Goal: Task Accomplishment & Management: Use online tool/utility

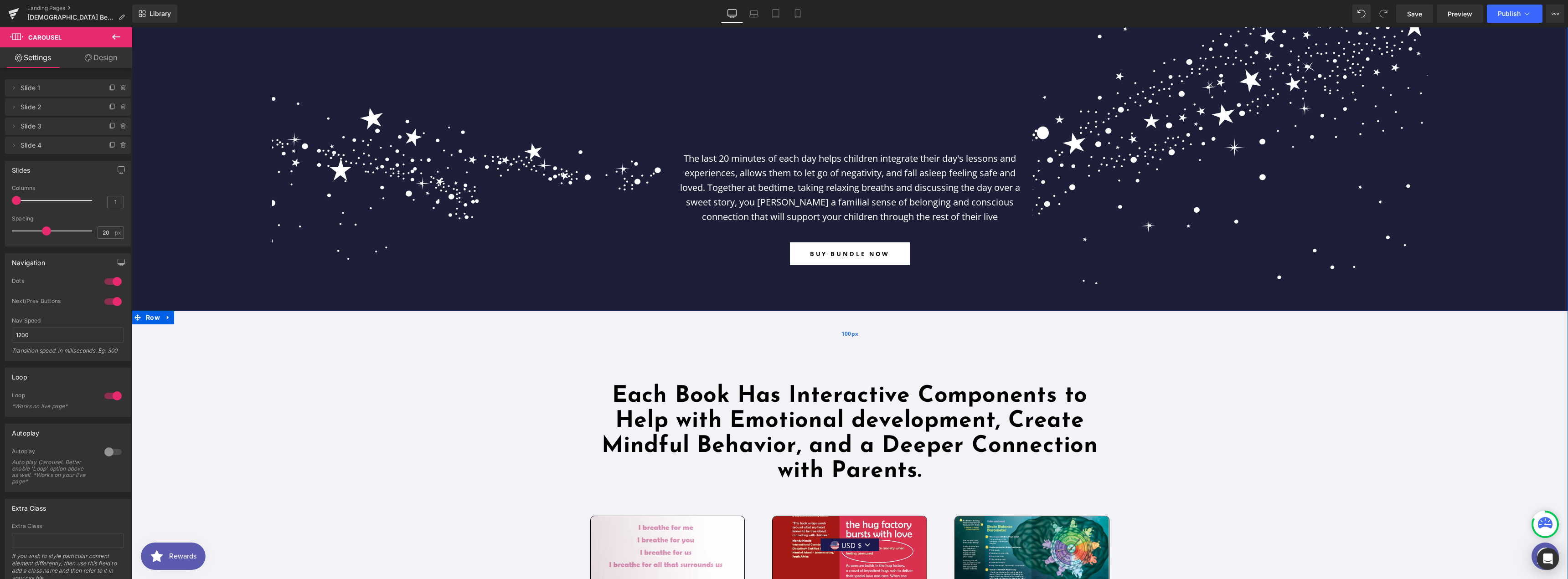
scroll to position [1815, 0]
click at [170, 312] on link at bounding box center [168, 318] width 12 height 14
click at [189, 315] on icon at bounding box center [192, 318] width 6 height 6
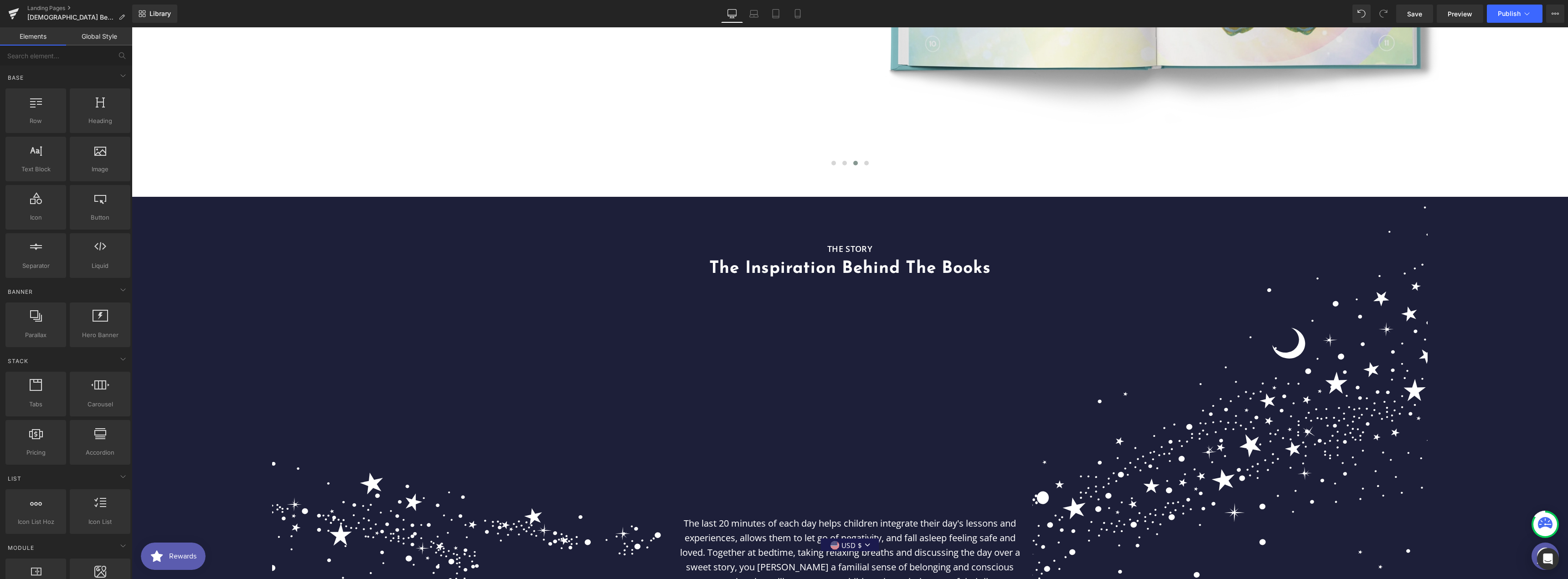
scroll to position [1328, 0]
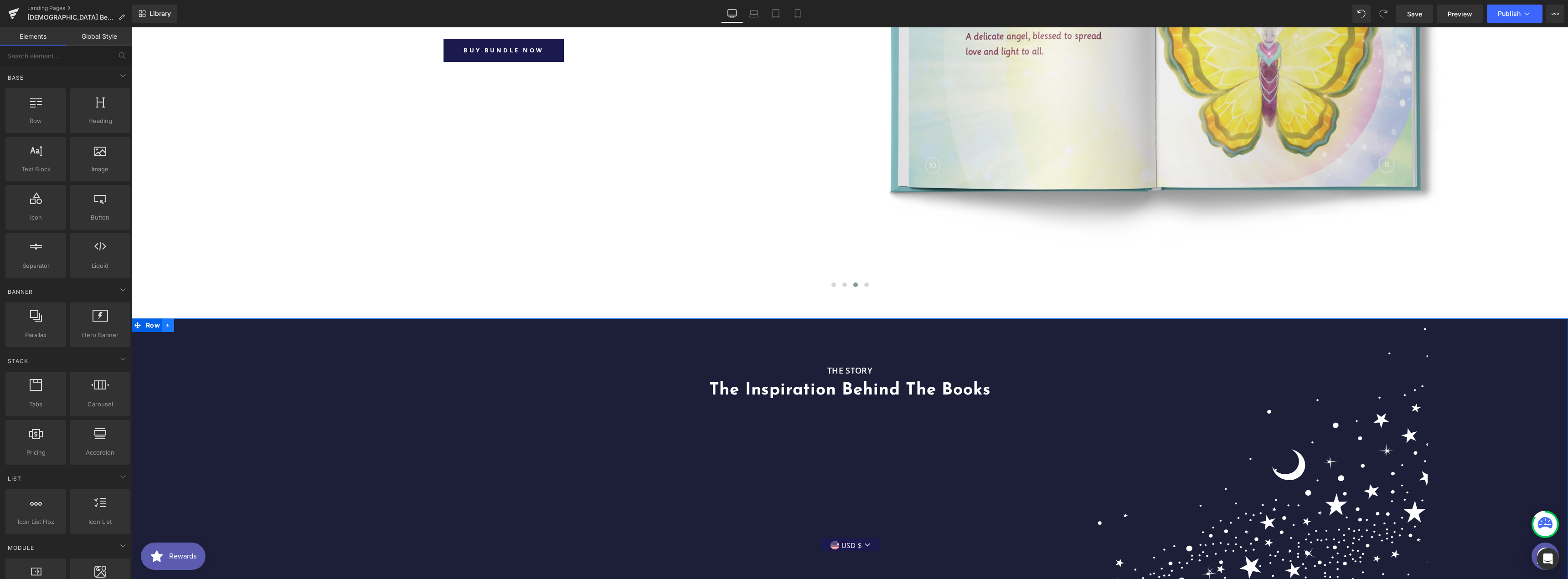
click at [168, 323] on icon at bounding box center [168, 325] width 2 height 4
click at [191, 322] on icon at bounding box center [192, 325] width 6 height 6
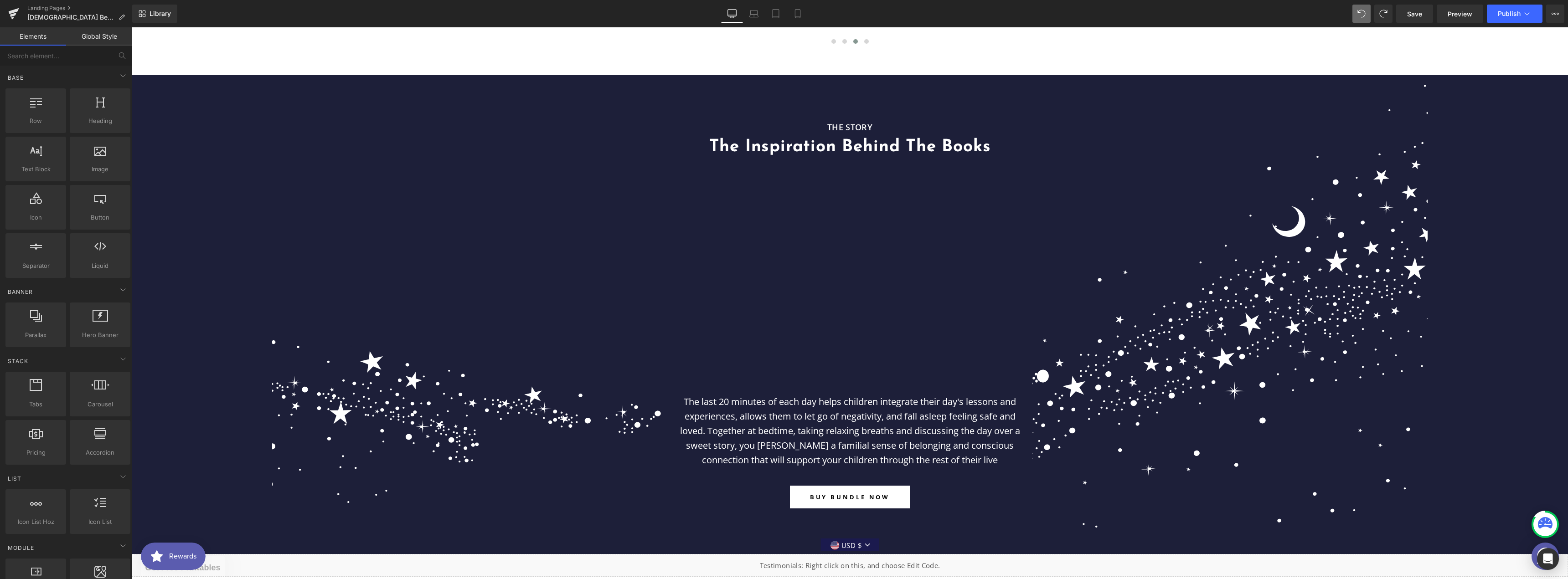
scroll to position [1693, 0]
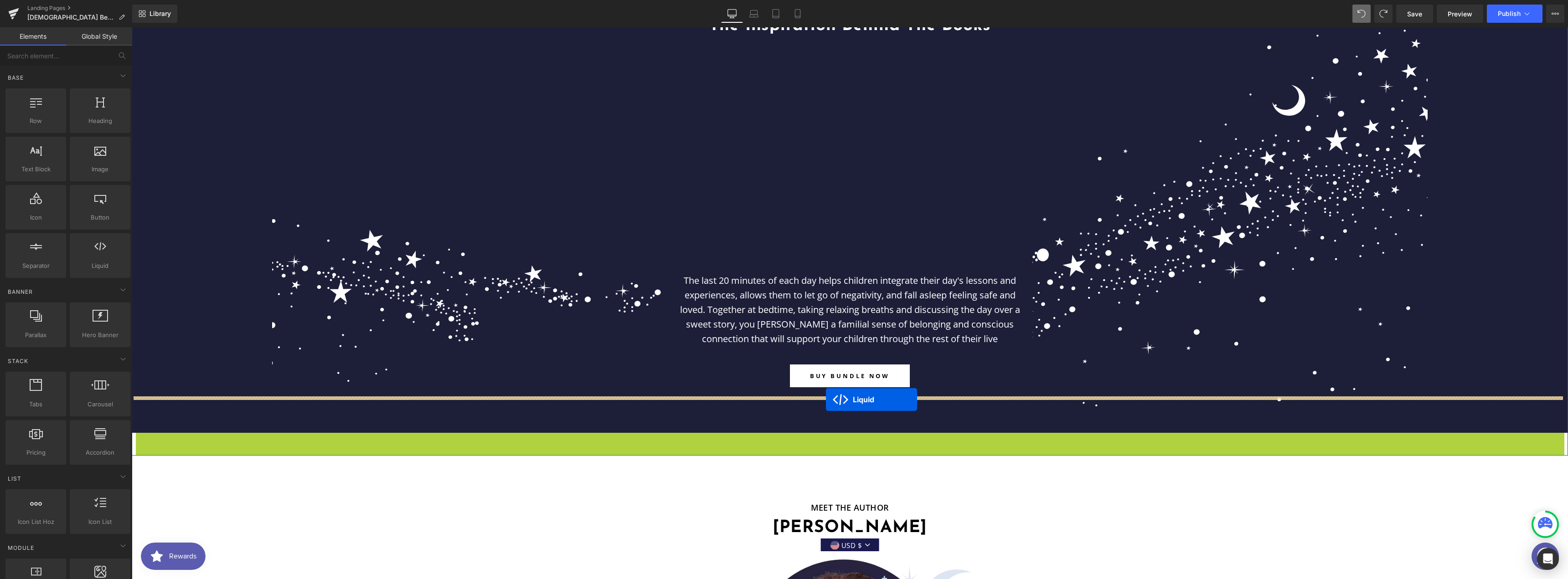
drag, startPoint x: 837, startPoint y: 379, endPoint x: 826, endPoint y: 400, distance: 23.7
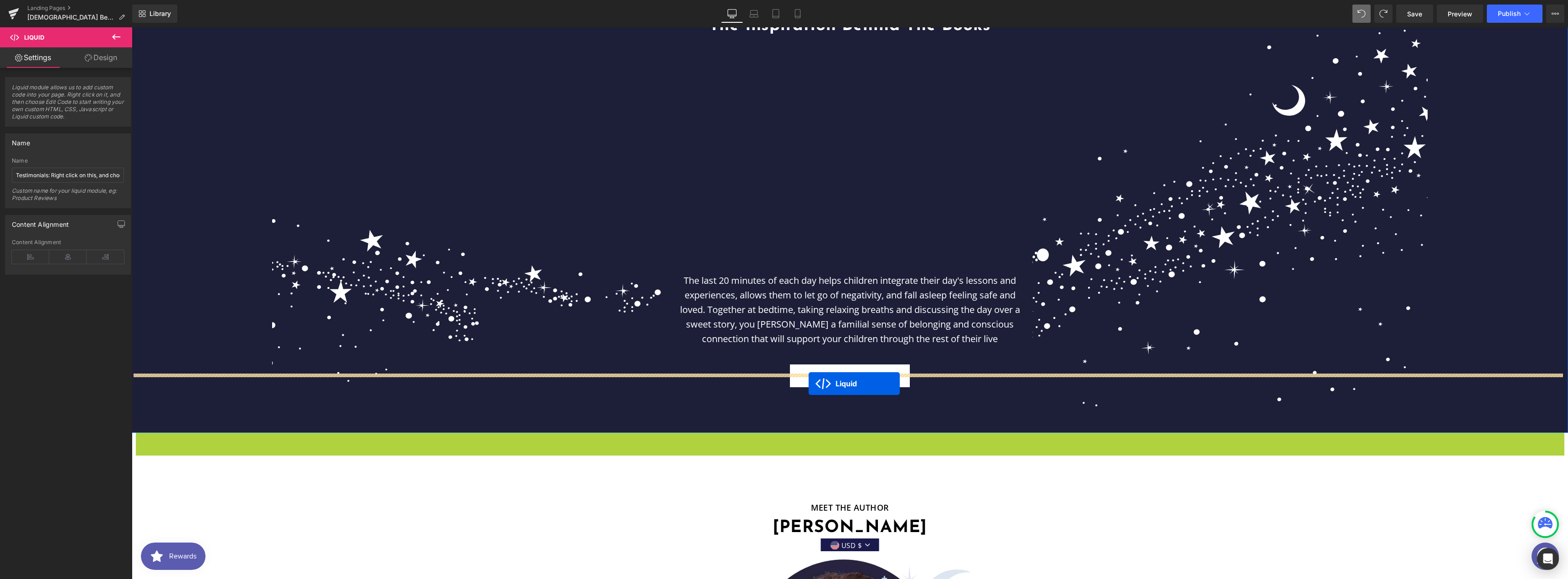
drag, startPoint x: 844, startPoint y: 383, endPoint x: 809, endPoint y: 383, distance: 35.0
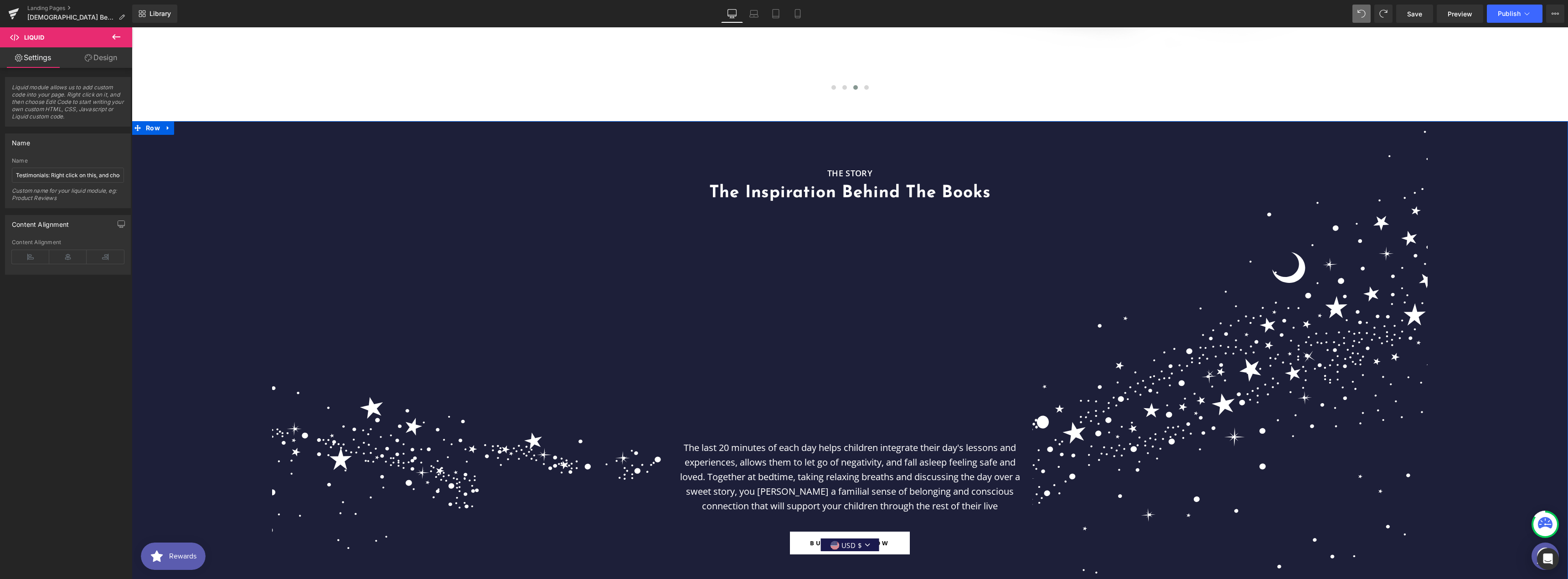
scroll to position [1328, 0]
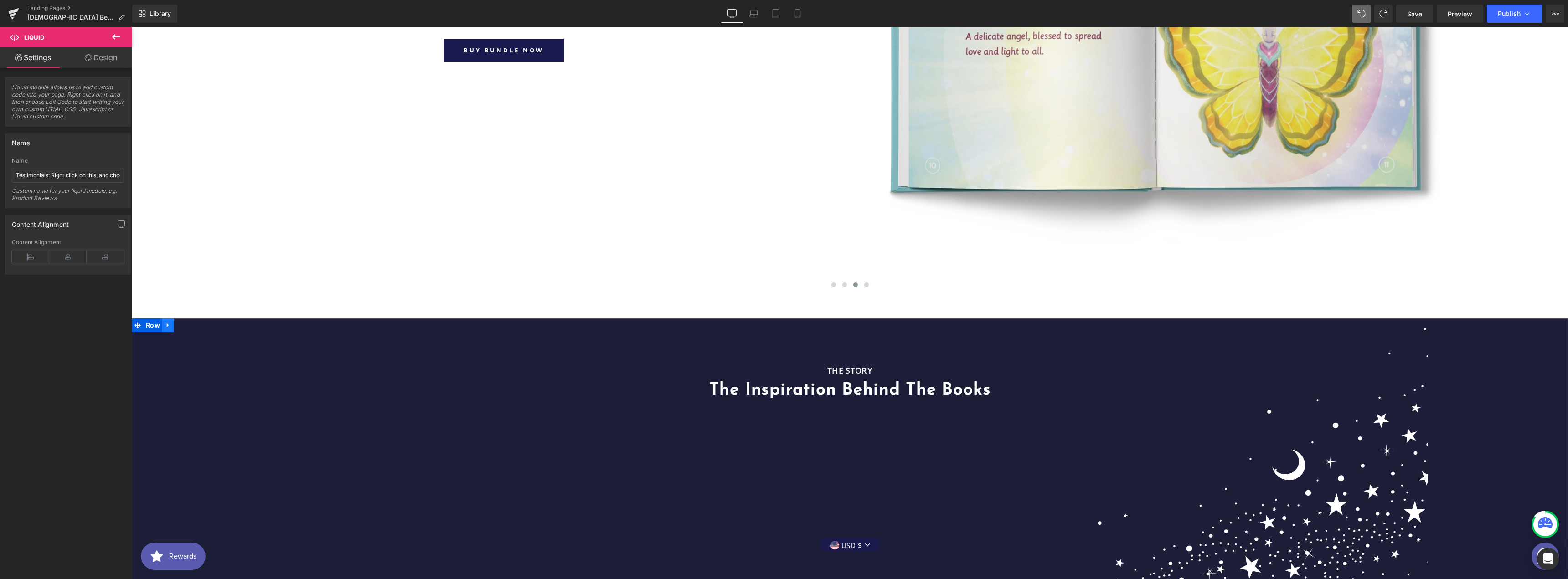
click at [168, 323] on icon at bounding box center [168, 325] width 2 height 4
click at [195, 322] on icon at bounding box center [192, 325] width 6 height 6
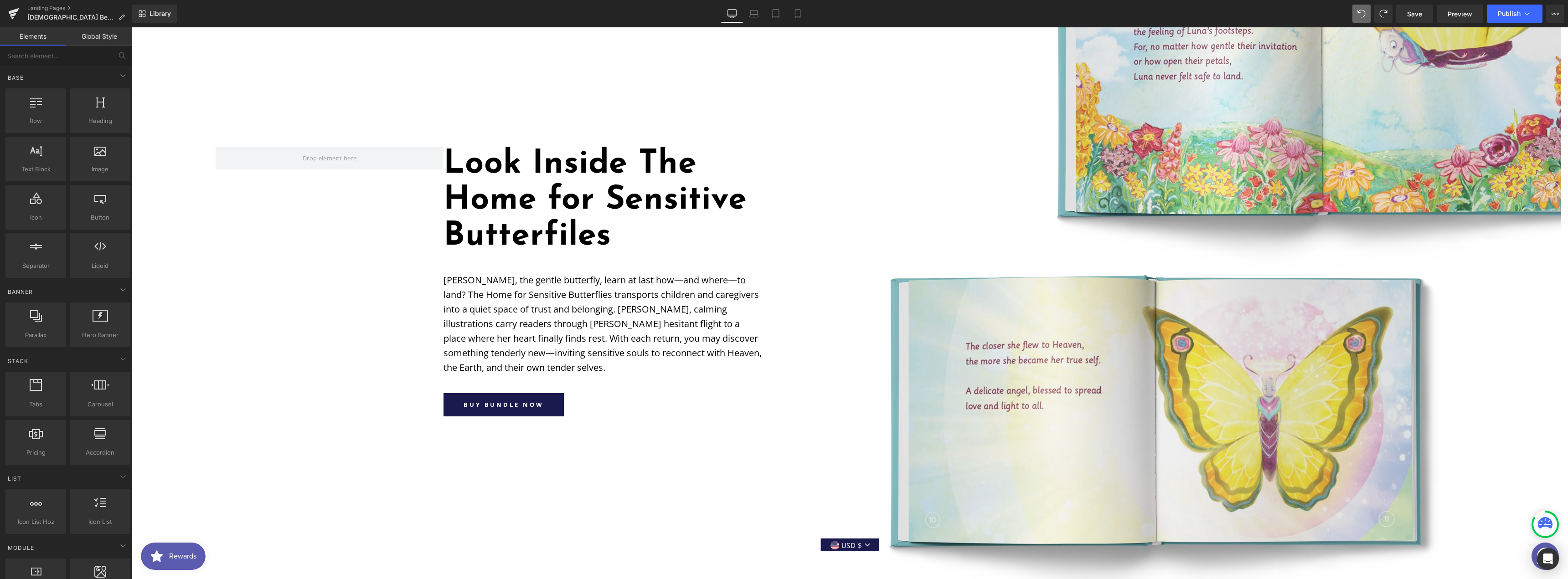
scroll to position [963, 0]
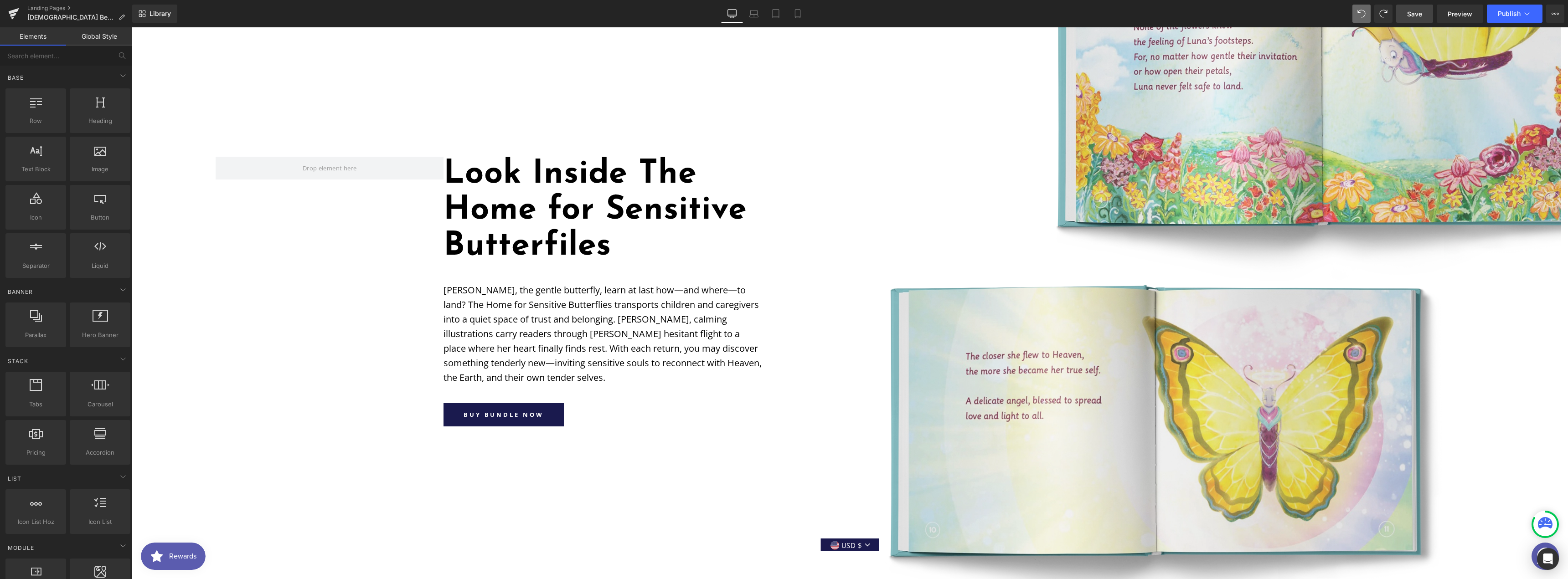
click at [781, 14] on span "Save" at bounding box center [1415, 14] width 15 height 10
click at [781, 13] on span "Preview" at bounding box center [1460, 14] width 25 height 10
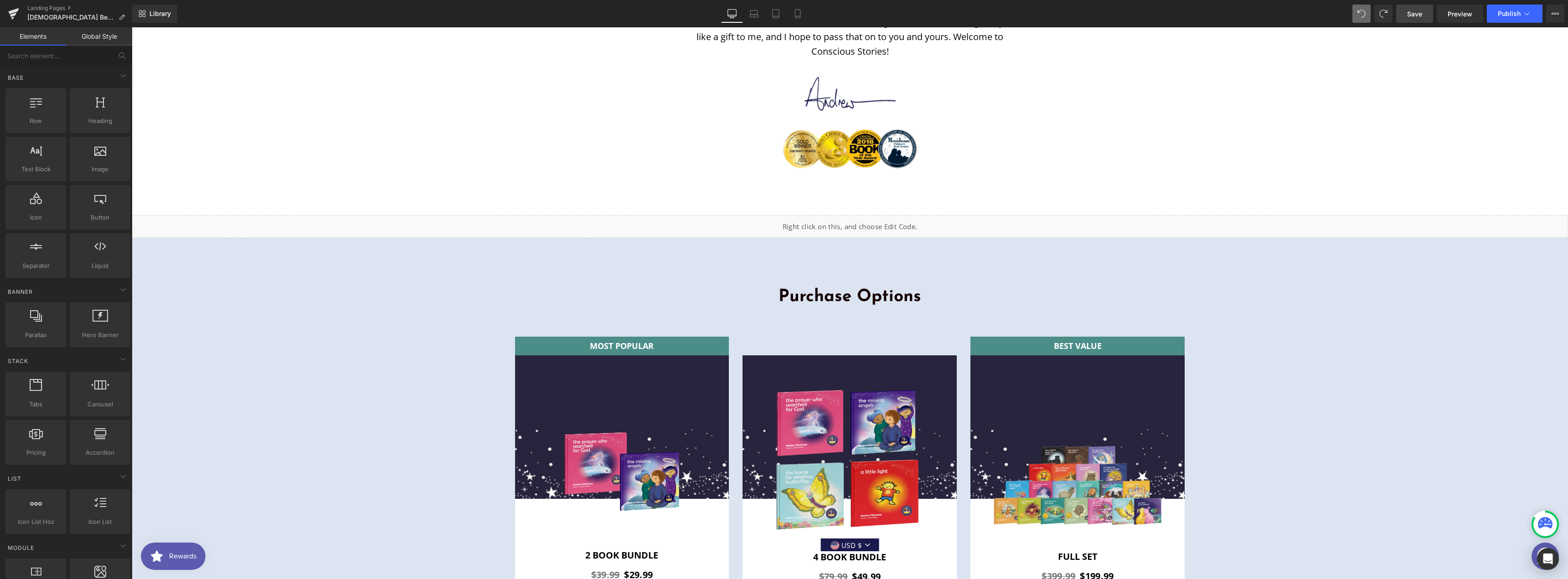
scroll to position [2301, 0]
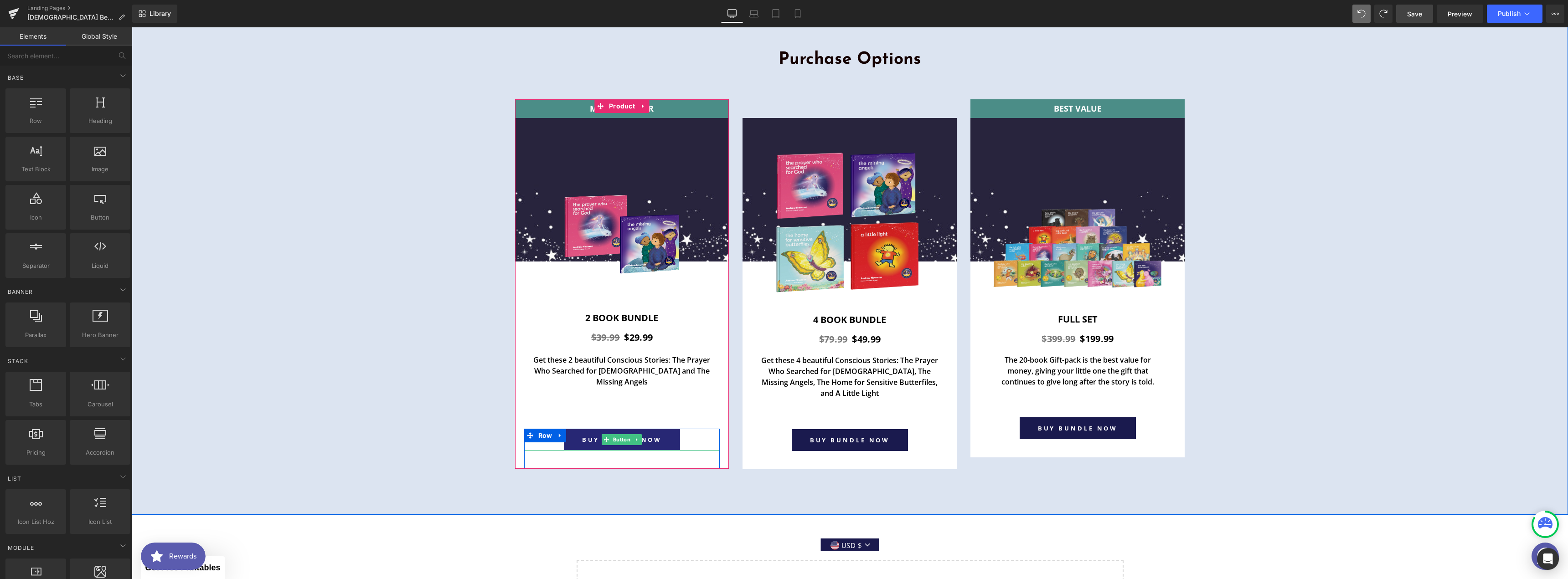
click at [590, 374] on span "BUY BUNDLE NOW" at bounding box center [622, 439] width 81 height 8
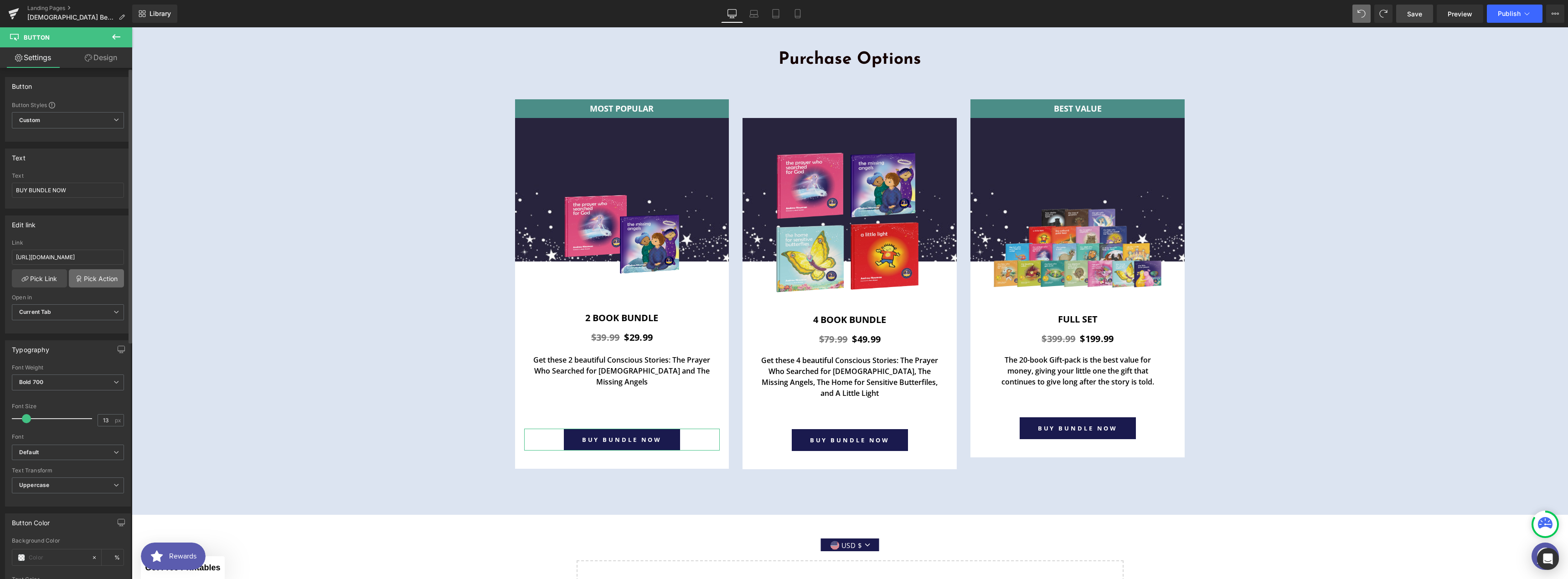
click at [95, 281] on link "Pick Action" at bounding box center [96, 278] width 55 height 19
click at [44, 277] on link "Pick Link" at bounding box center [39, 278] width 55 height 19
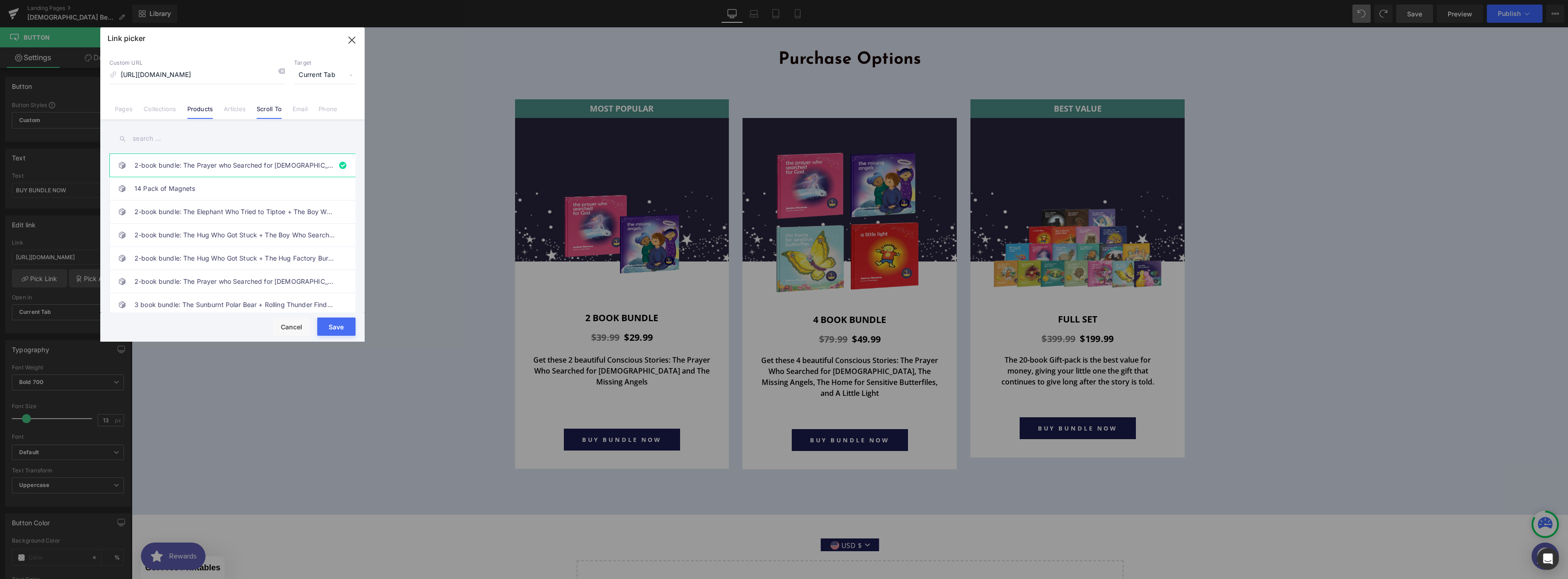
click at [261, 110] on link "Scroll To" at bounding box center [269, 112] width 26 height 14
click at [189, 115] on link "Products" at bounding box center [201, 112] width 26 height 14
click at [156, 110] on link "Collections" at bounding box center [159, 112] width 32 height 14
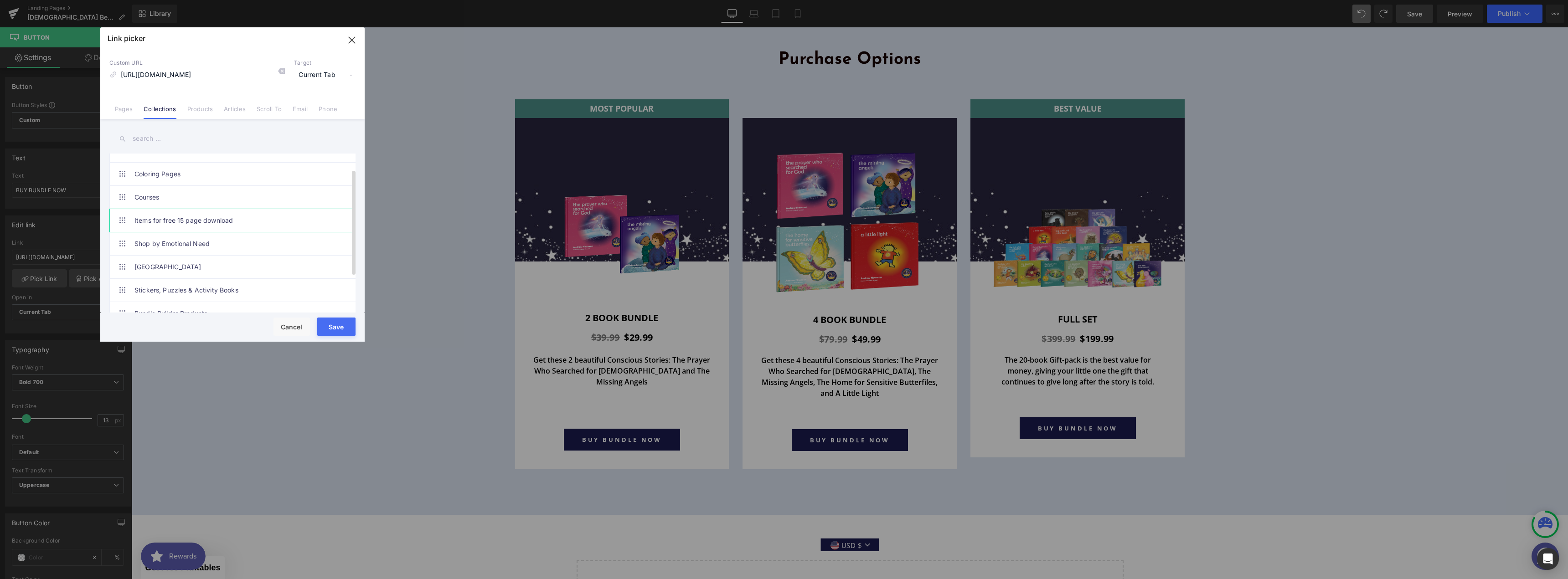
scroll to position [77, 0]
click at [278, 330] on button "Cancel" at bounding box center [291, 326] width 36 height 19
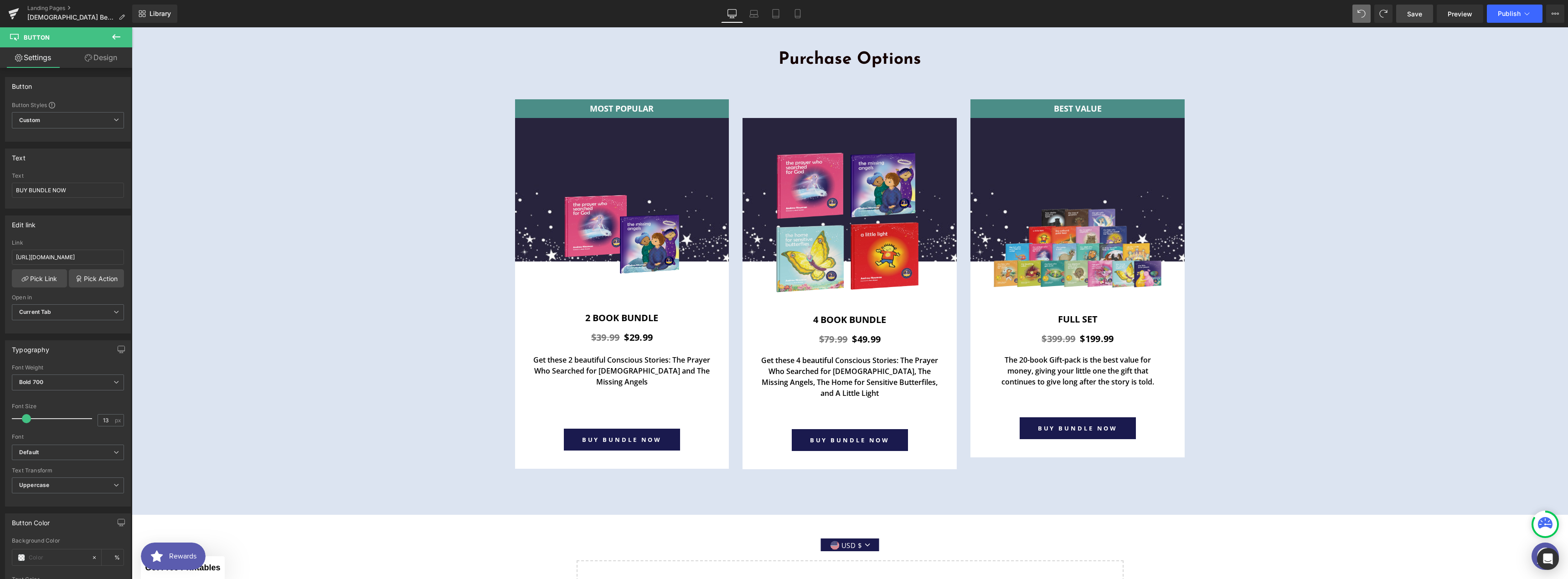
click at [114, 35] on icon at bounding box center [116, 37] width 8 height 6
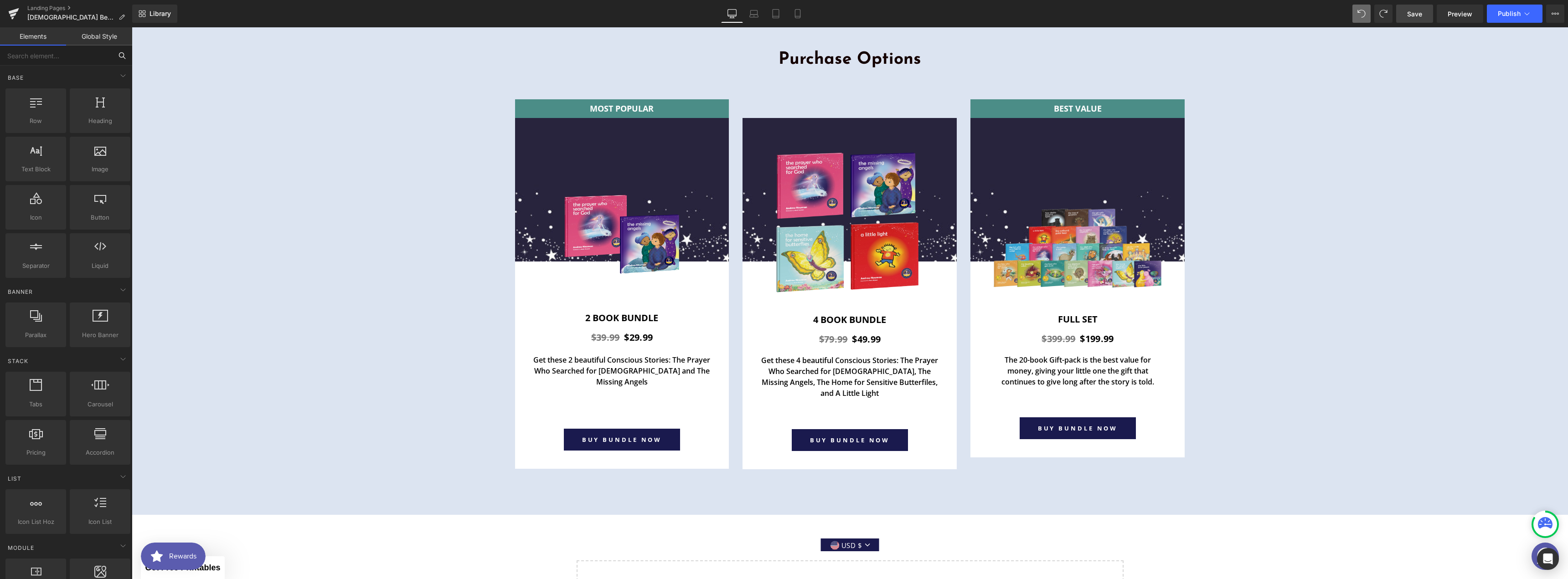
click at [98, 61] on input "text" at bounding box center [56, 55] width 112 height 20
type input "product"
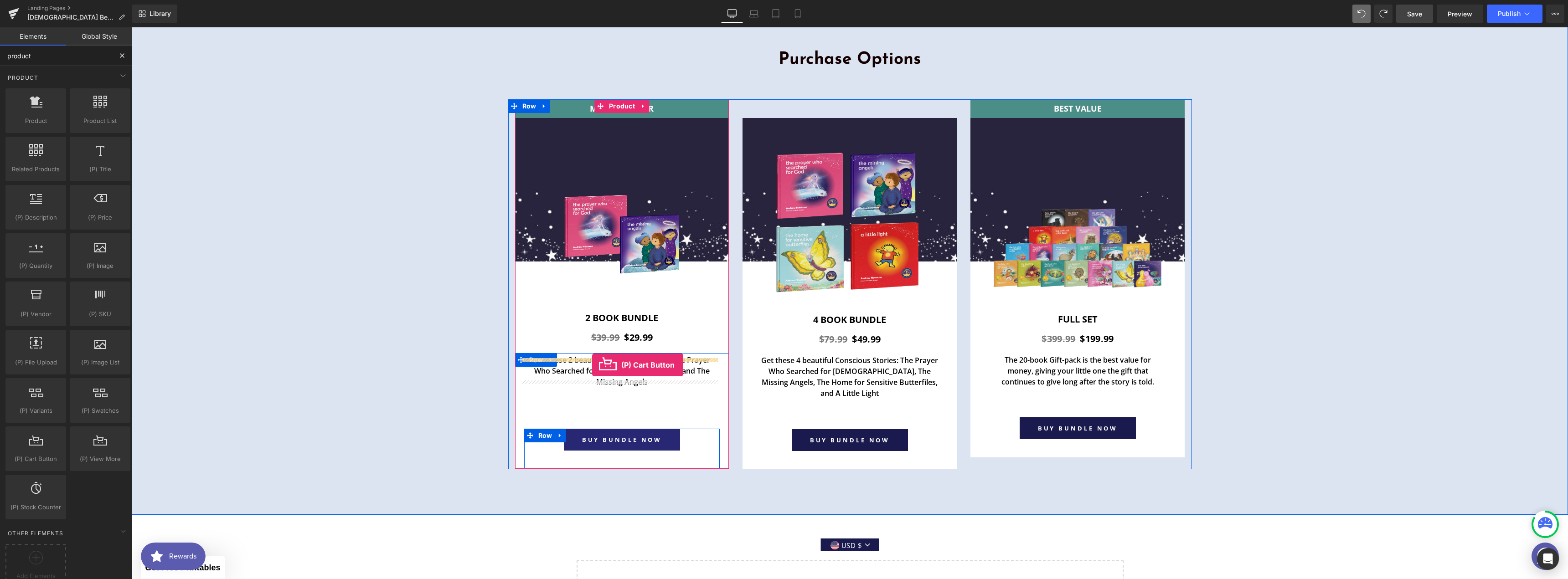
drag, startPoint x: 175, startPoint y: 481, endPoint x: 592, endPoint y: 365, distance: 432.8
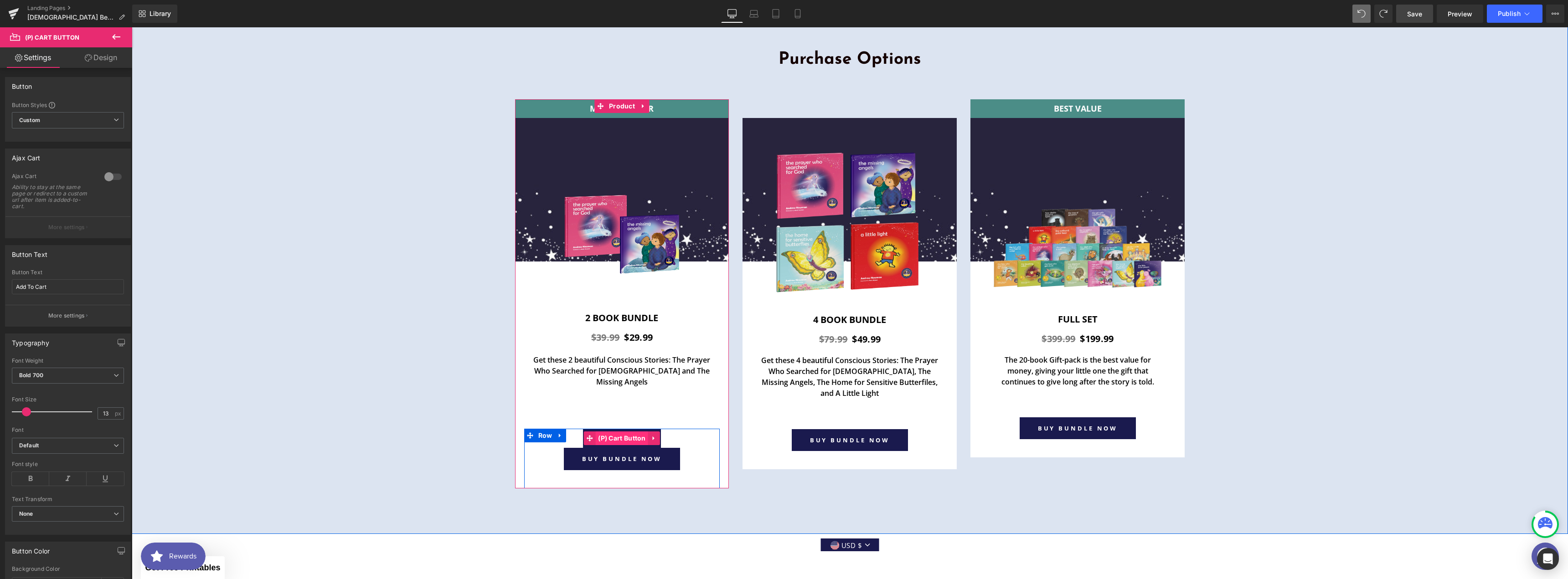
click at [623, 374] on span "(P) Cart Button" at bounding box center [621, 438] width 52 height 14
click at [80, 319] on p "More settings" at bounding box center [66, 316] width 36 height 8
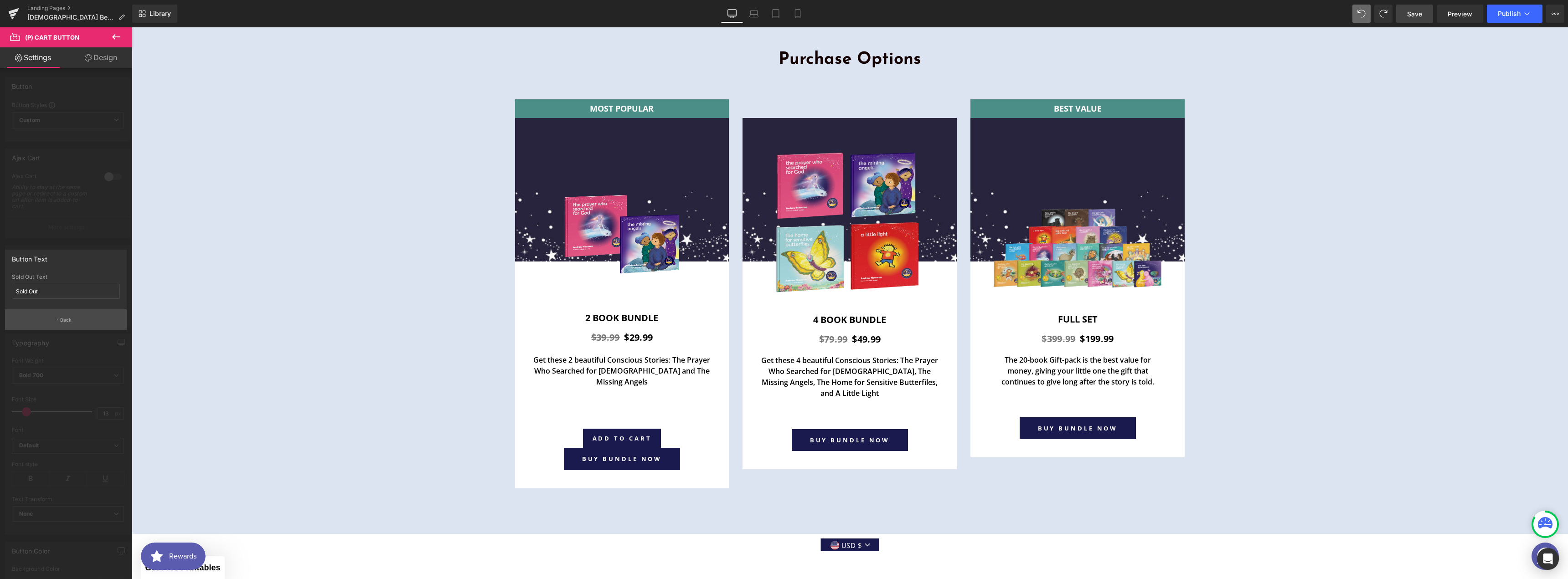
click at [80, 319] on button "Back" at bounding box center [66, 319] width 122 height 21
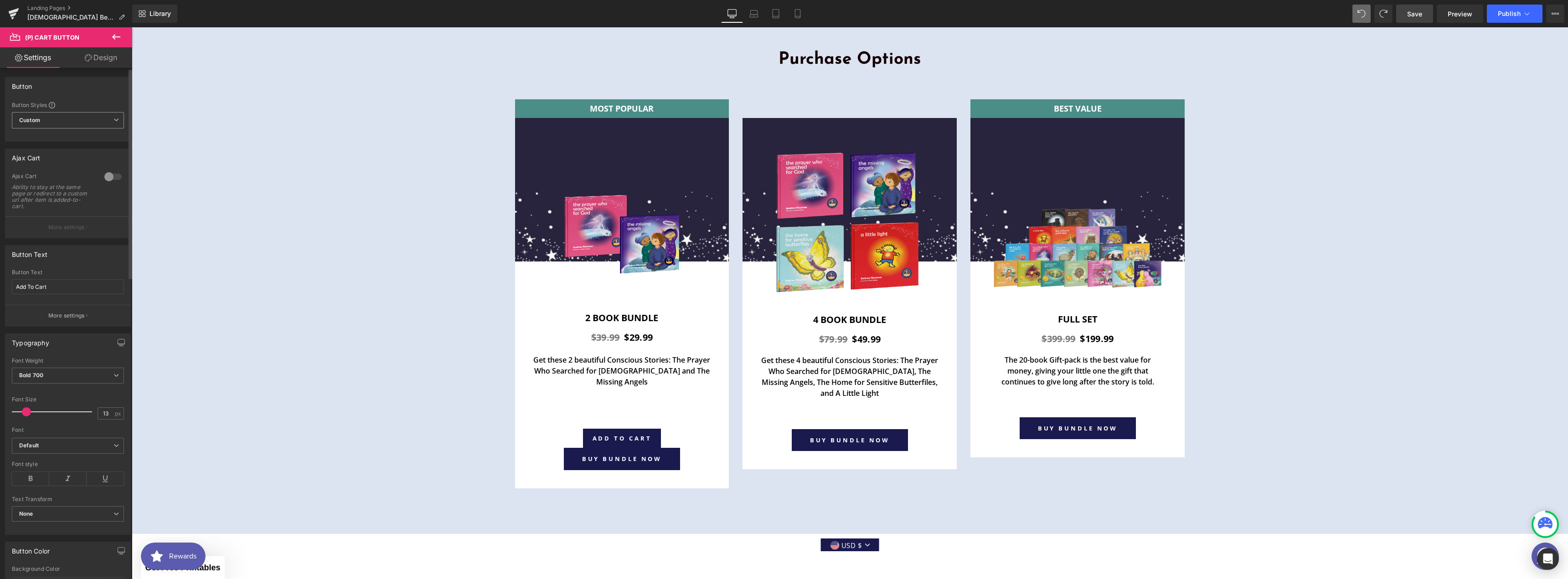
click at [67, 116] on span "Custom Setup Global Style" at bounding box center [68, 120] width 112 height 17
click at [67, 116] on span "Custom Setup Global Style" at bounding box center [66, 120] width 108 height 17
click at [84, 314] on input "text" at bounding box center [68, 316] width 112 height 16
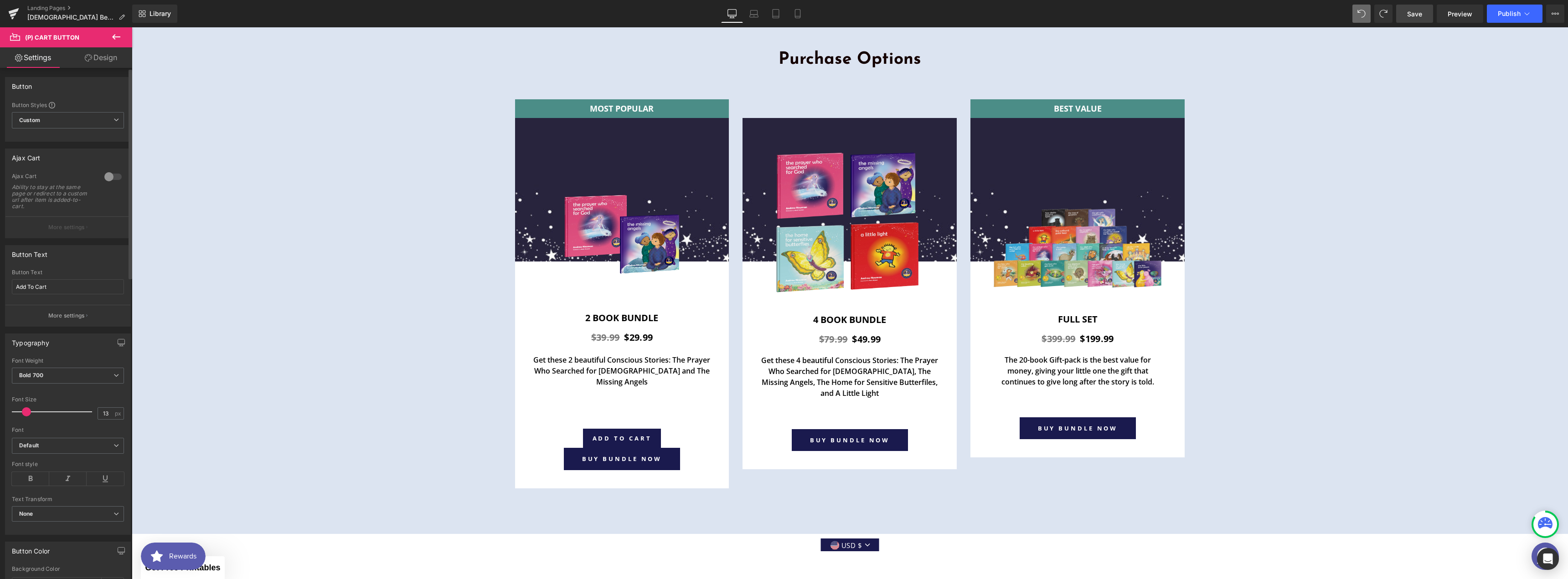
click at [112, 174] on div at bounding box center [113, 177] width 22 height 15
click at [82, 237] on button "More settings" at bounding box center [68, 227] width 125 height 22
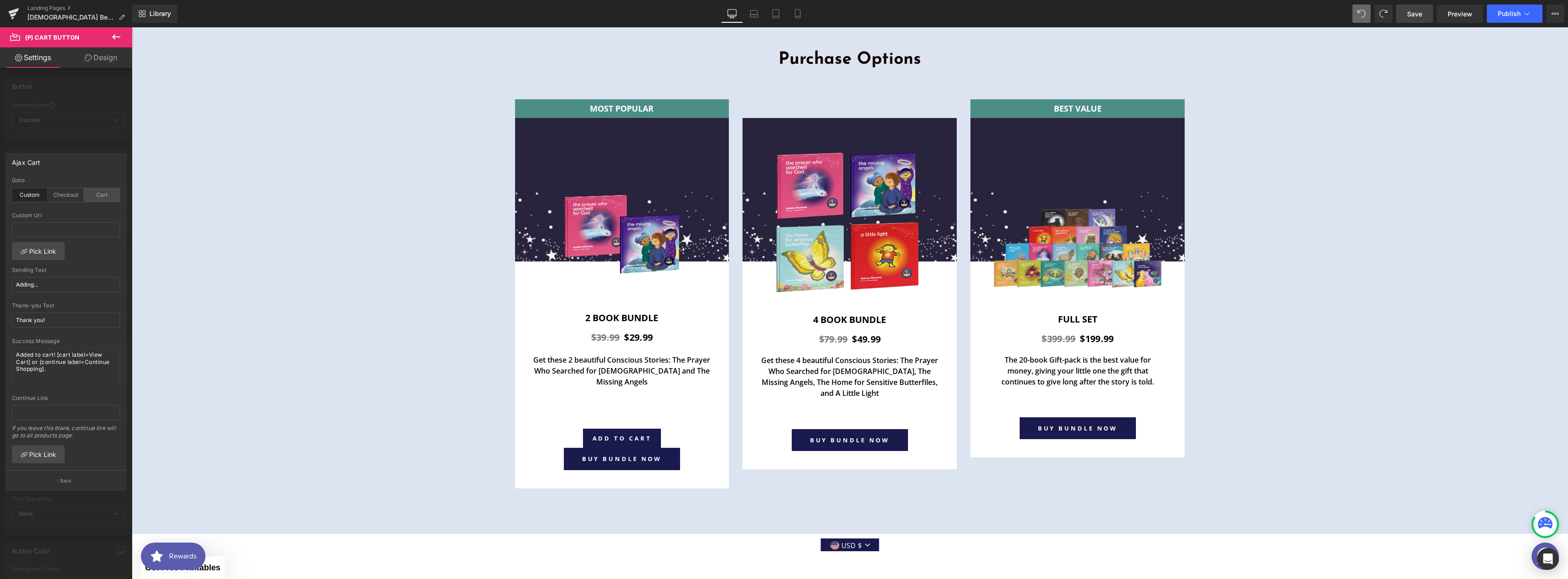
click at [99, 195] on div "Cart" at bounding box center [101, 196] width 36 height 14
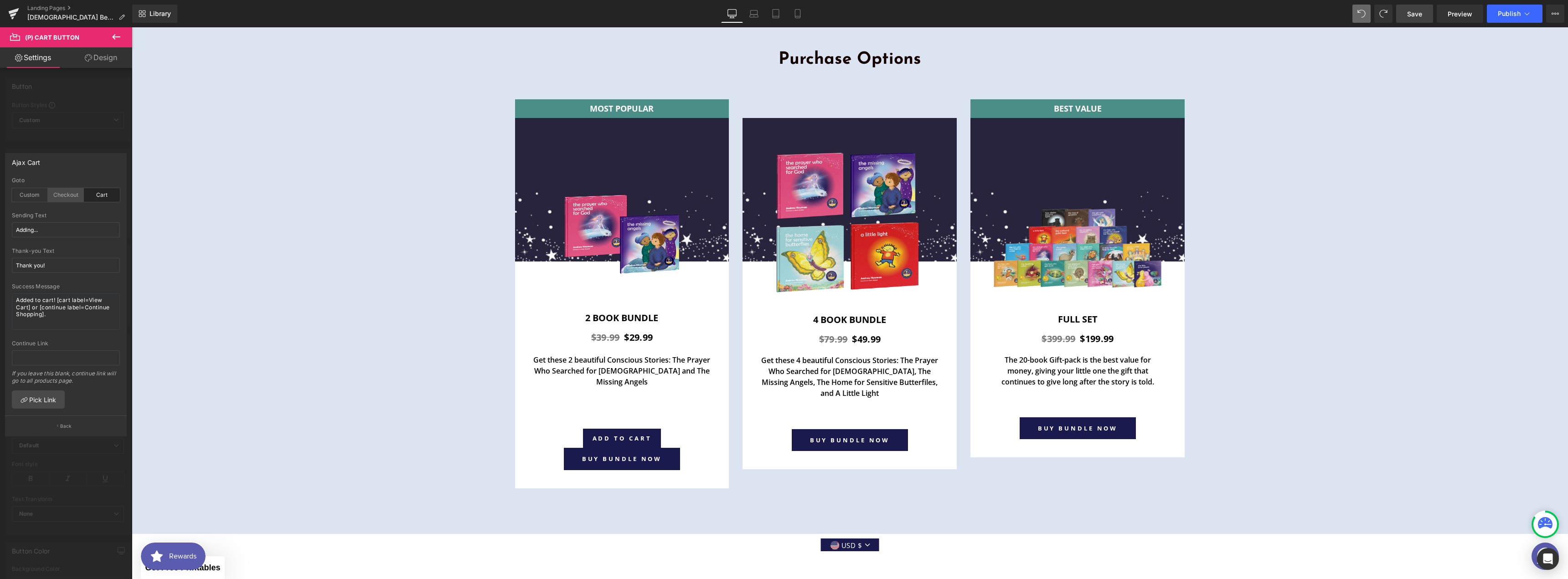
click at [62, 196] on div "Checkout" at bounding box center [66, 196] width 36 height 14
click at [36, 195] on div "Custom" at bounding box center [29, 196] width 36 height 14
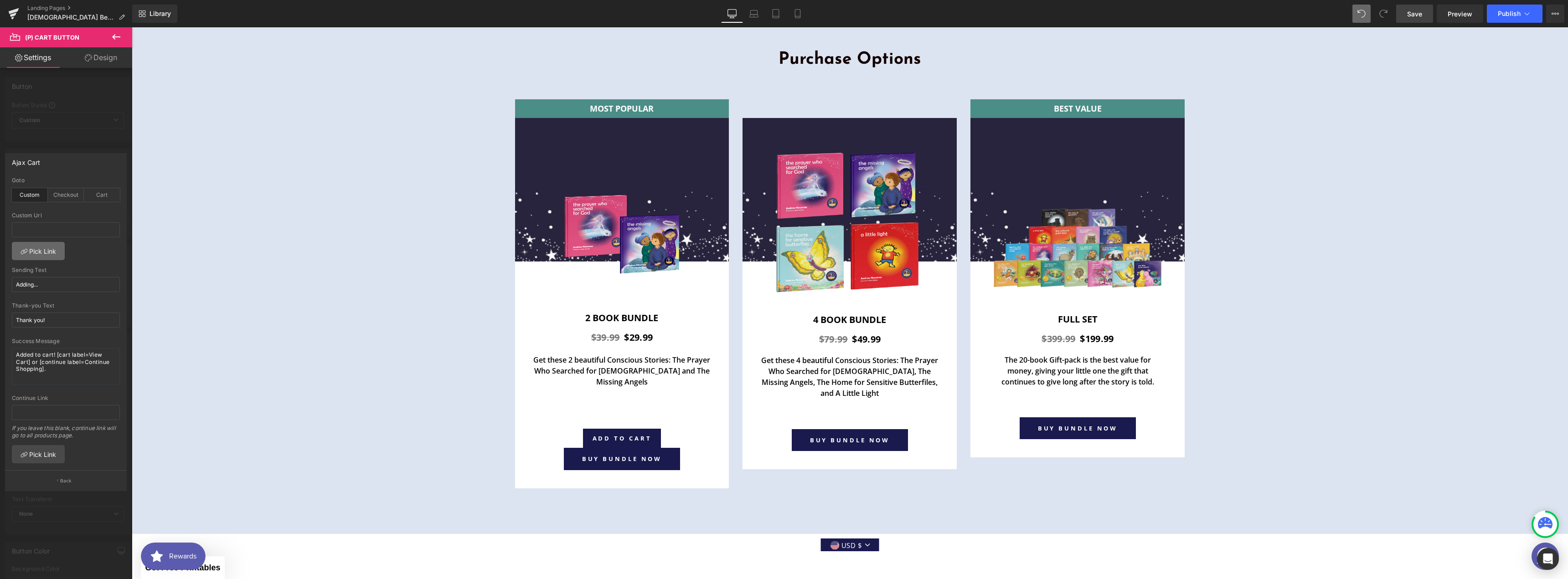
click at [50, 250] on link "Pick Link" at bounding box center [38, 251] width 53 height 19
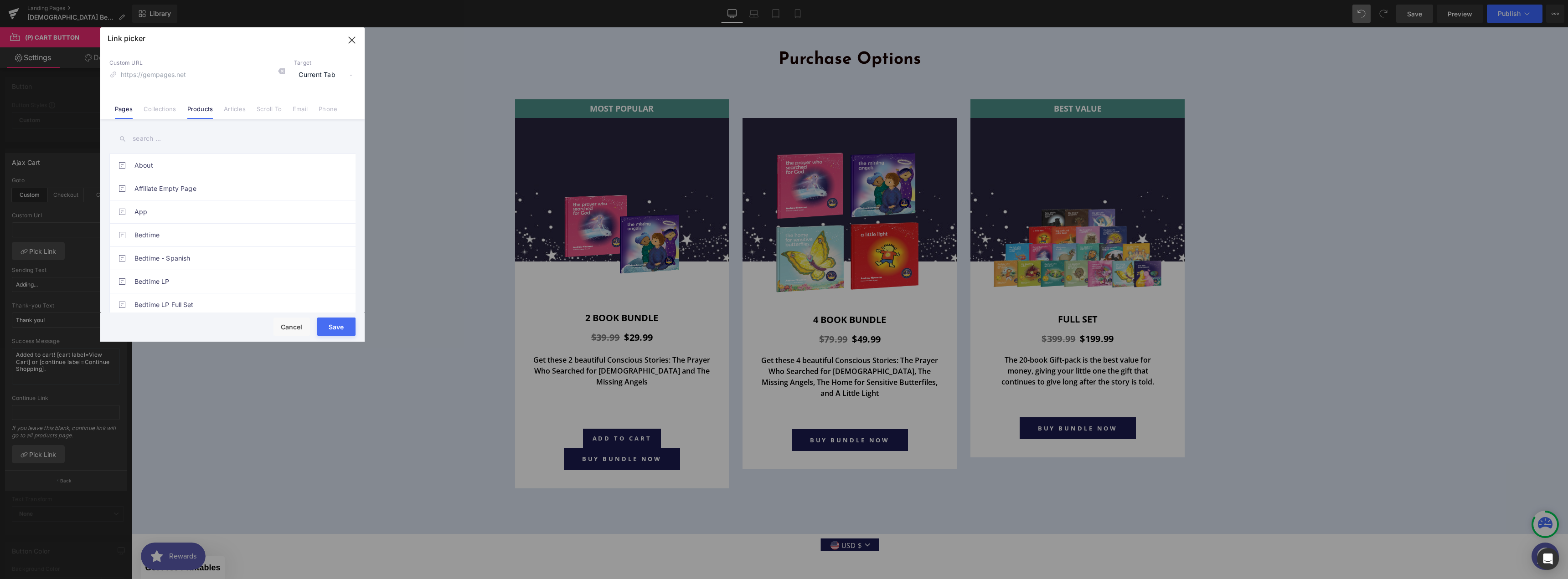
click at [189, 116] on link "Products" at bounding box center [201, 112] width 26 height 14
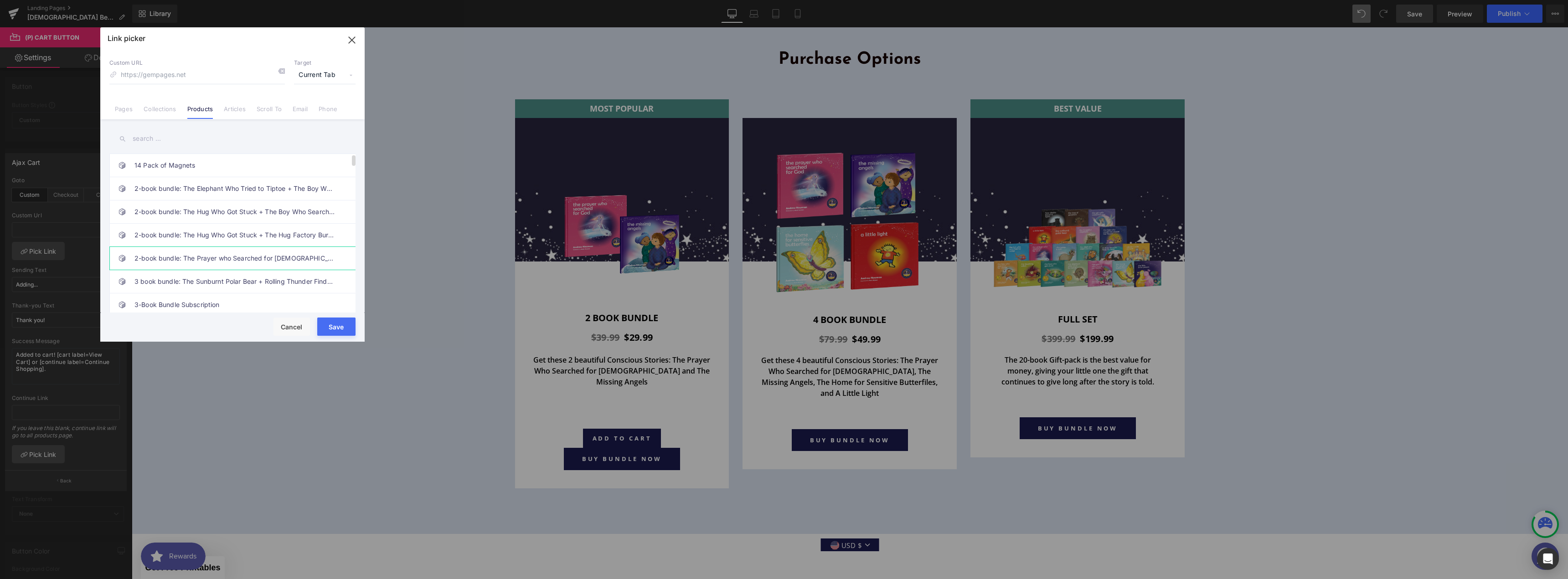
click at [318, 254] on link "2-book bundle: The Prayer who Searched for [DEMOGRAPHIC_DATA] + The Missing Ang…" at bounding box center [235, 258] width 201 height 23
type input "/products/2-book-bundle-the-prayer-who-searched-for-[DEMOGRAPHIC_DATA]-the-miss…"
click at [340, 322] on button "Save" at bounding box center [336, 326] width 38 height 19
type input "/products/2-book-bundle-the-prayer-who-searched-for-[DEMOGRAPHIC_DATA]-the-miss…"
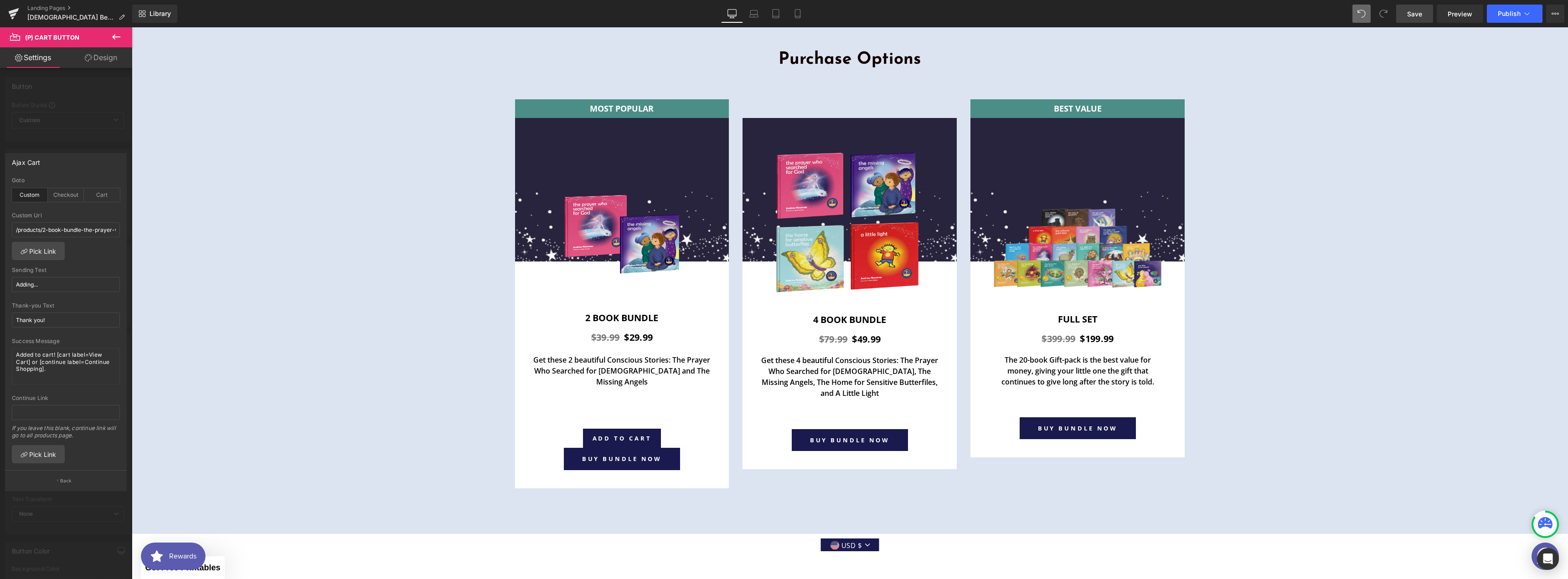
click at [781, 14] on span "Save" at bounding box center [1415, 14] width 15 height 10
click at [781, 12] on span "Preview" at bounding box center [1460, 14] width 25 height 10
click at [781, 20] on link "Preview" at bounding box center [1460, 14] width 46 height 19
click at [69, 199] on div "Checkout" at bounding box center [66, 196] width 36 height 14
click at [108, 196] on div "Cart" at bounding box center [101, 196] width 36 height 14
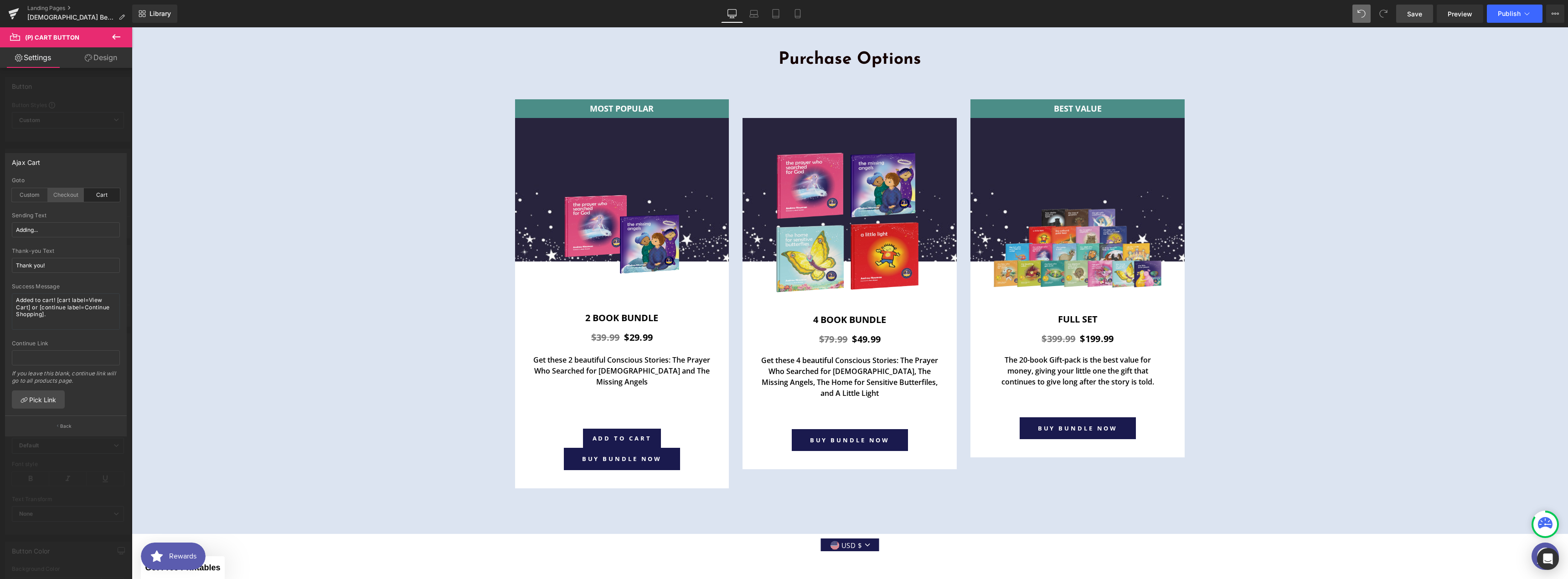
click at [70, 195] on div "Checkout" at bounding box center [66, 196] width 36 height 14
click at [113, 146] on div at bounding box center [66, 306] width 132 height 556
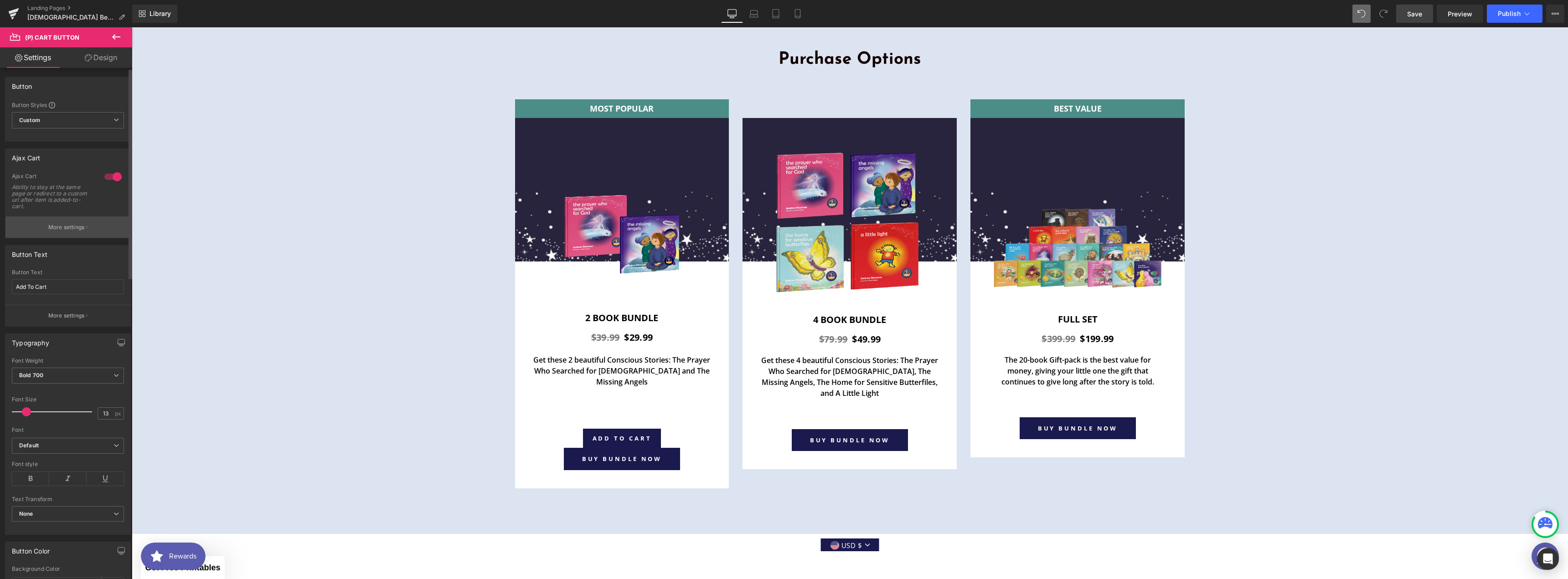
click at [81, 224] on p "More settings" at bounding box center [66, 227] width 36 height 8
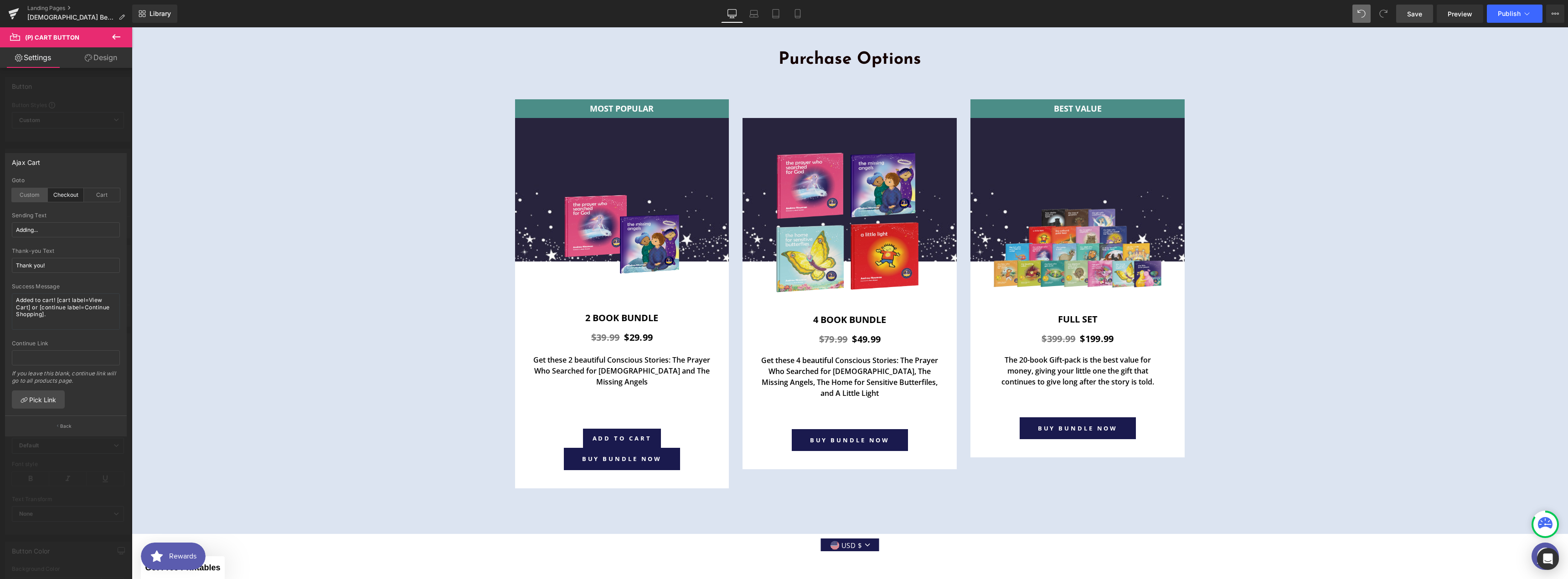
click at [29, 196] on div "Custom" at bounding box center [29, 196] width 36 height 14
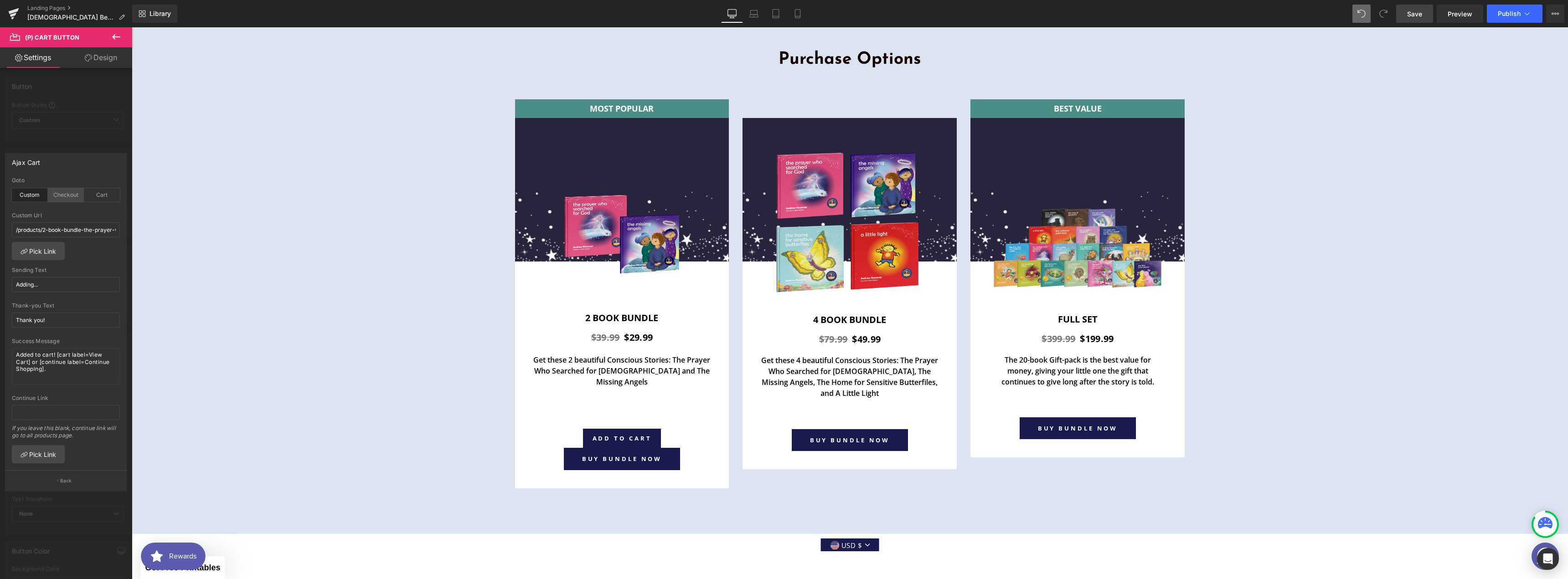
click at [73, 198] on div "Checkout" at bounding box center [66, 196] width 36 height 14
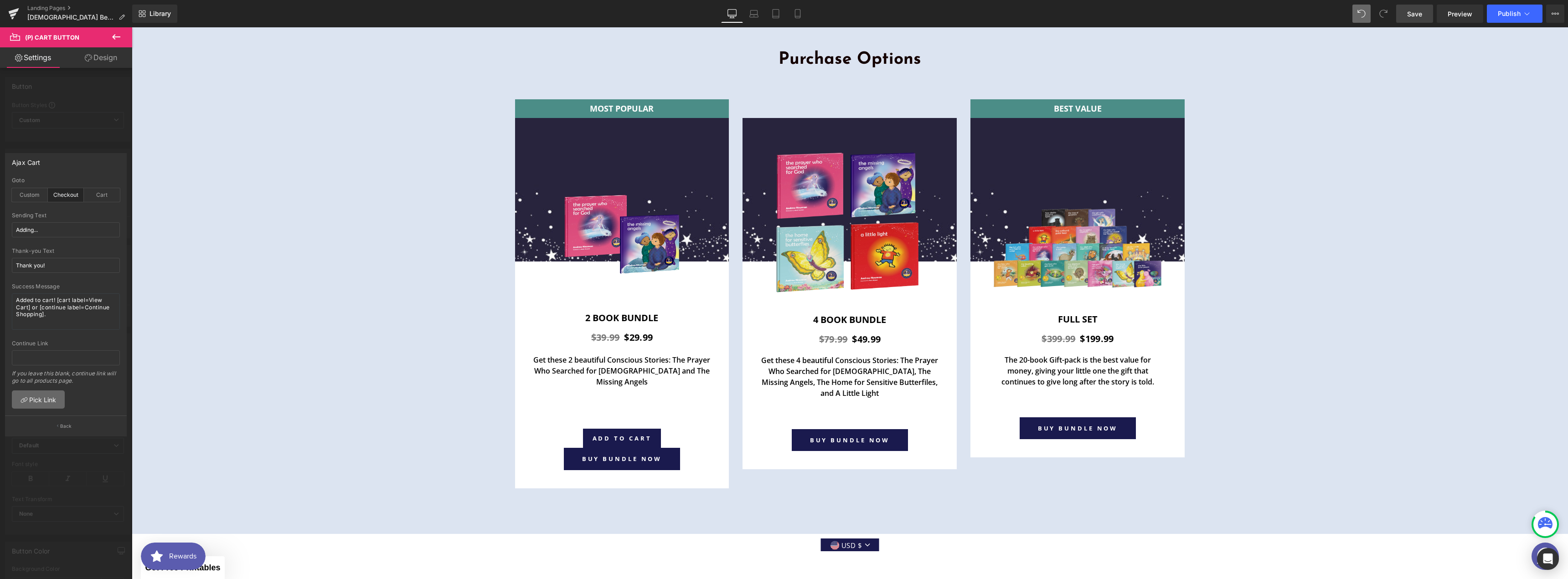
click at [48, 374] on link "Pick Link" at bounding box center [38, 399] width 53 height 19
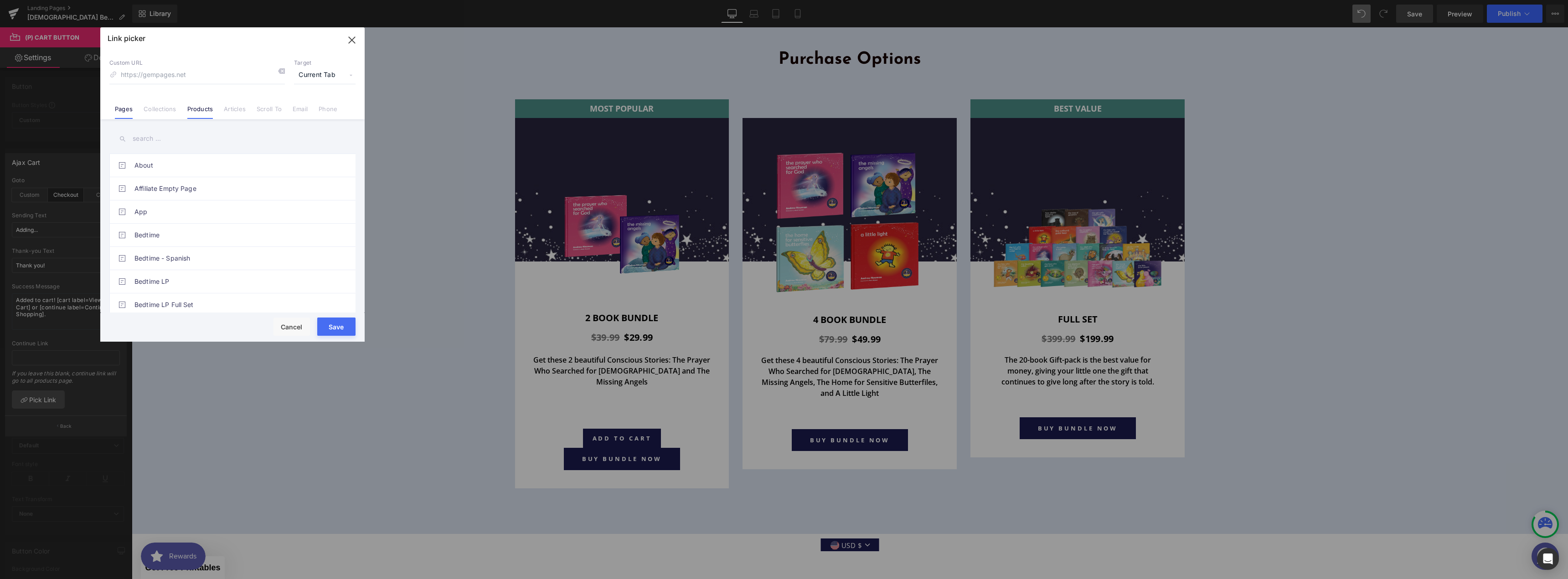
click at [210, 113] on link "Products" at bounding box center [201, 112] width 26 height 14
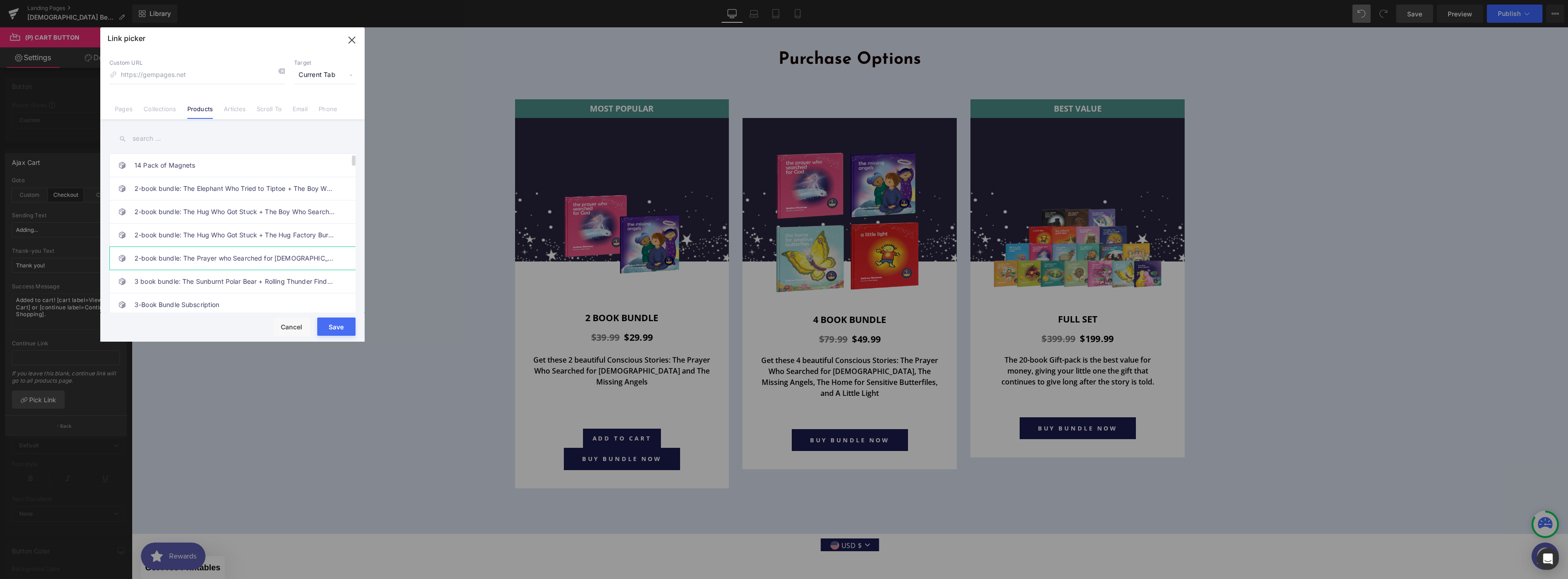
click at [269, 262] on link "2-book bundle: The Prayer who Searched for [DEMOGRAPHIC_DATA] + The Missing Ang…" at bounding box center [235, 258] width 201 height 23
type input "/products/2-book-bundle-the-prayer-who-searched-for-[DEMOGRAPHIC_DATA]-the-miss…"
click at [343, 331] on button "Save" at bounding box center [336, 326] width 38 height 19
type input "/products/2-book-bundle-the-prayer-who-searched-for-[DEMOGRAPHIC_DATA]-the-miss…"
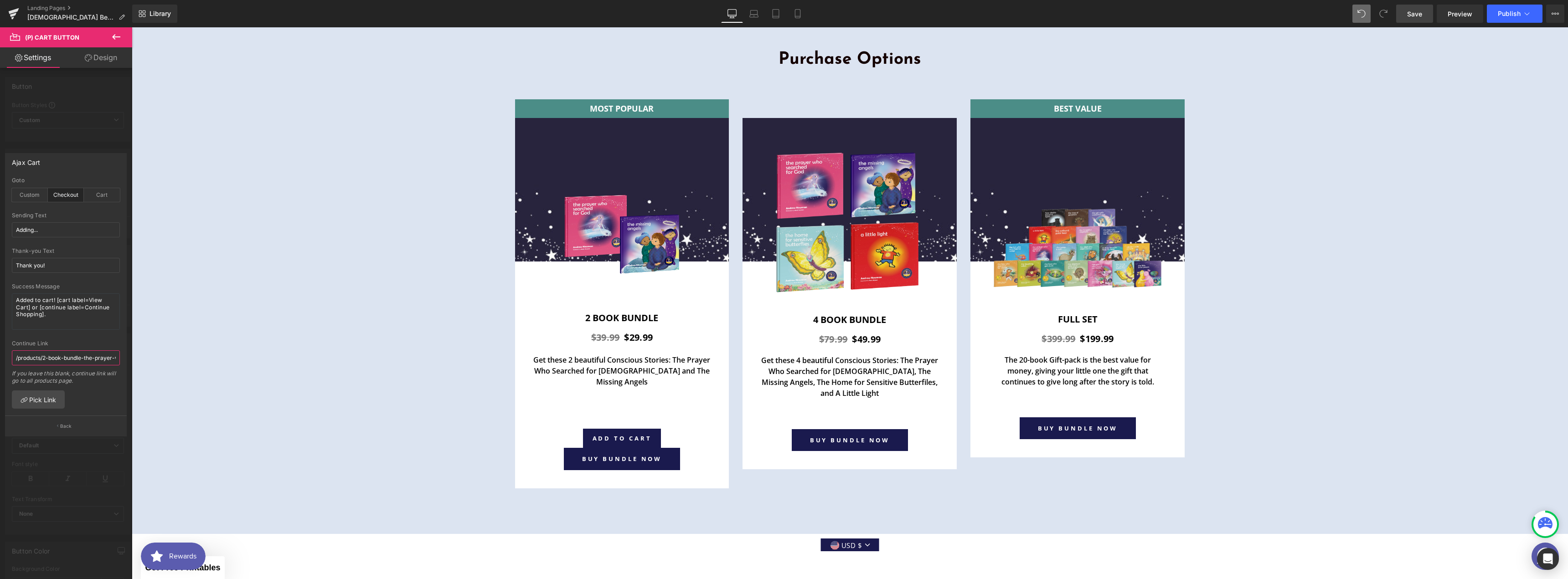
click at [87, 357] on input "/products/2-book-bundle-the-prayer-who-searched-for-[DEMOGRAPHIC_DATA]-the-miss…" at bounding box center [66, 358] width 108 height 15
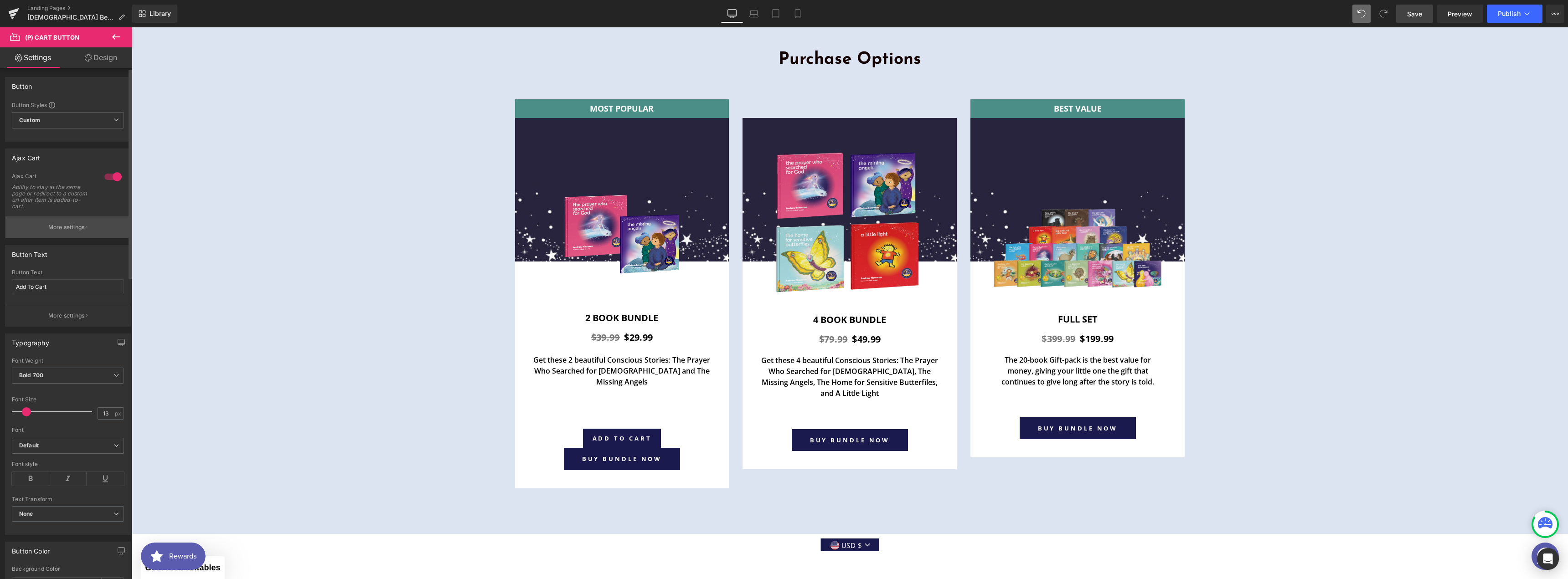
click at [82, 225] on p "More settings" at bounding box center [66, 227] width 36 height 8
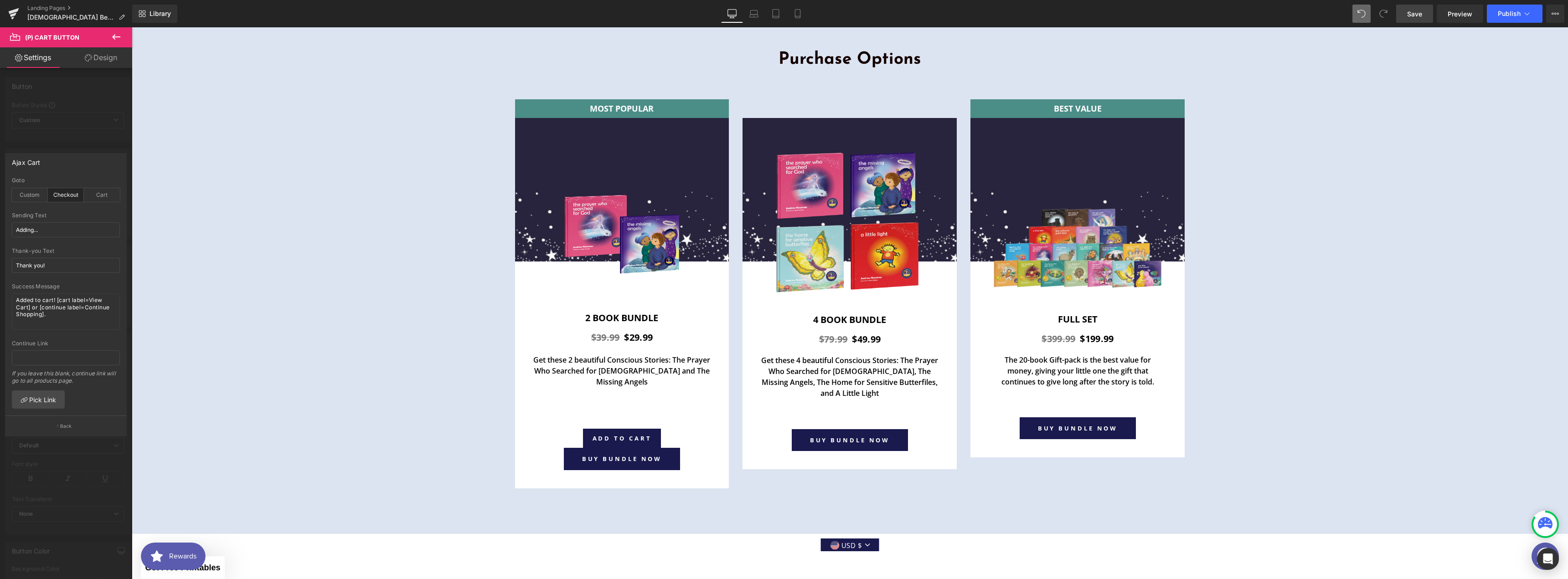
click at [87, 374] on button "Back" at bounding box center [66, 426] width 122 height 21
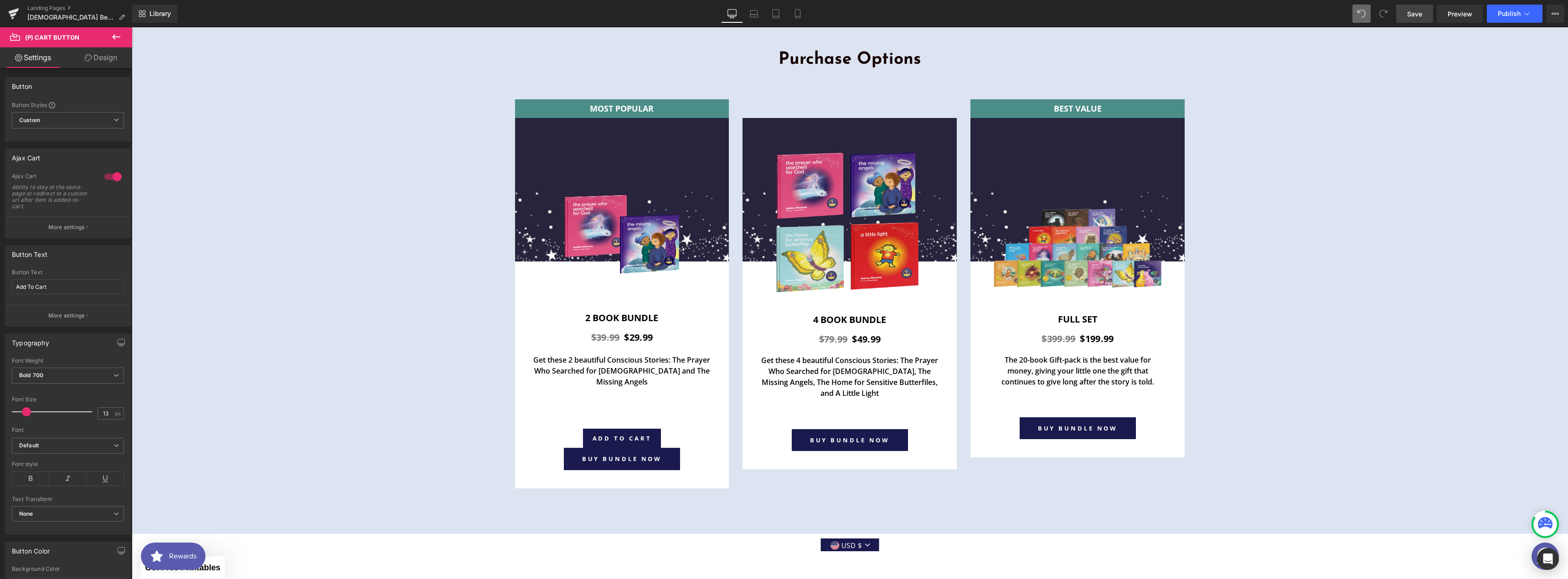
click at [781, 16] on span "Save" at bounding box center [1415, 14] width 15 height 10
click at [781, 13] on link "Preview" at bounding box center [1460, 14] width 46 height 19
click at [75, 313] on p "More settings" at bounding box center [66, 316] width 36 height 8
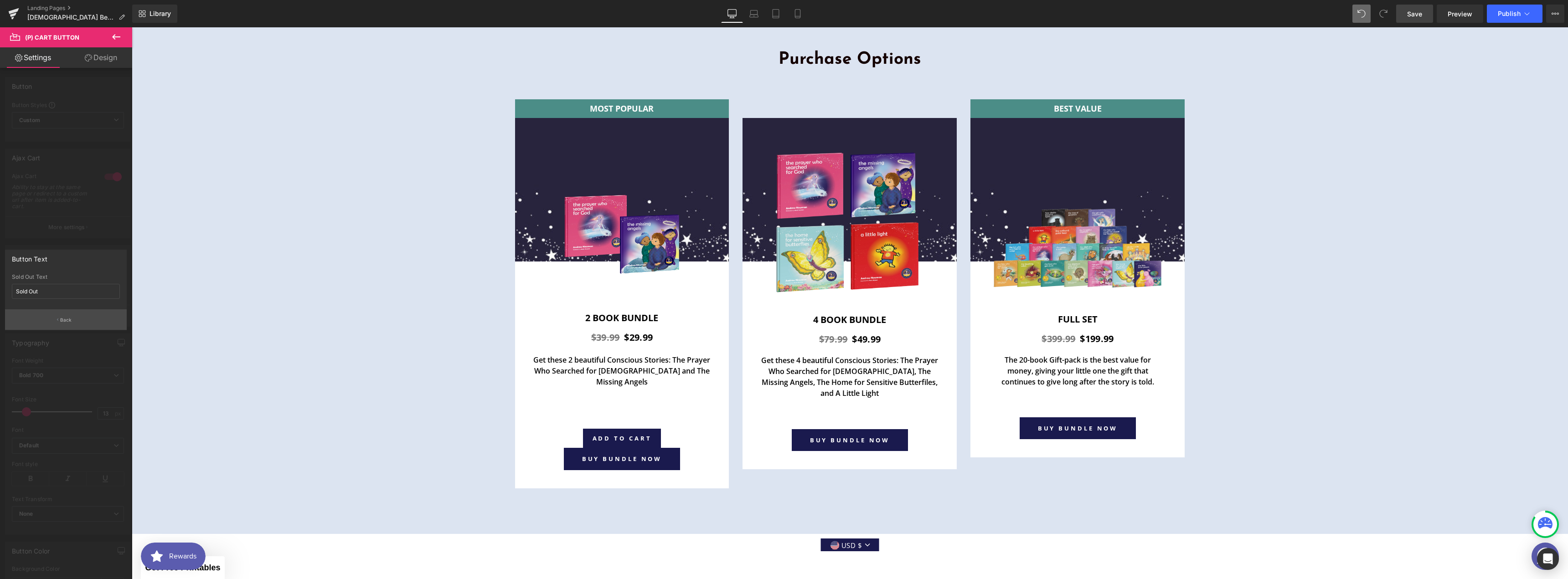
click at [60, 315] on button "Back" at bounding box center [66, 319] width 122 height 21
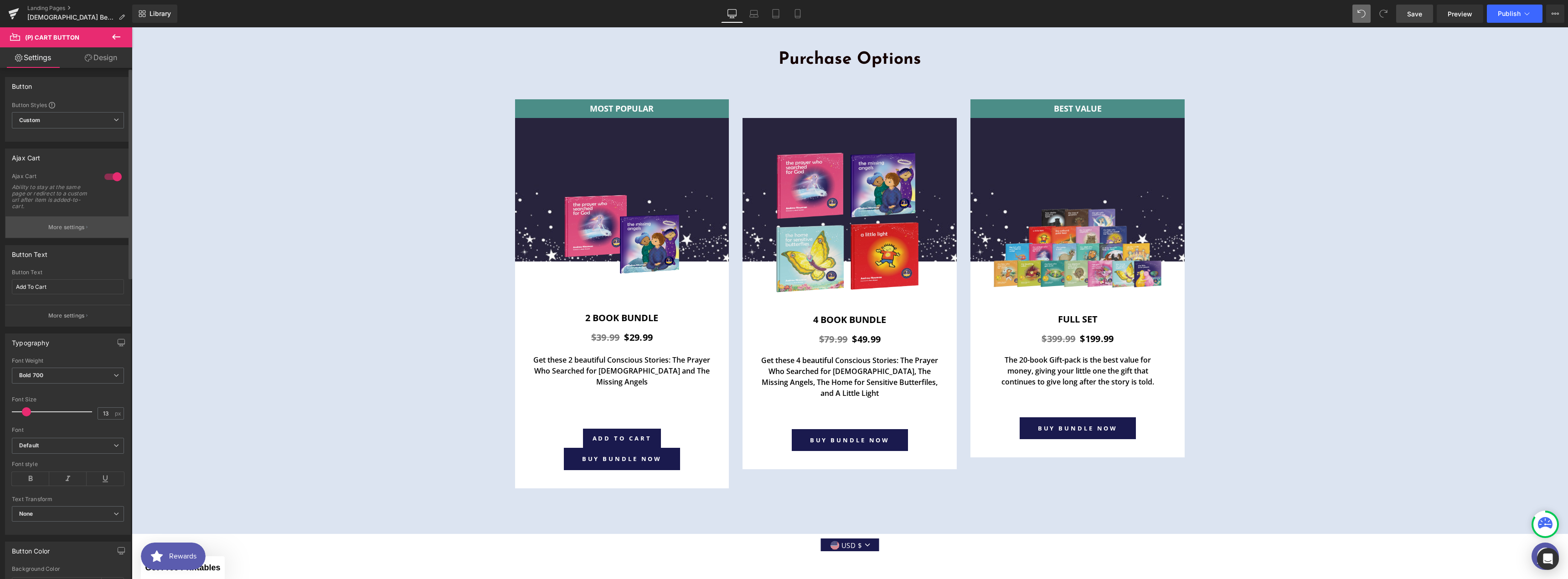
click at [62, 228] on p "More settings" at bounding box center [66, 227] width 36 height 8
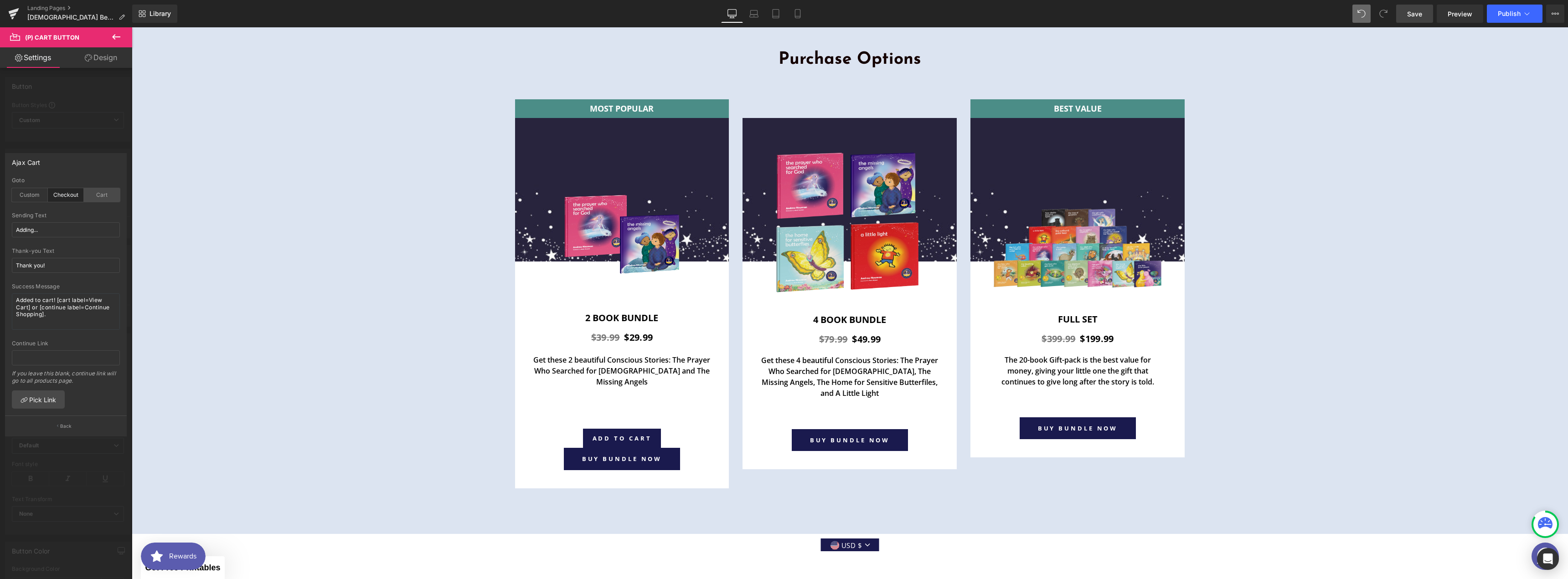
click at [101, 198] on div "Cart" at bounding box center [101, 196] width 36 height 14
click at [104, 139] on div at bounding box center [66, 306] width 132 height 556
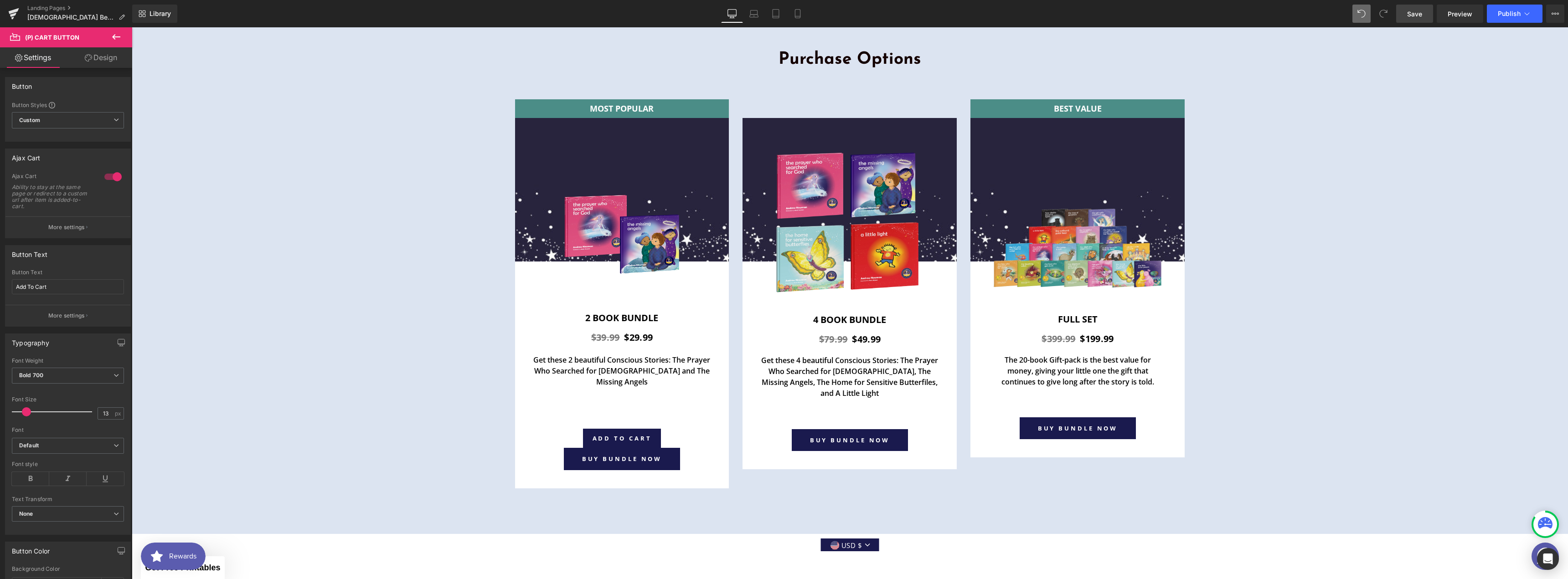
drag, startPoint x: 1405, startPoint y: 17, endPoint x: 1056, endPoint y: 15, distance: 349.0
click at [781, 17] on link "Save" at bounding box center [1416, 14] width 37 height 19
click at [781, 17] on span "Save" at bounding box center [1415, 14] width 15 height 10
click at [781, 14] on span "Preview" at bounding box center [1460, 14] width 25 height 10
click at [114, 37] on icon at bounding box center [116, 37] width 8 height 6
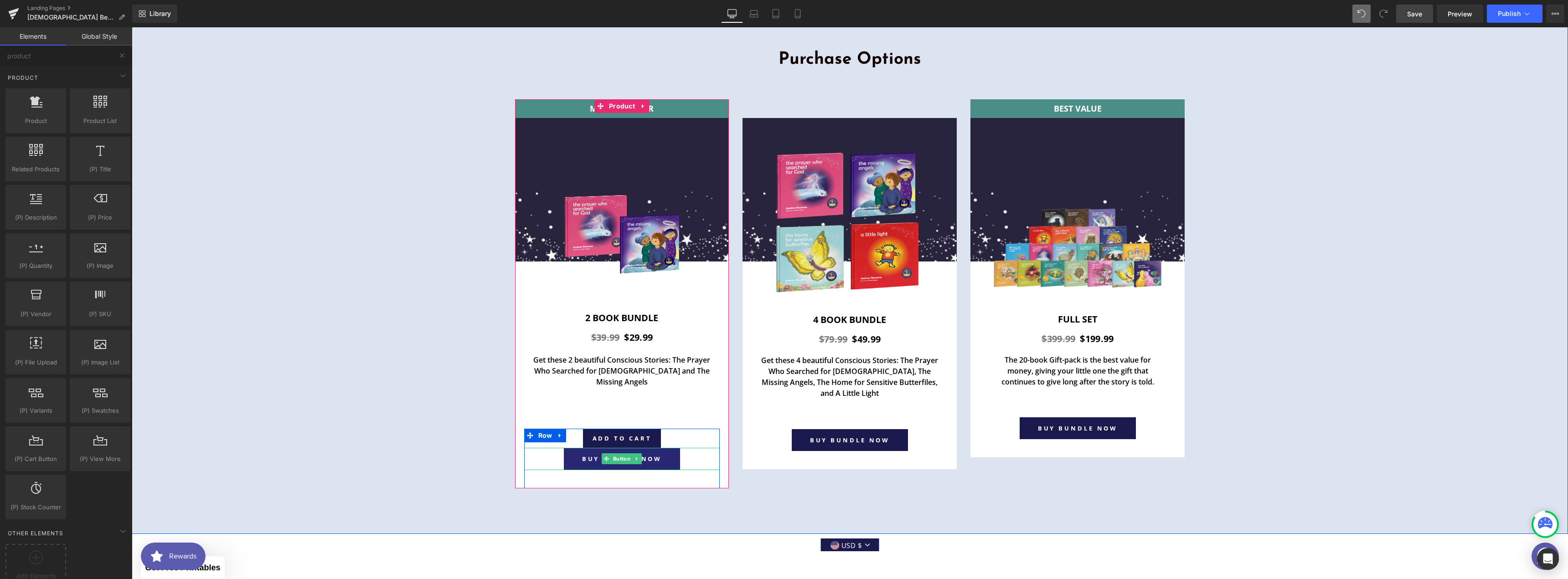
click at [668, 374] on link "BUY BUNDLE NOW" at bounding box center [622, 459] width 117 height 22
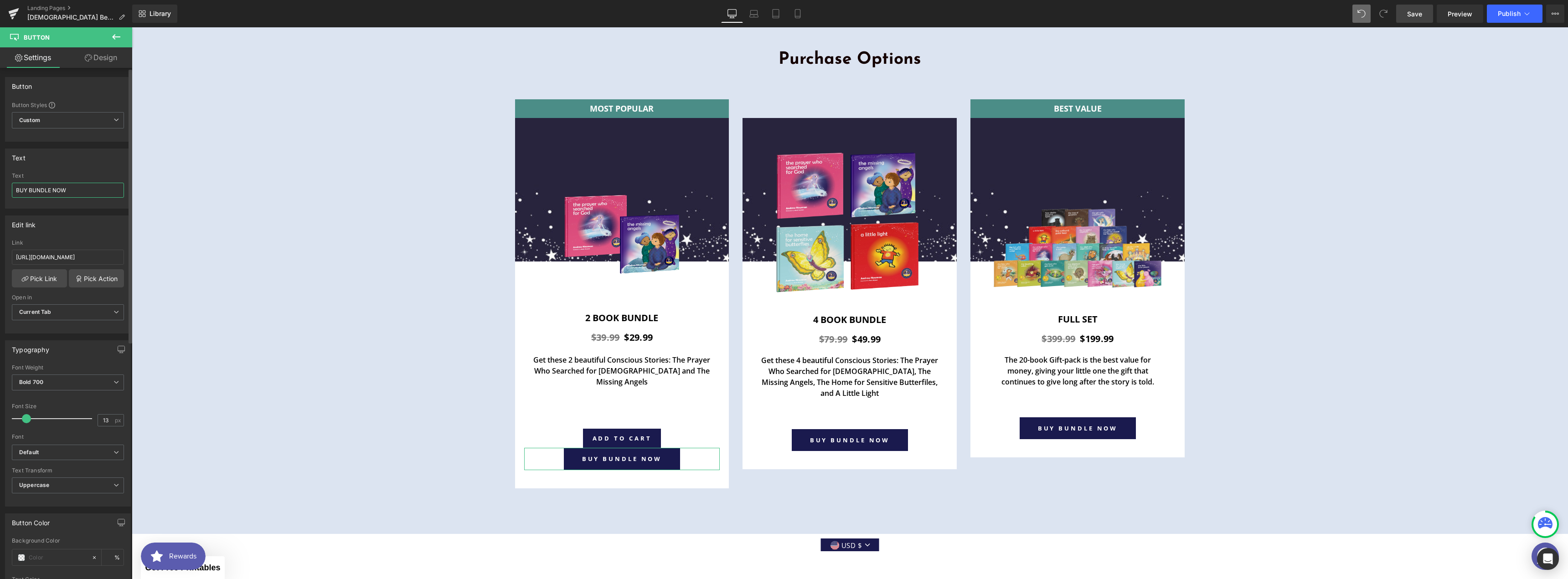
click at [106, 192] on input "BUY BUNDLE NOW" at bounding box center [68, 190] width 112 height 15
click at [620, 374] on span "(P) Cart Button" at bounding box center [621, 439] width 52 height 14
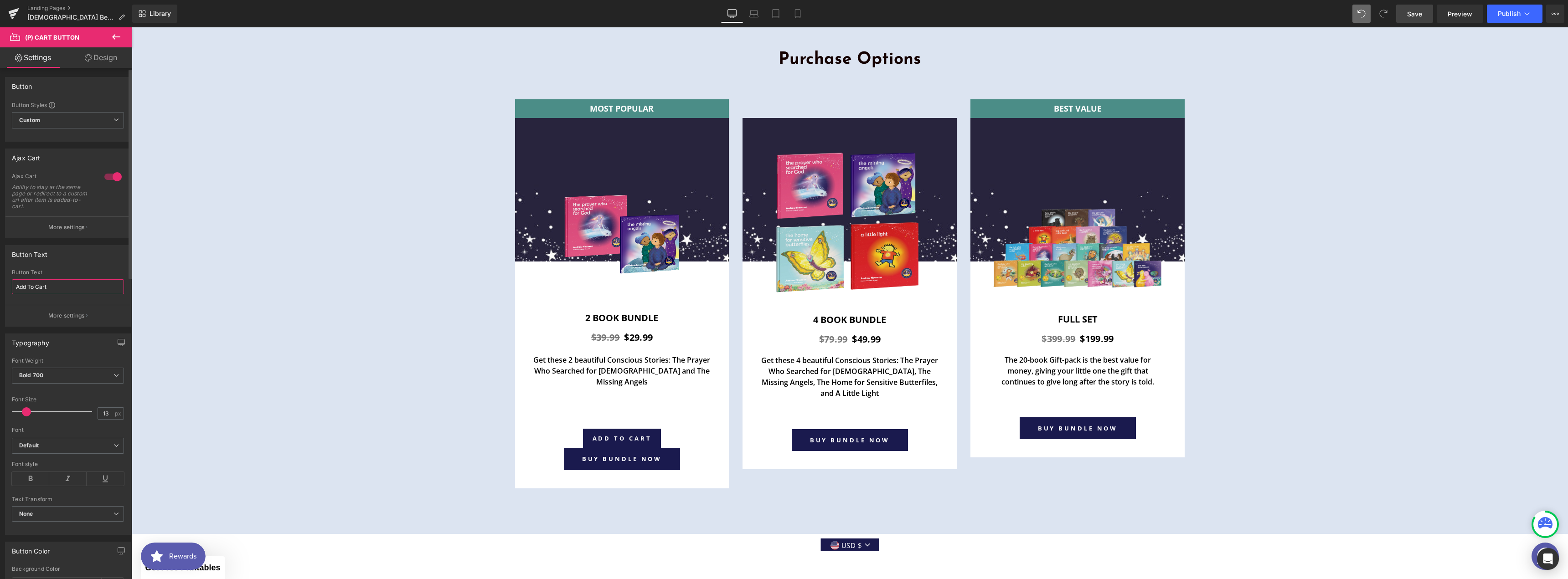
click at [69, 288] on input "Add To Cart" at bounding box center [68, 286] width 112 height 15
paste input "BUY BUNDLE NOW"
type input "BUY BUNDLE NOW"
click at [637, 374] on link at bounding box center [638, 458] width 10 height 11
click at [639, 374] on link at bounding box center [642, 458] width 10 height 11
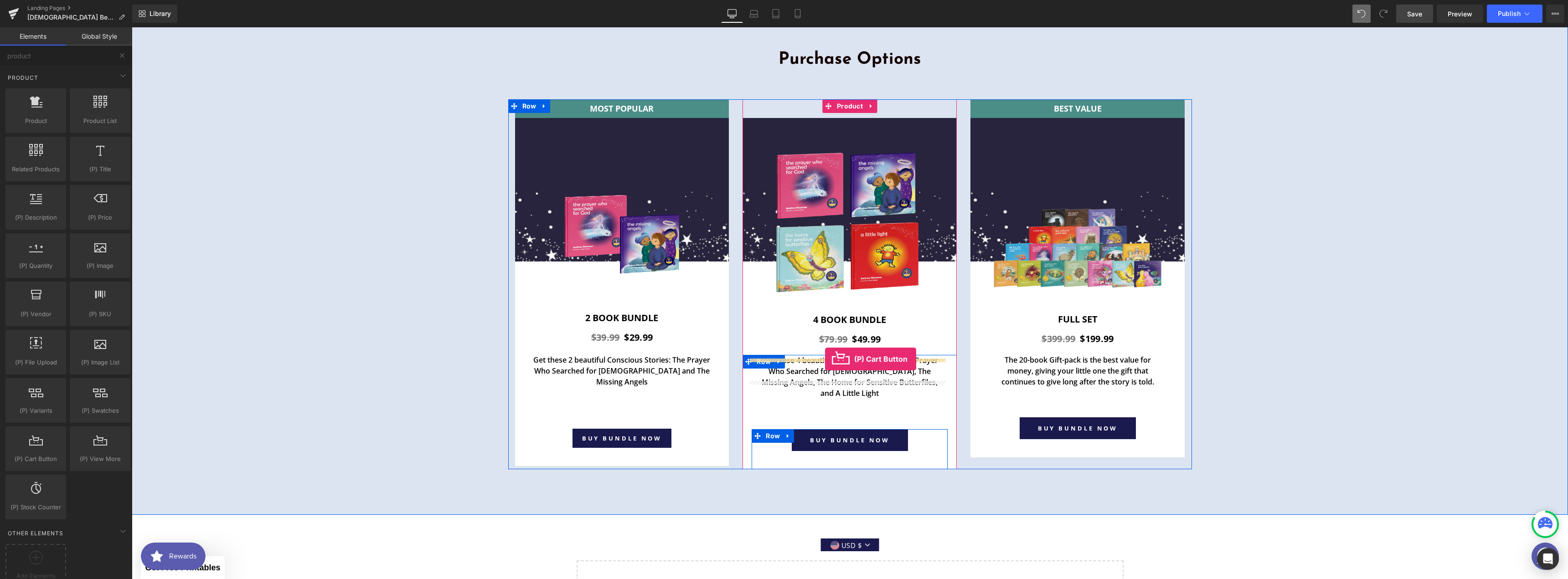
drag, startPoint x: 165, startPoint y: 479, endPoint x: 825, endPoint y: 359, distance: 670.8
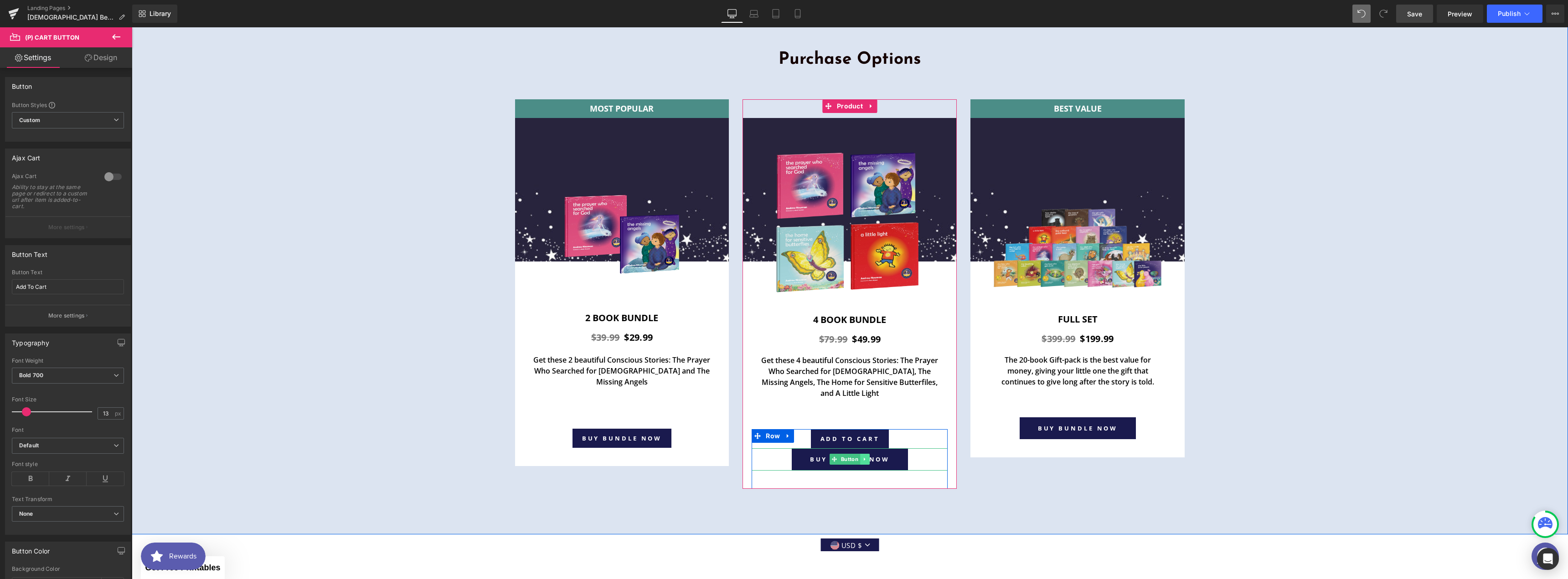
click at [781, 374] on icon at bounding box center [864, 460] width 5 height 6
click at [781, 374] on link at bounding box center [870, 459] width 10 height 11
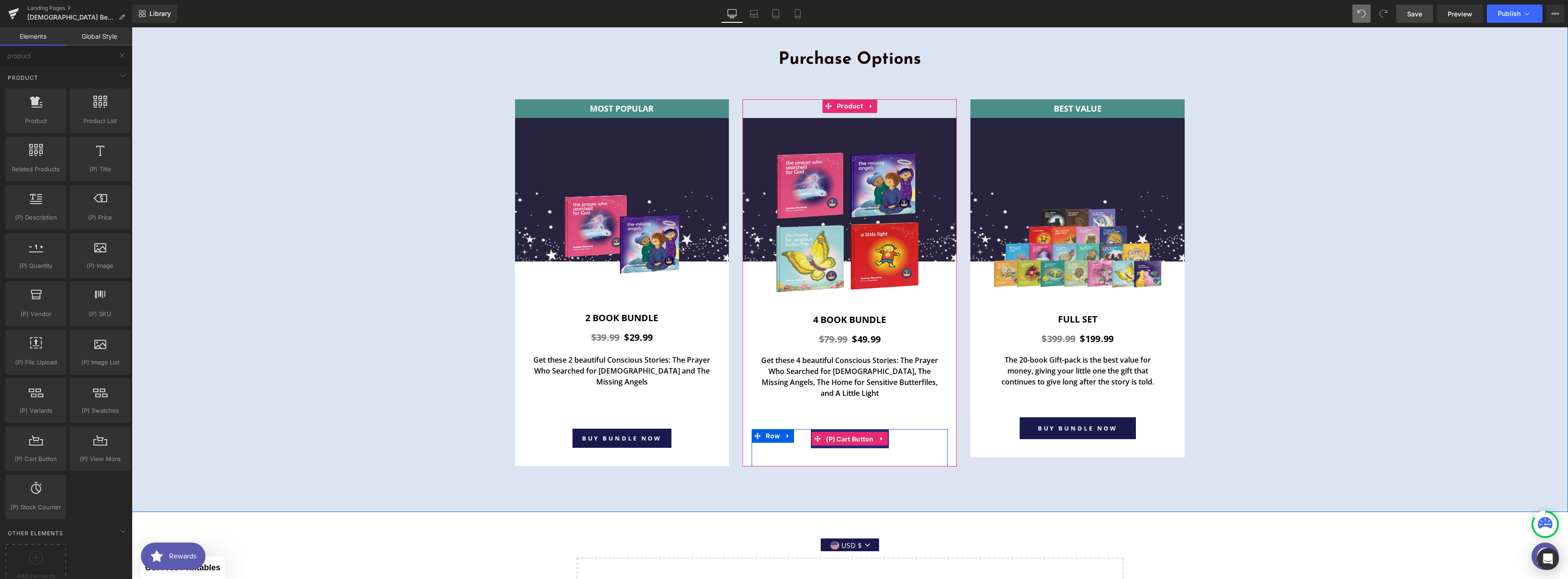
click at [781, 374] on span "(P) Cart Button" at bounding box center [849, 439] width 52 height 14
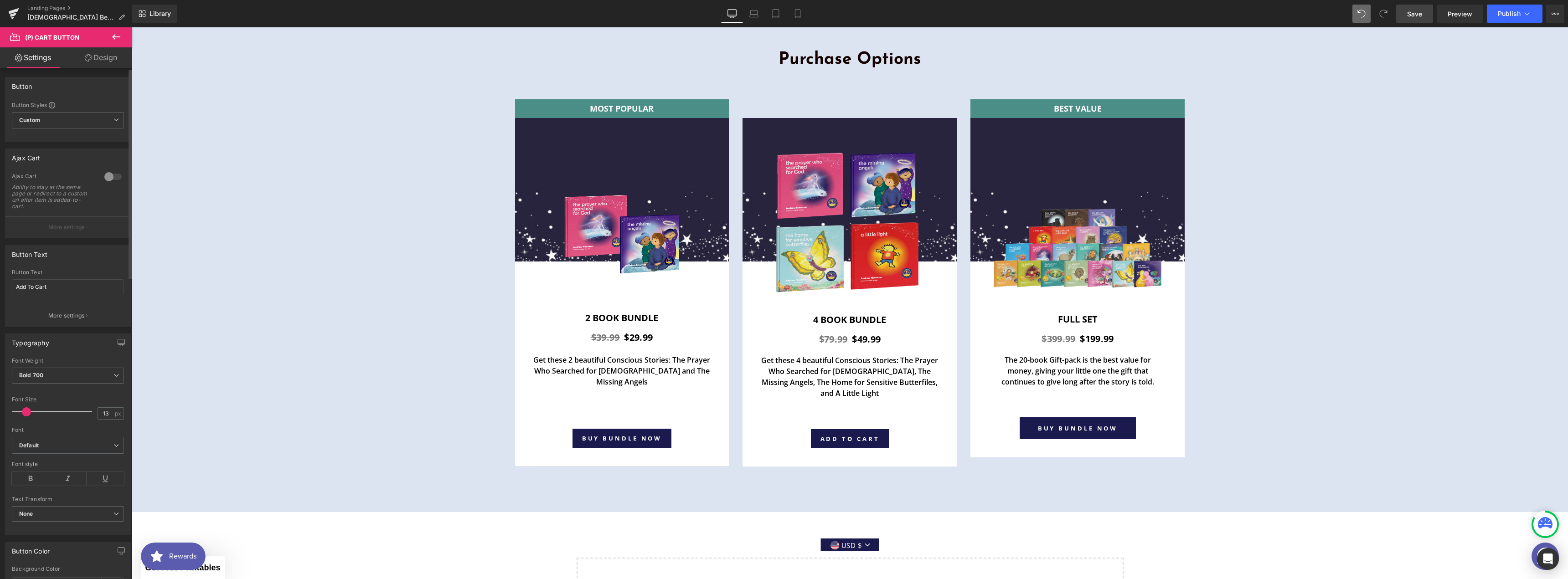
click at [112, 175] on div at bounding box center [113, 177] width 22 height 15
click at [75, 229] on p "More settings" at bounding box center [66, 227] width 36 height 8
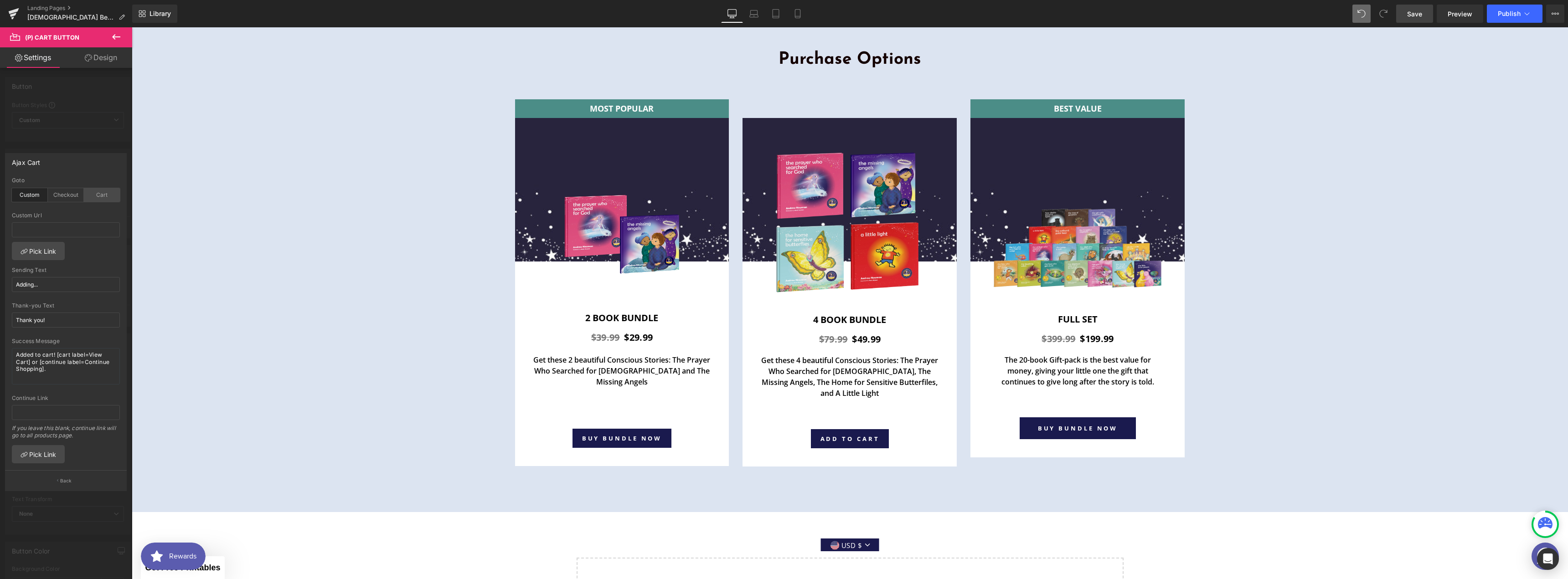
click at [107, 201] on div "Cart" at bounding box center [101, 196] width 36 height 14
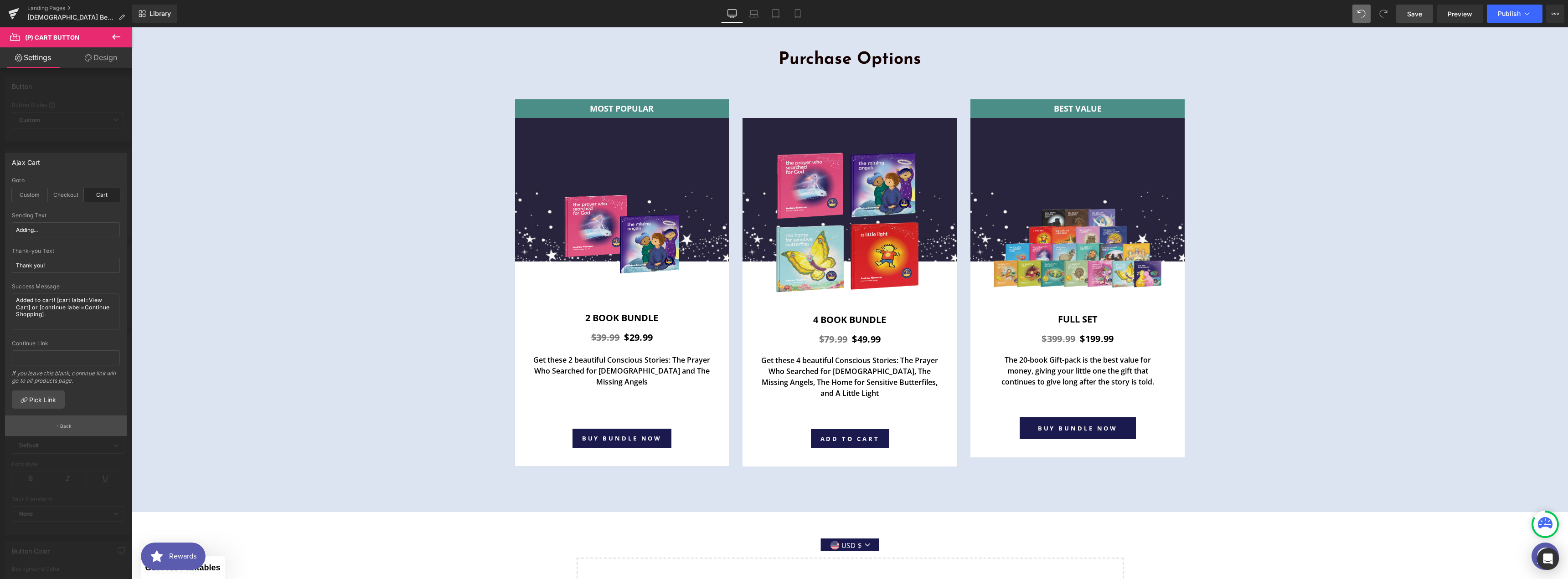
click at [60, 374] on p "Back" at bounding box center [66, 426] width 12 height 7
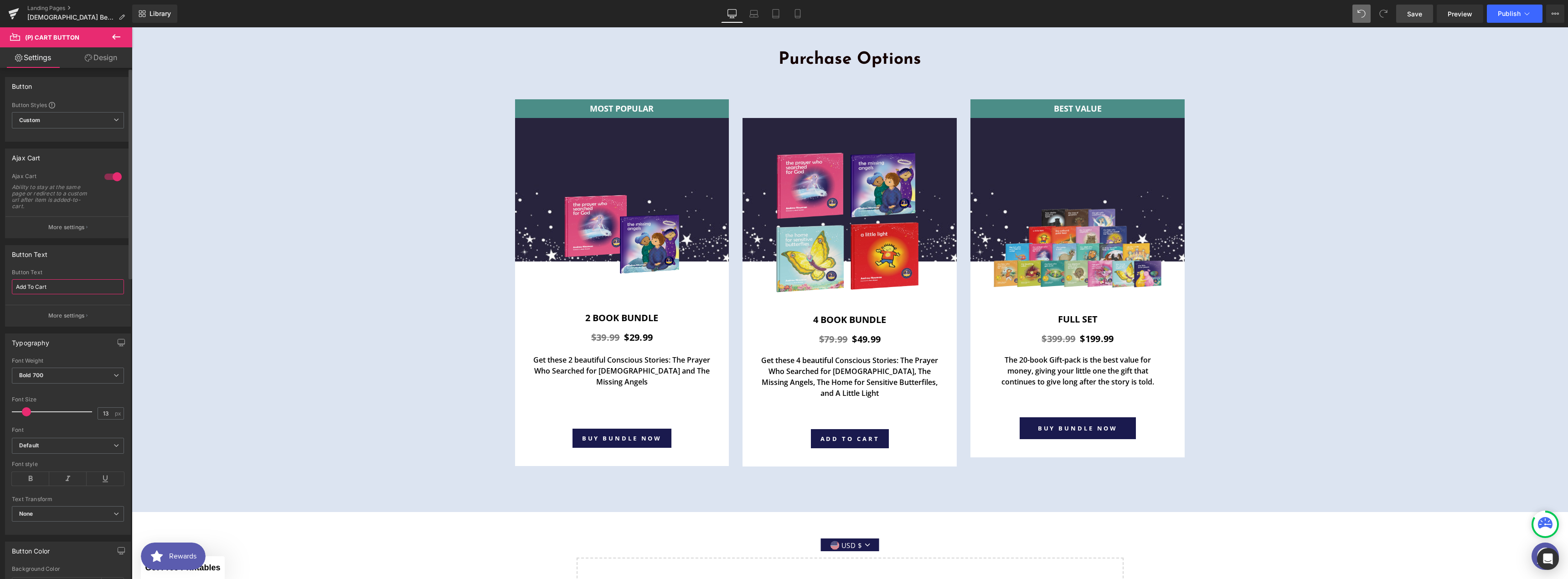
click at [53, 283] on input "Add To Cart" at bounding box center [68, 286] width 112 height 15
paste input "BUY BUNDLE NOW"
type input "BUY BUNDLE NOW"
click at [102, 64] on link "Design" at bounding box center [100, 57] width 66 height 21
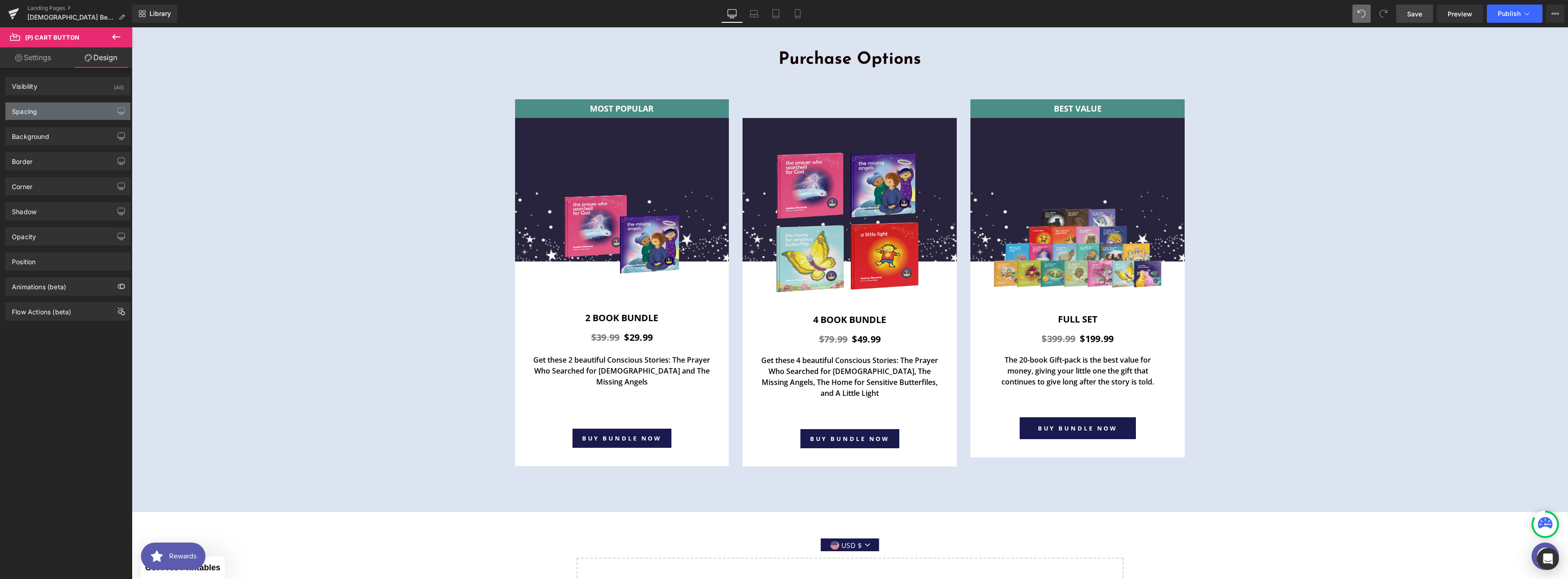
click at [47, 111] on div "Spacing" at bounding box center [68, 111] width 125 height 18
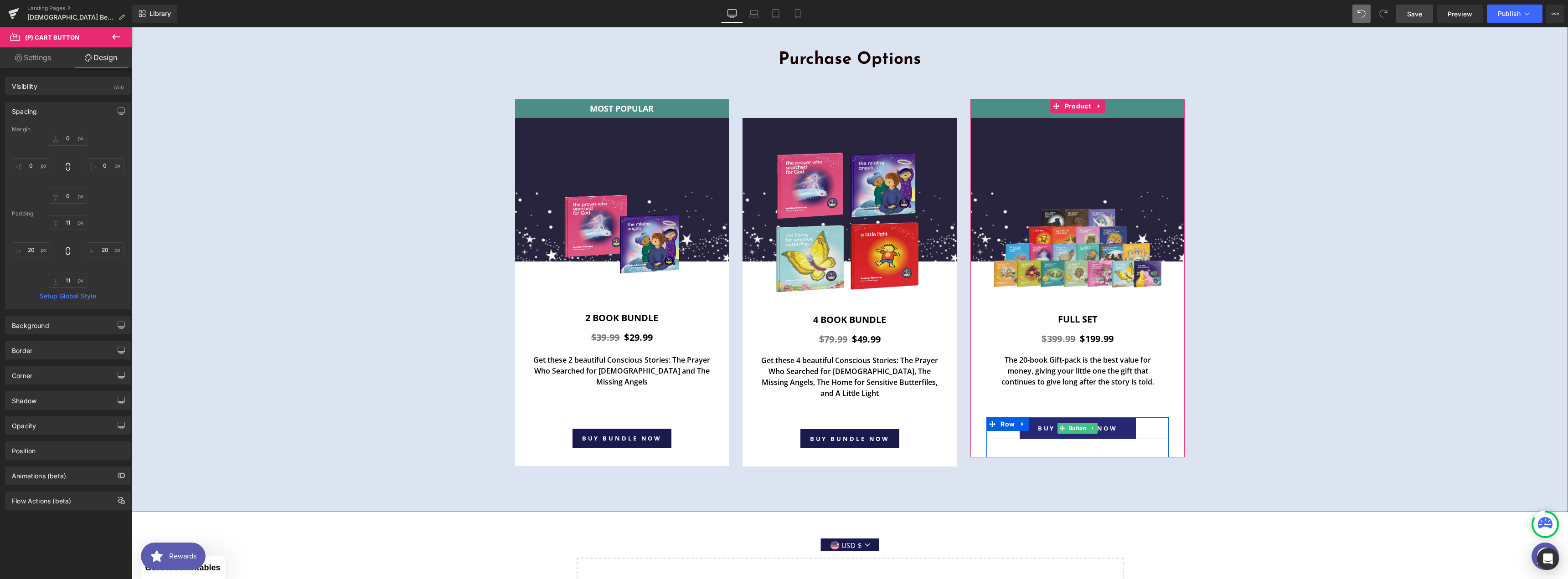
click at [781, 374] on link "BUY BUNDLE NOW" at bounding box center [1077, 429] width 117 height 22
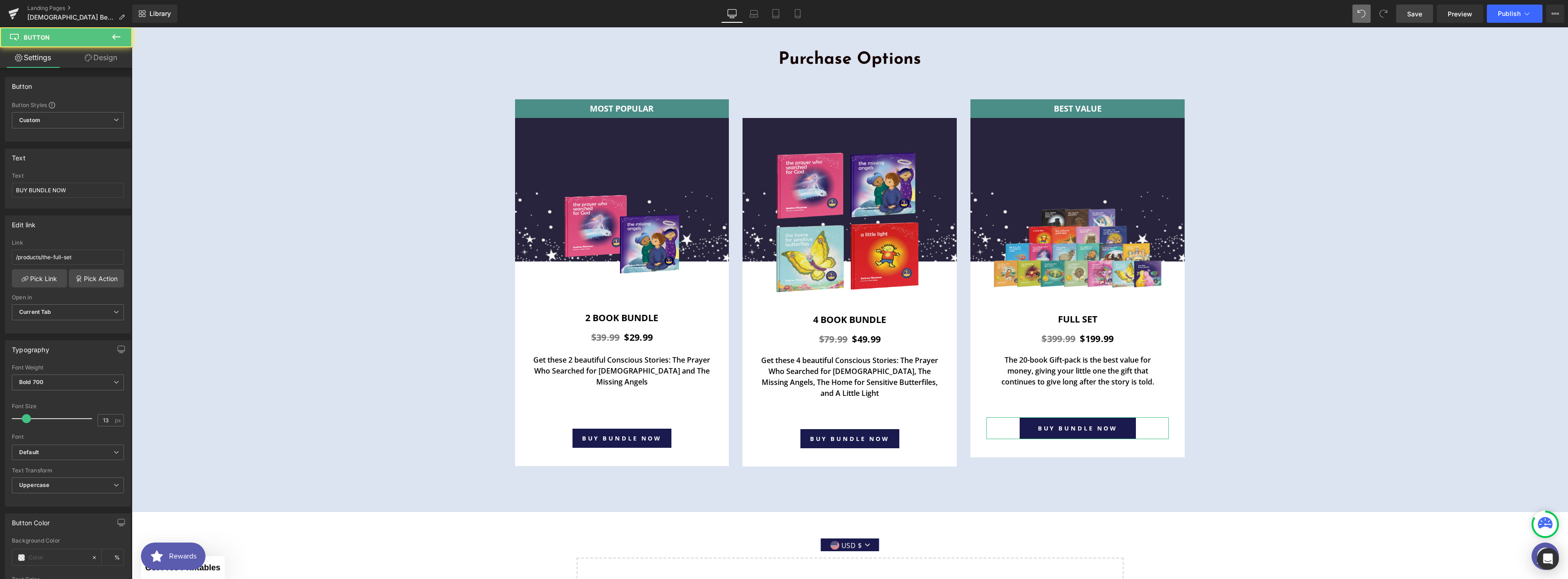
click at [83, 53] on link "Design" at bounding box center [100, 57] width 66 height 21
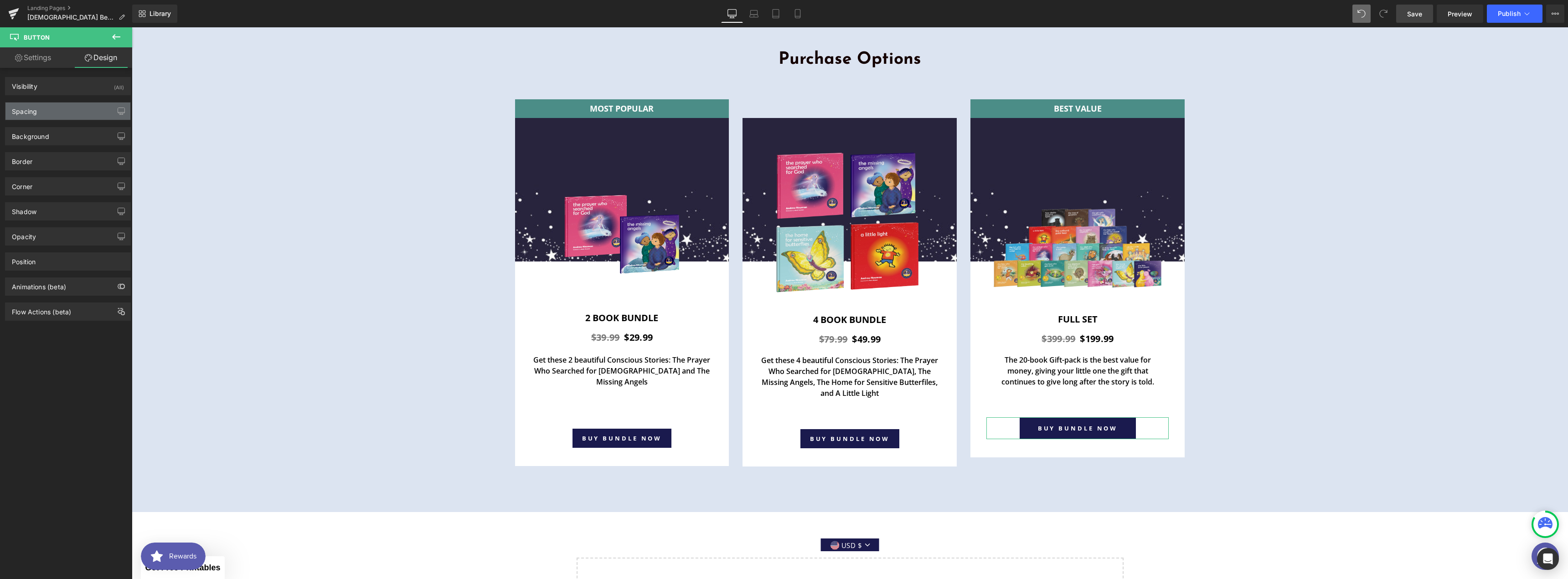
click at [67, 110] on div "Spacing" at bounding box center [68, 111] width 125 height 18
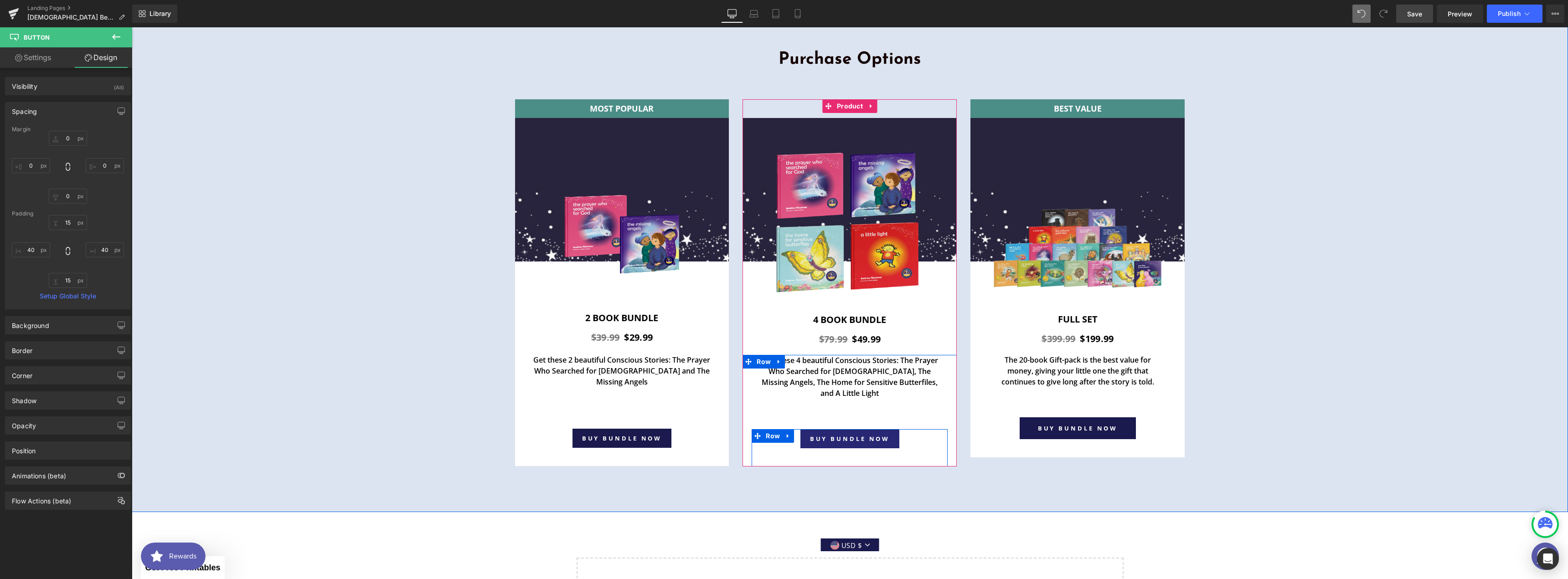
click at [781, 374] on button "BUY BUNDLE NOW" at bounding box center [849, 438] width 99 height 19
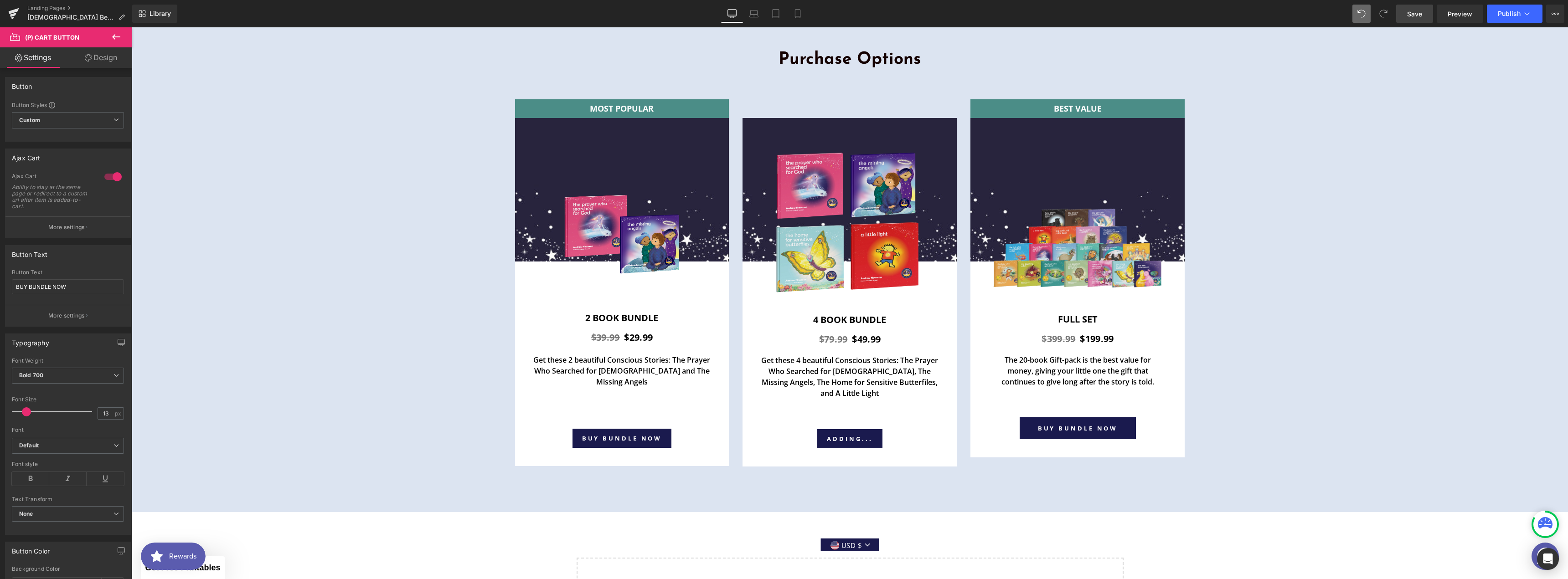
click at [92, 59] on link "Design" at bounding box center [100, 57] width 66 height 21
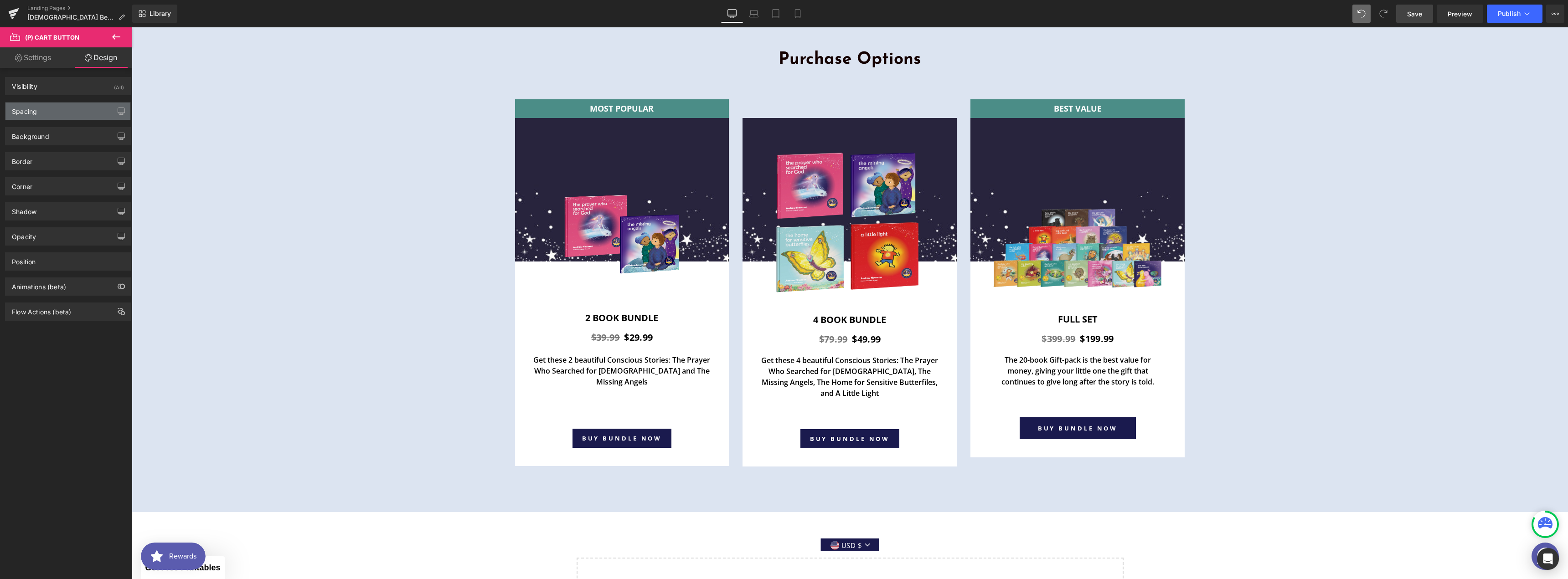
click at [61, 106] on div "Spacing" at bounding box center [68, 111] width 125 height 18
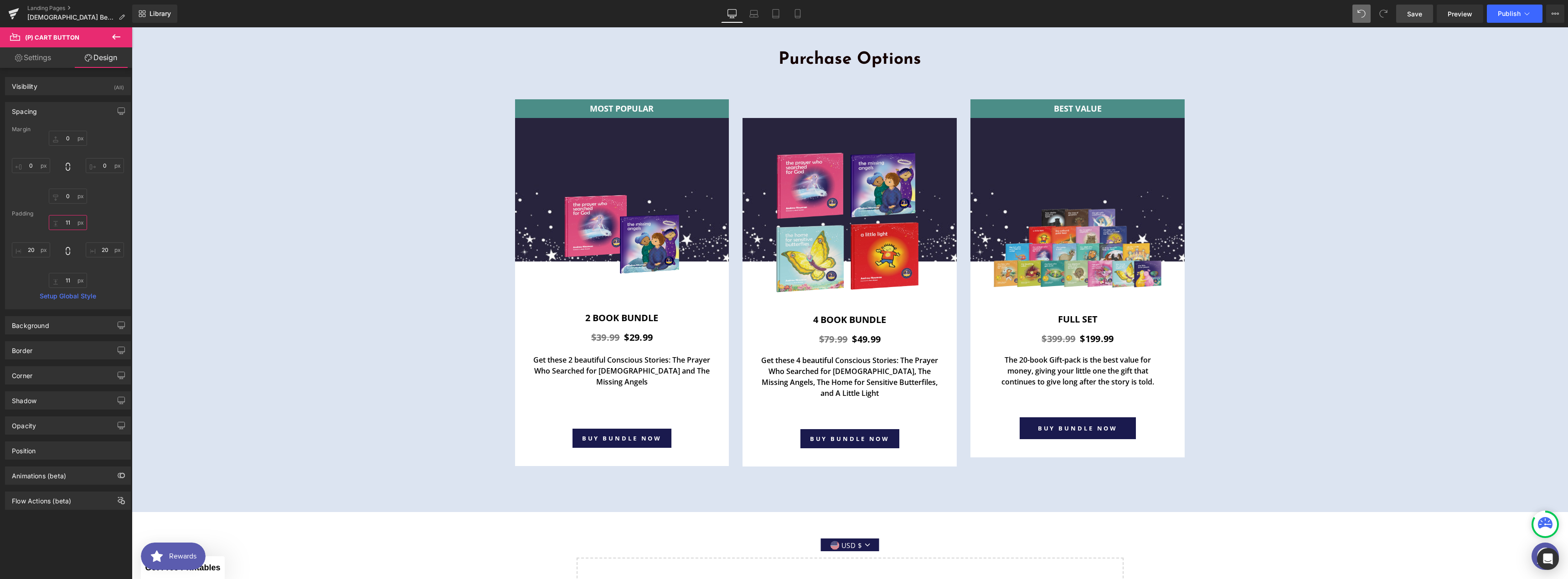
click at [77, 220] on input "11" at bounding box center [68, 222] width 38 height 15
type input "15"
click at [33, 252] on input "20" at bounding box center [30, 250] width 38 height 15
type input "1"
type input "40"
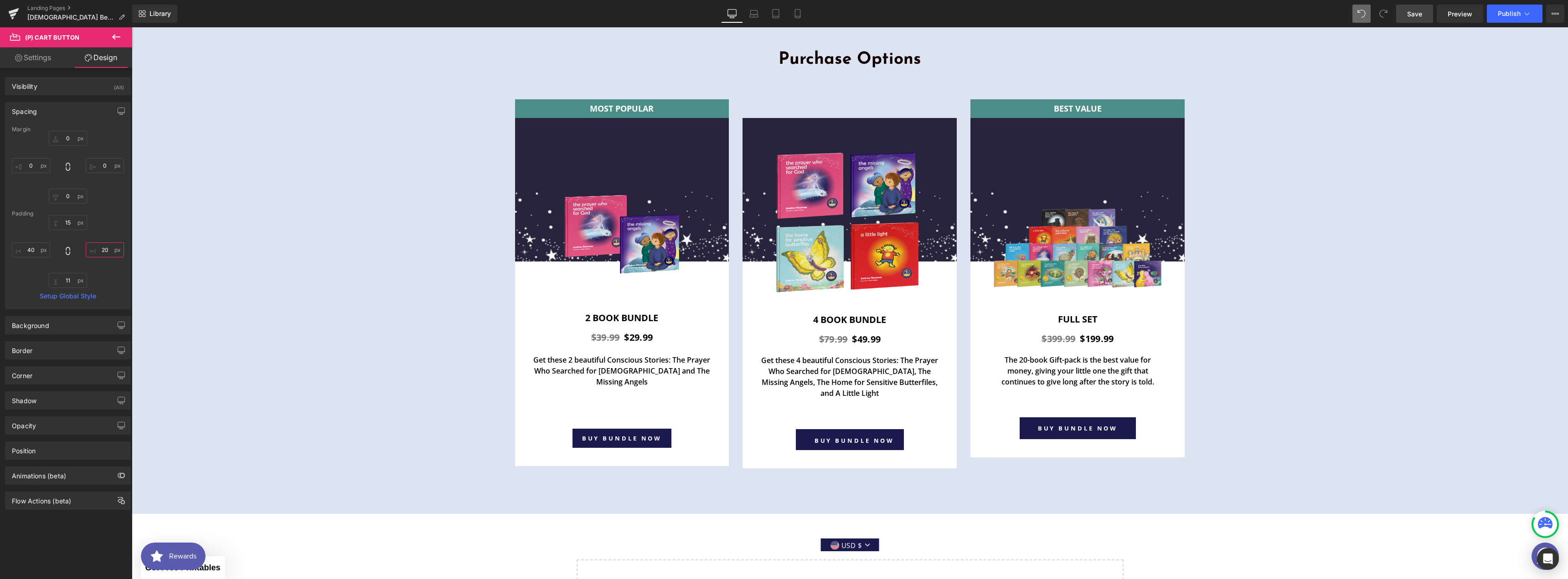
click at [103, 255] on input "20" at bounding box center [104, 250] width 38 height 15
paste input "4"
type input "40"
click at [73, 283] on input "11" at bounding box center [68, 280] width 38 height 15
type input "15"
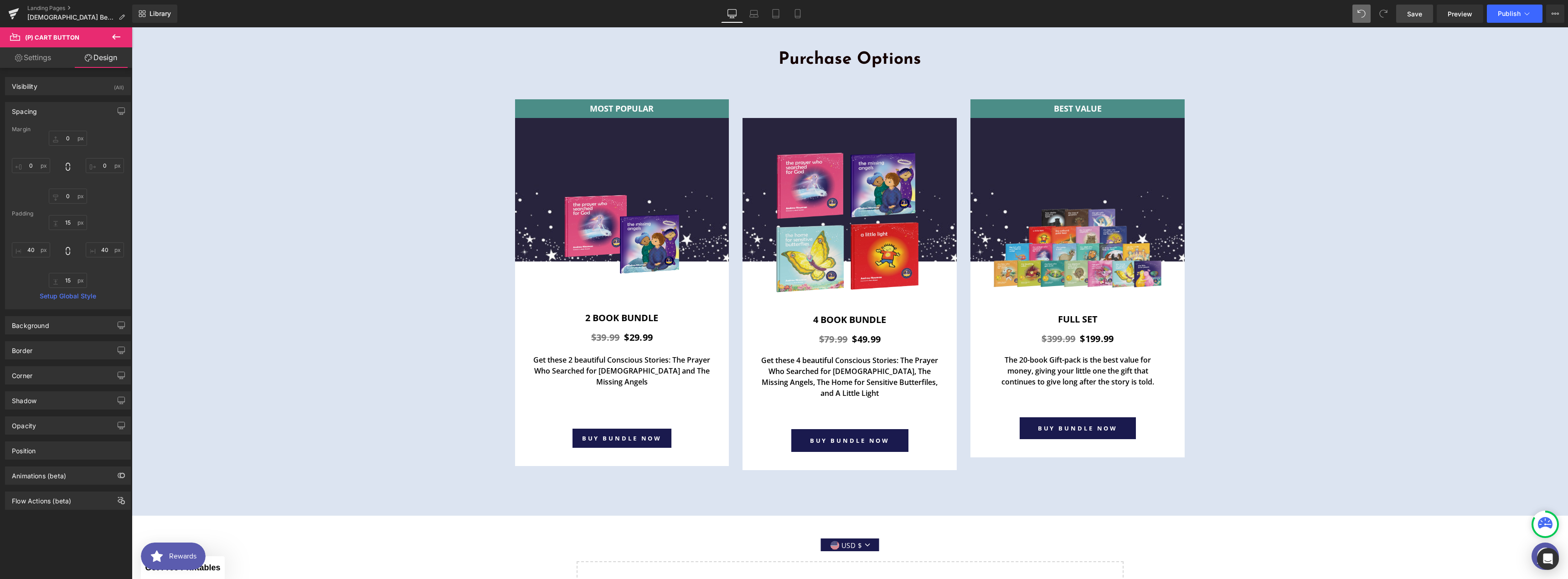
click at [248, 327] on div "Purchase Options Heading Row MOST POPULAR Text Block Row Image Image 2 book Bun…" at bounding box center [849, 259] width 1436 height 425
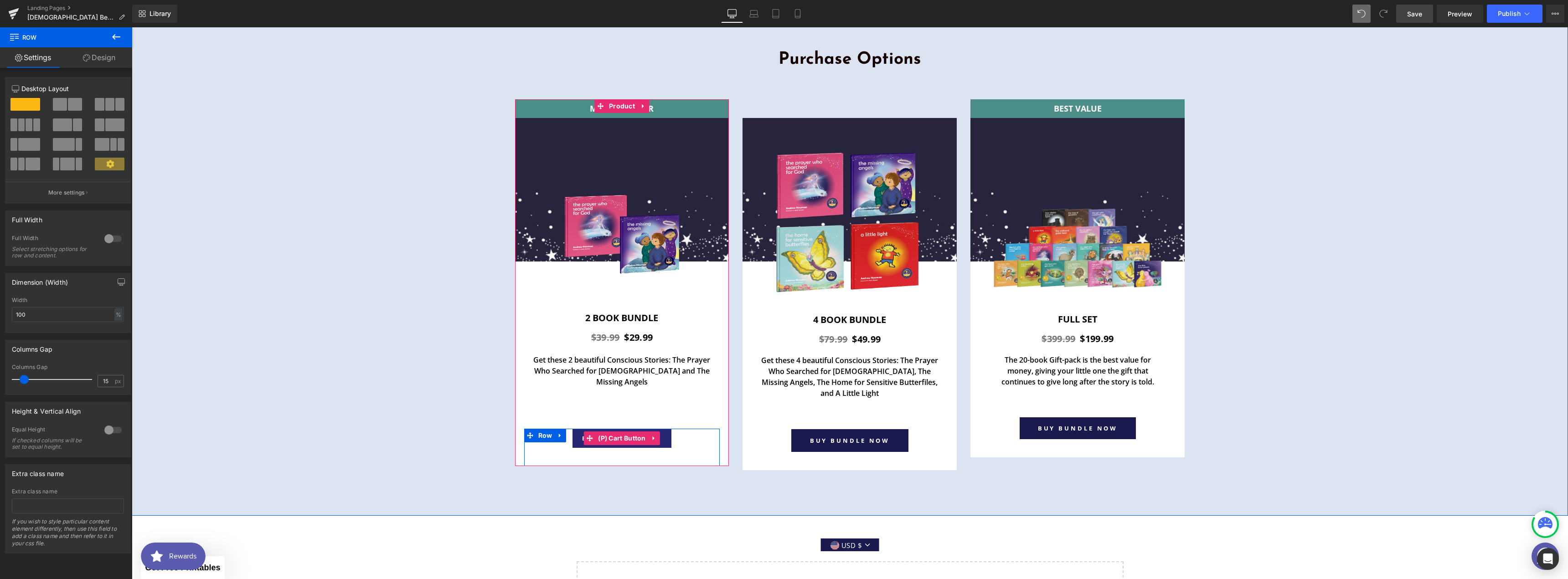
click at [663, 374] on button "BUY BUNDLE NOW" at bounding box center [621, 437] width 99 height 19
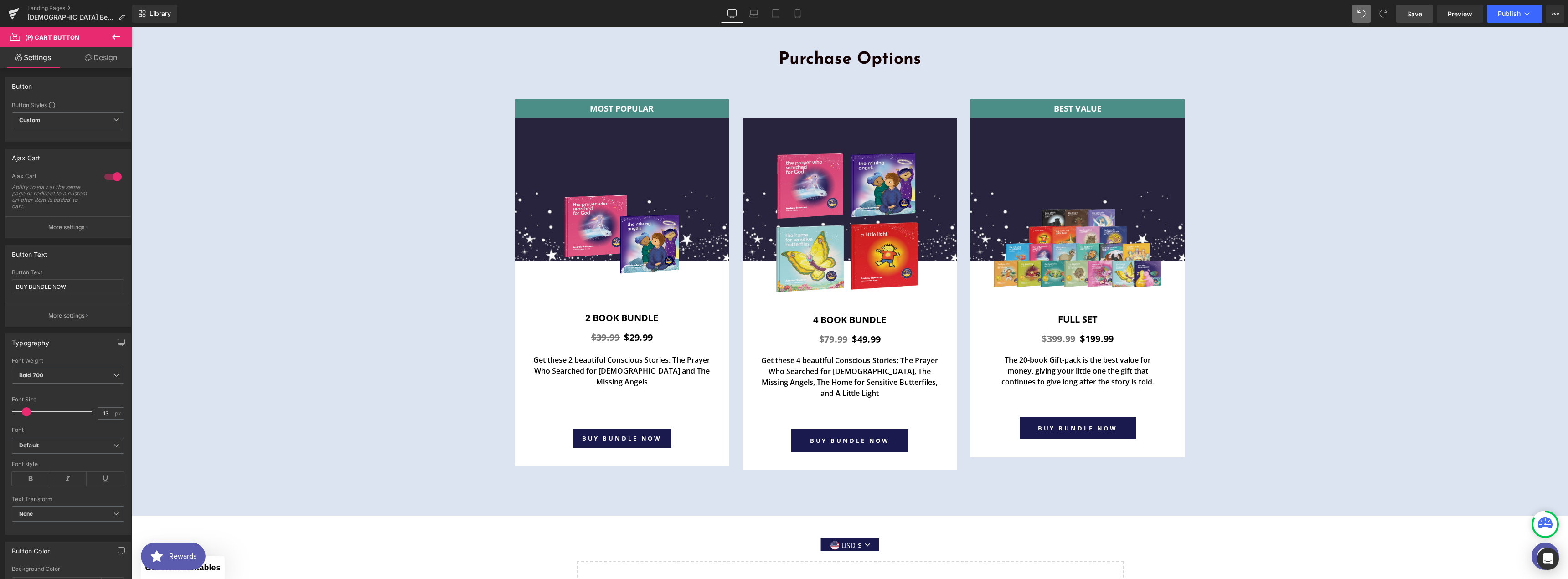
click at [112, 63] on link "Design" at bounding box center [100, 57] width 66 height 21
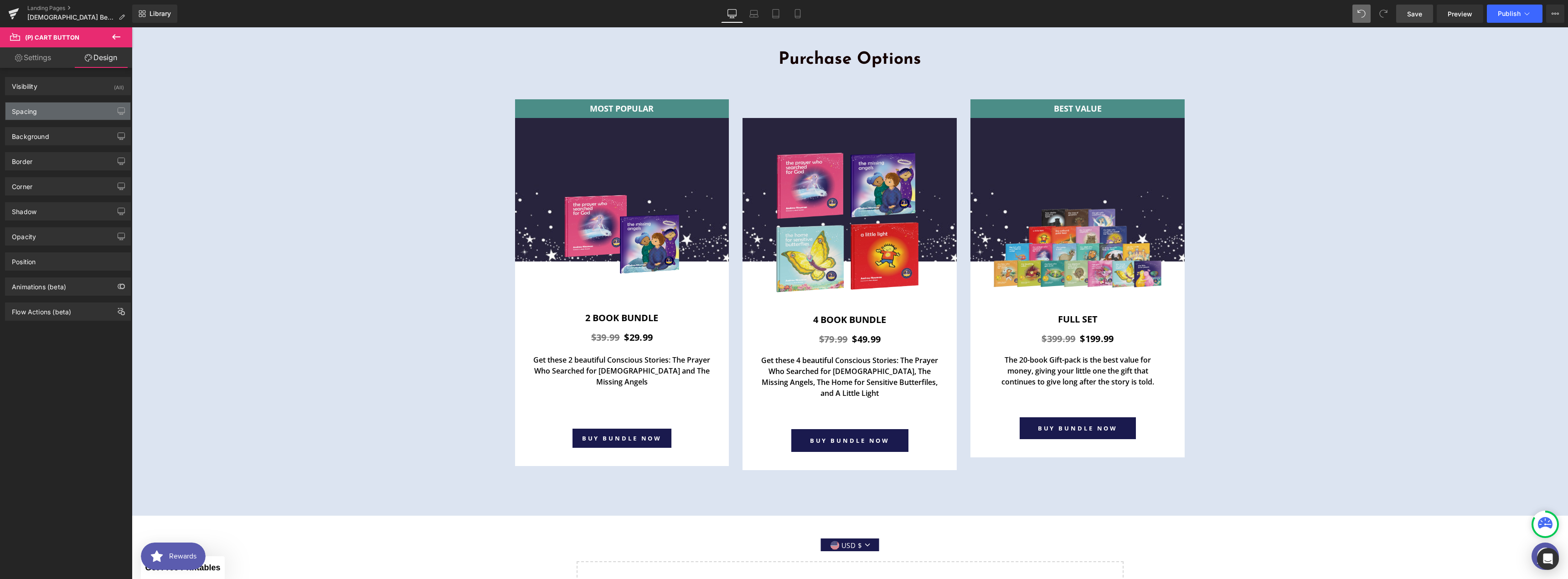
click at [53, 117] on div "Spacing" at bounding box center [68, 111] width 125 height 18
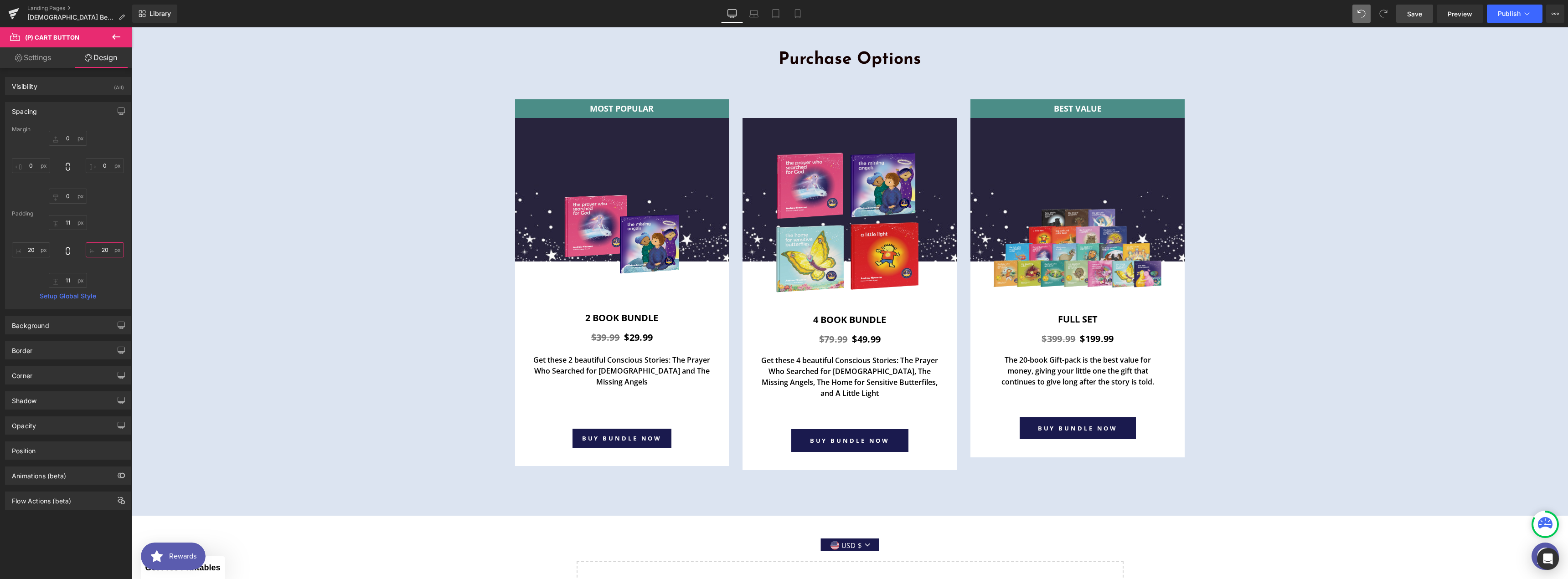
click at [100, 248] on input "20" at bounding box center [104, 250] width 38 height 15
type input "40"
click at [34, 250] on input "20" at bounding box center [30, 250] width 38 height 15
type input "40"
click at [70, 219] on input "11" at bounding box center [68, 222] width 38 height 15
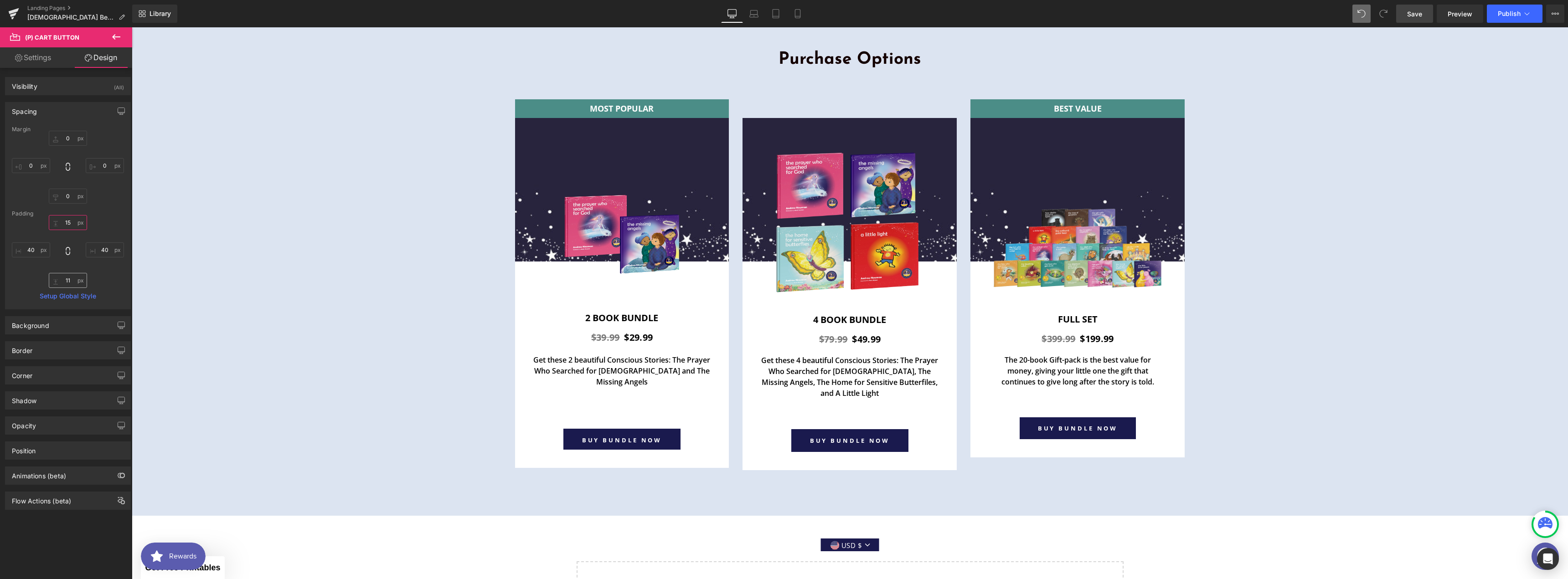
type input "15"
click at [79, 280] on input "11" at bounding box center [68, 280] width 38 height 15
type input "15"
click at [781, 374] on link at bounding box center [1093, 428] width 10 height 11
click at [781, 374] on div "BUY BUNDLE NOW" at bounding box center [1078, 429] width 183 height 22
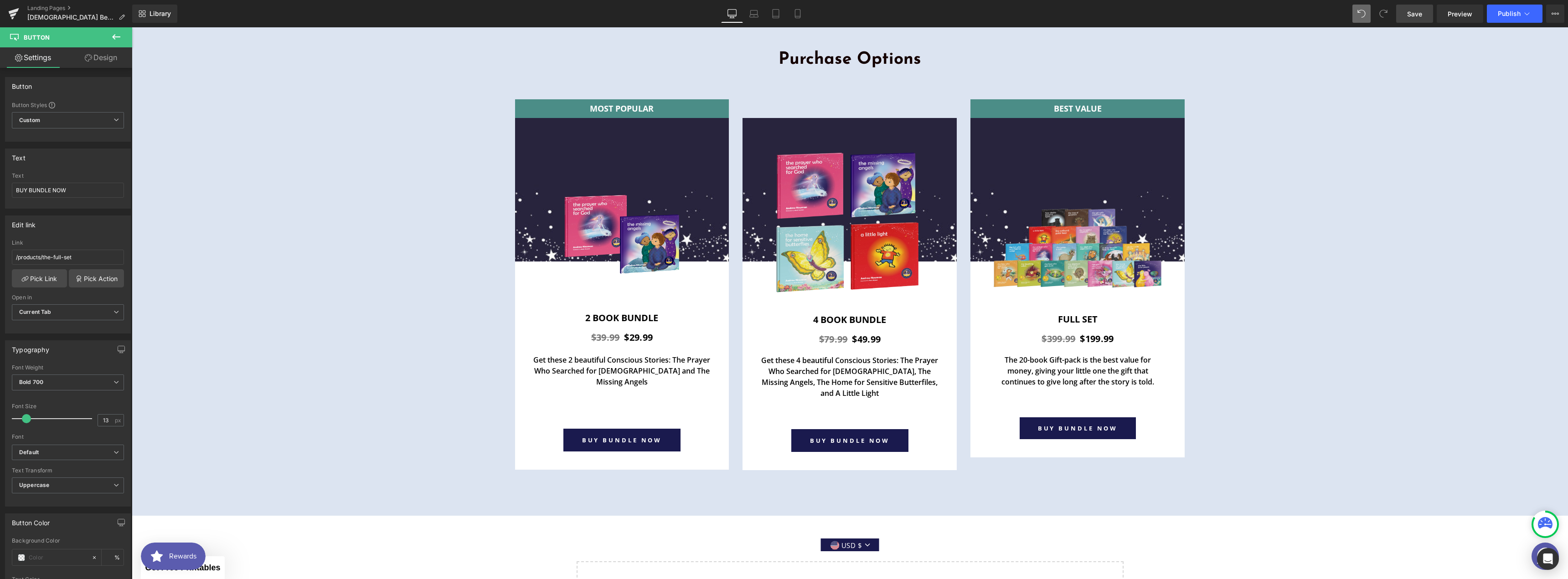
click at [113, 29] on button at bounding box center [116, 37] width 31 height 20
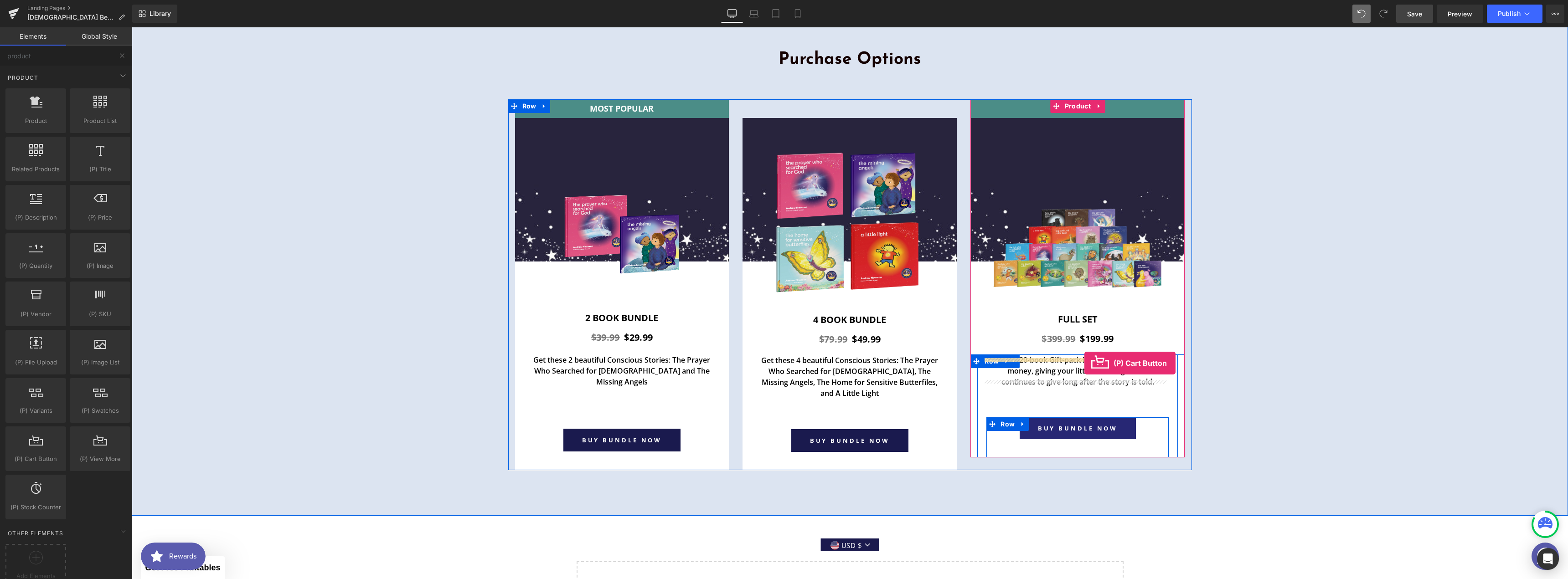
drag, startPoint x: 270, startPoint y: 457, endPoint x: 1084, endPoint y: 364, distance: 819.3
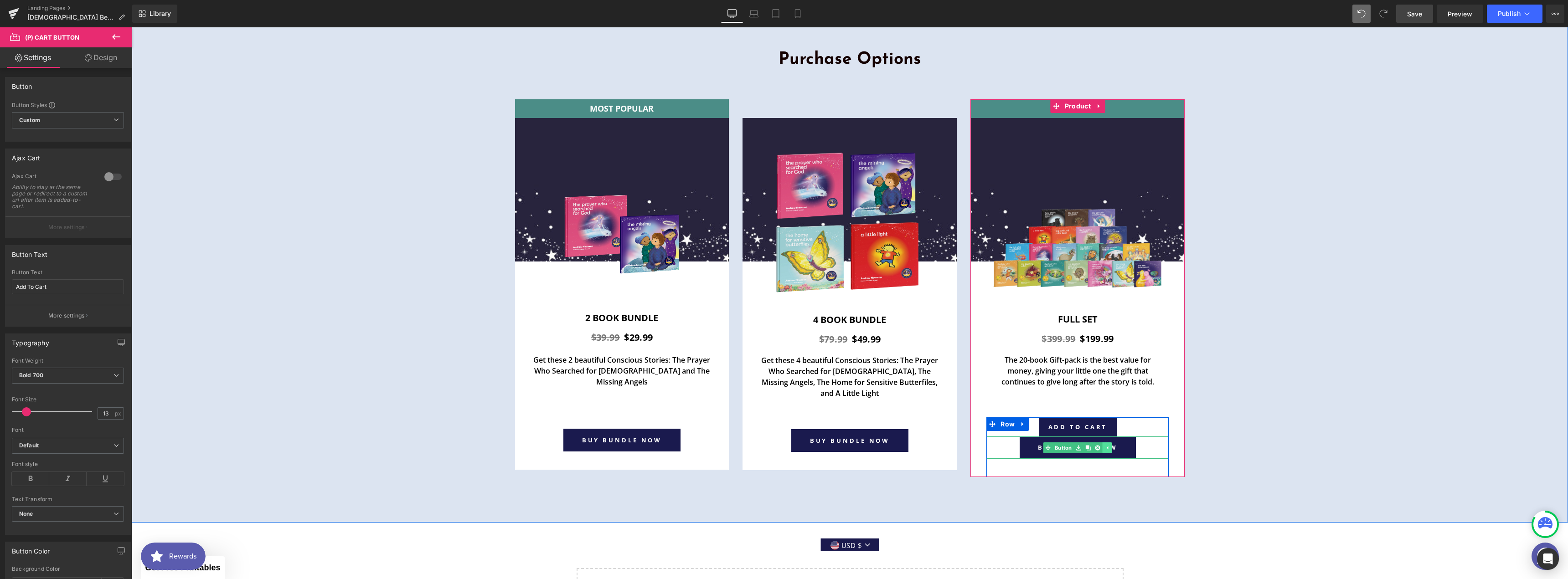
click at [781, 374] on icon at bounding box center [1107, 447] width 1 height 3
click at [781, 374] on link at bounding box center [1093, 447] width 10 height 11
click at [781, 374] on icon at bounding box center [1097, 447] width 5 height 5
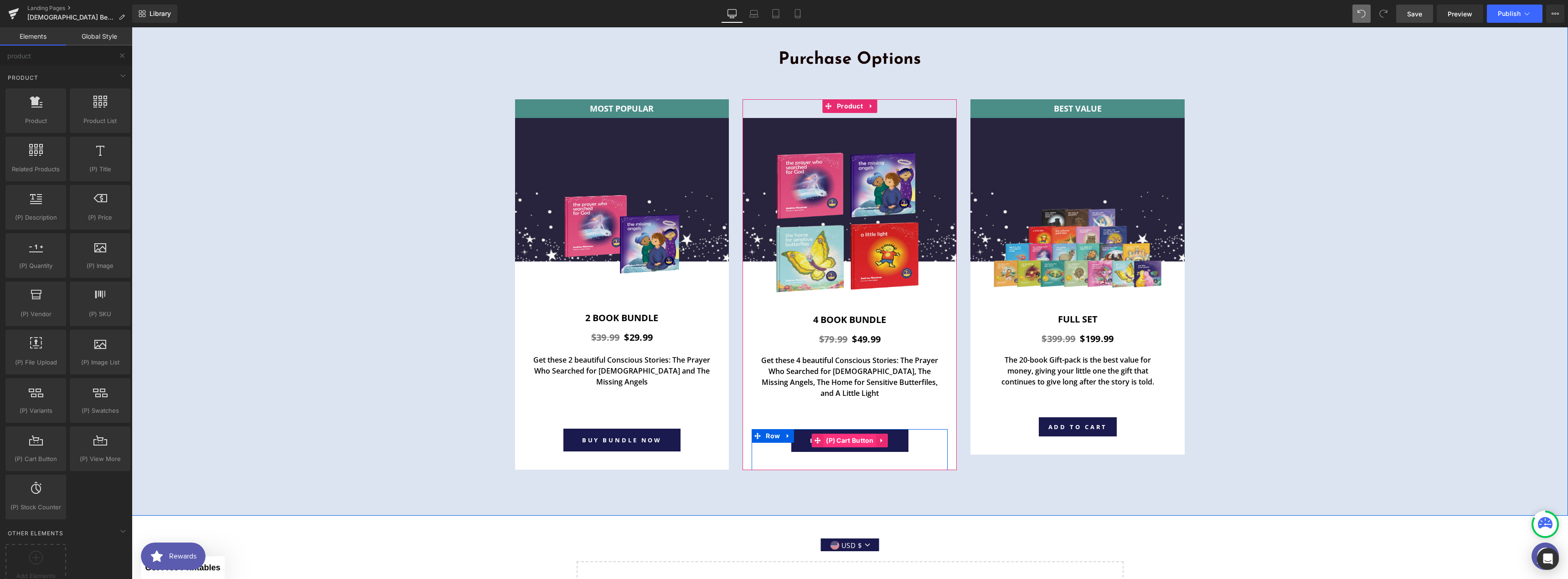
click at [781, 374] on span "(P) Cart Button" at bounding box center [849, 441] width 52 height 14
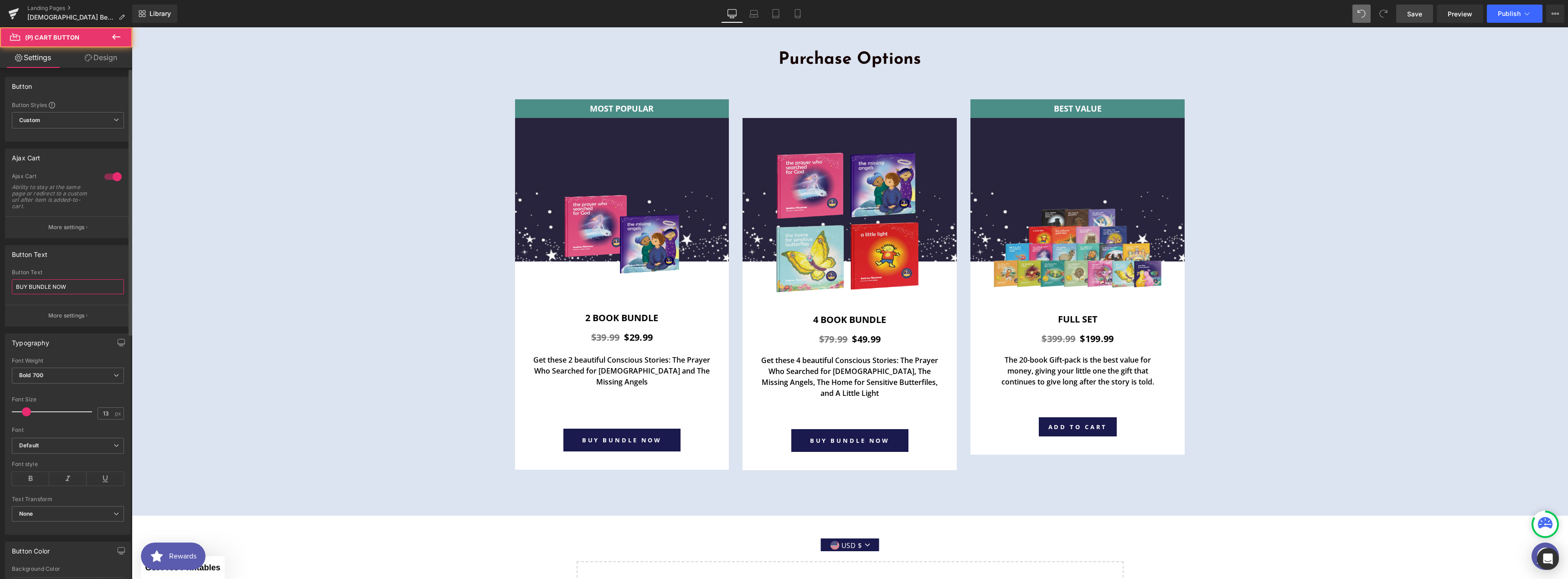
click at [37, 285] on input "BUY BUNDLE NOW" at bounding box center [68, 286] width 112 height 15
click at [781, 374] on span "(P) Cart Button" at bounding box center [1077, 428] width 52 height 14
click at [39, 291] on input "Add To Cart" at bounding box center [68, 286] width 112 height 15
paste input "BUY BUNDLE NOW"
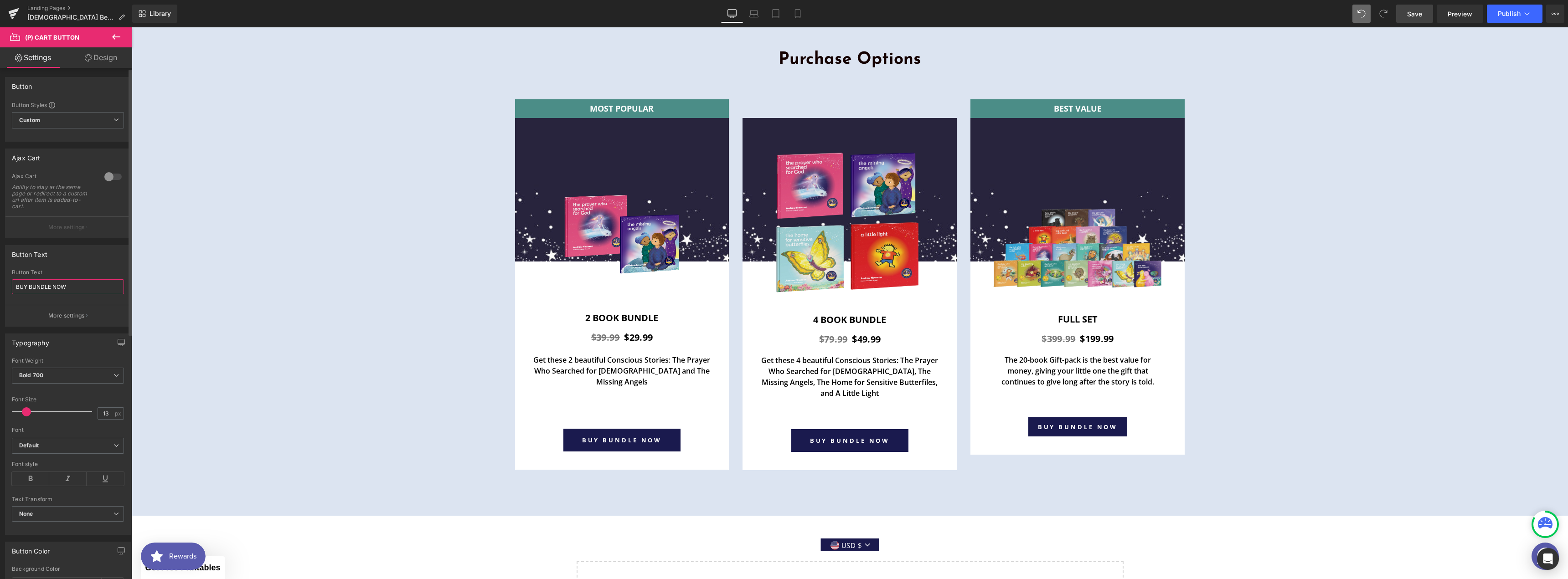
type input "BUY BUNDLE NOW"
click at [118, 182] on div at bounding box center [113, 177] width 22 height 15
click at [82, 236] on button "More settings" at bounding box center [68, 227] width 125 height 22
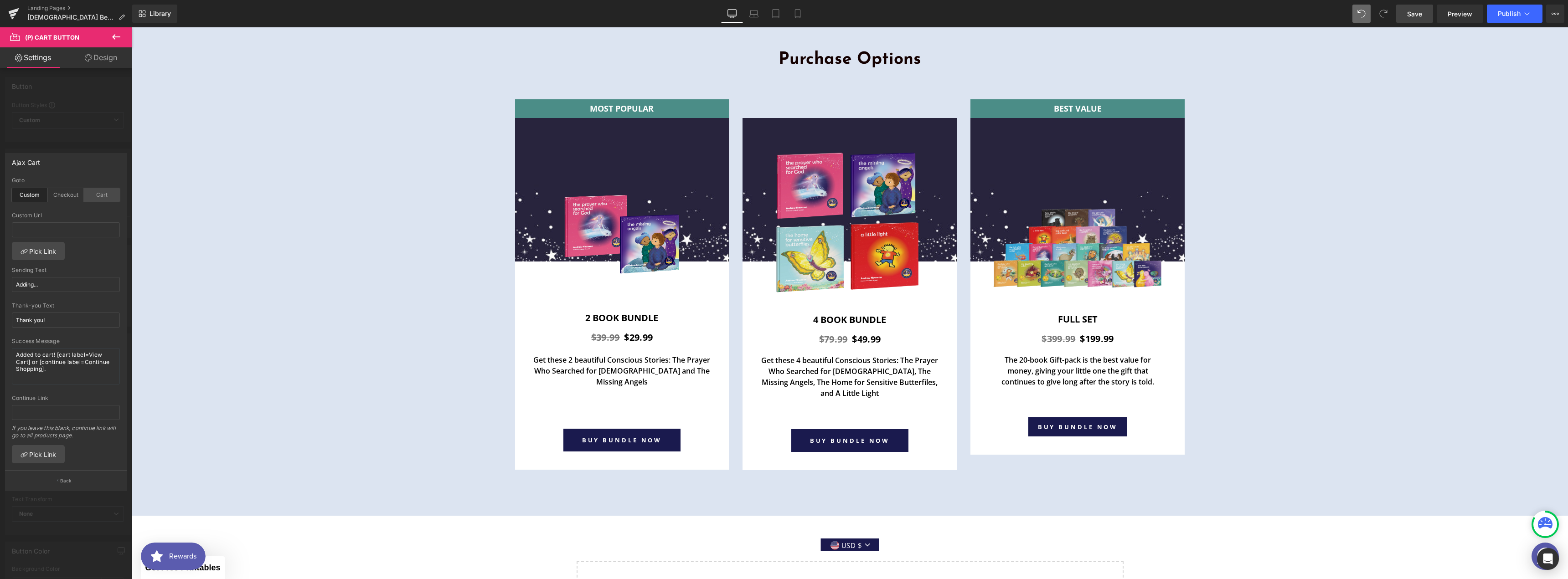
click at [91, 192] on div "Cart" at bounding box center [101, 196] width 36 height 14
click at [781, 13] on span "Save" at bounding box center [1415, 14] width 15 height 10
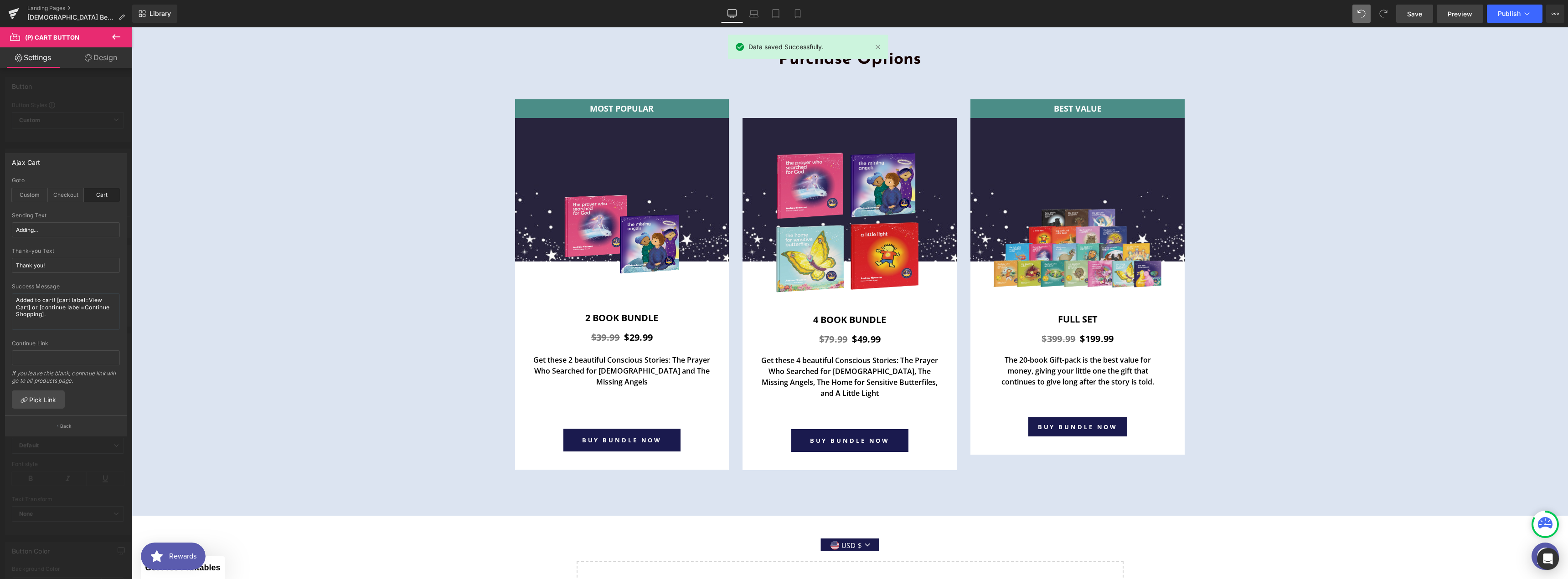
click at [781, 13] on span "Preview" at bounding box center [1460, 14] width 25 height 10
click at [781, 16] on span "Preview" at bounding box center [1460, 14] width 25 height 10
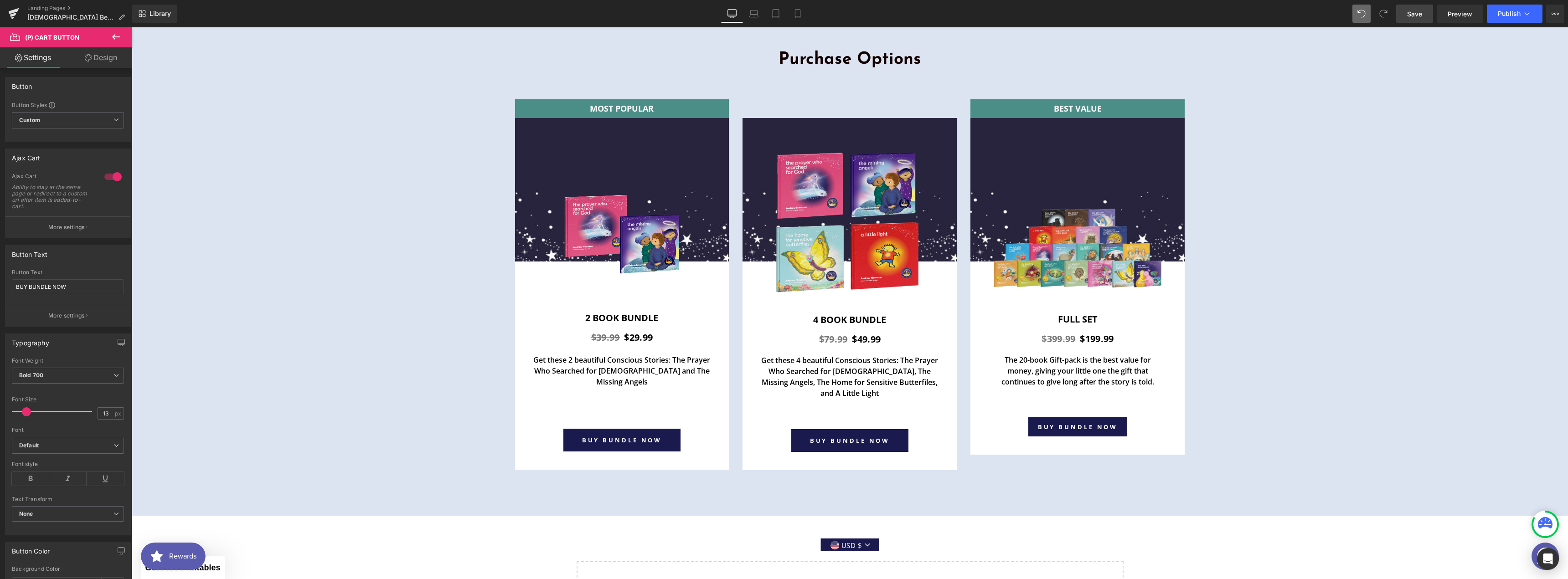
click at [96, 60] on link "Design" at bounding box center [100, 57] width 66 height 21
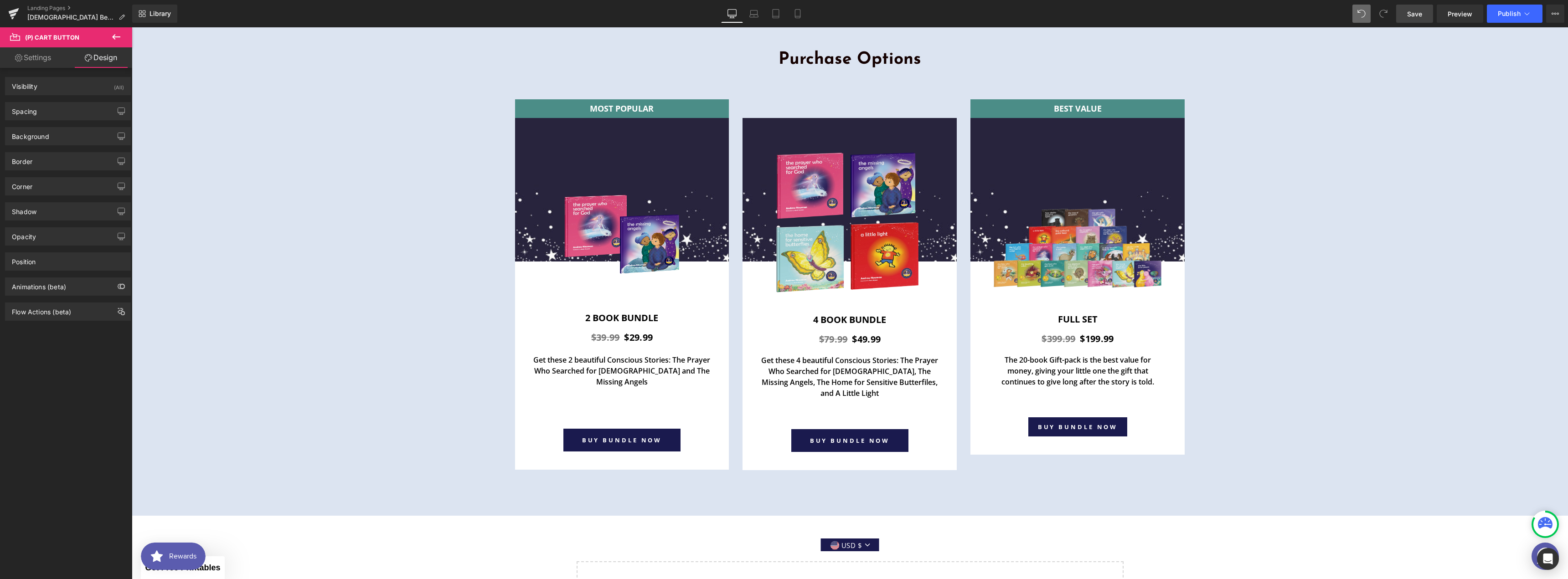
type input "0"
type input "11"
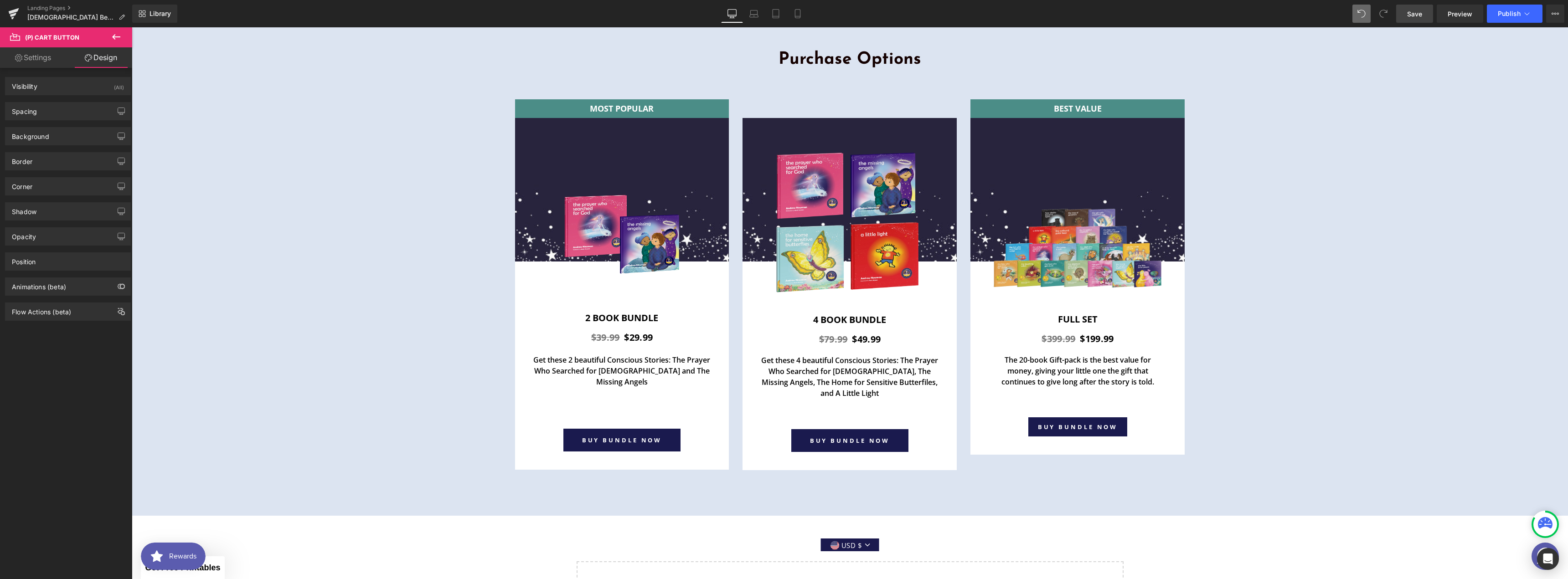
type input "20"
type input "11"
click at [56, 105] on div "Spacing" at bounding box center [68, 111] width 125 height 18
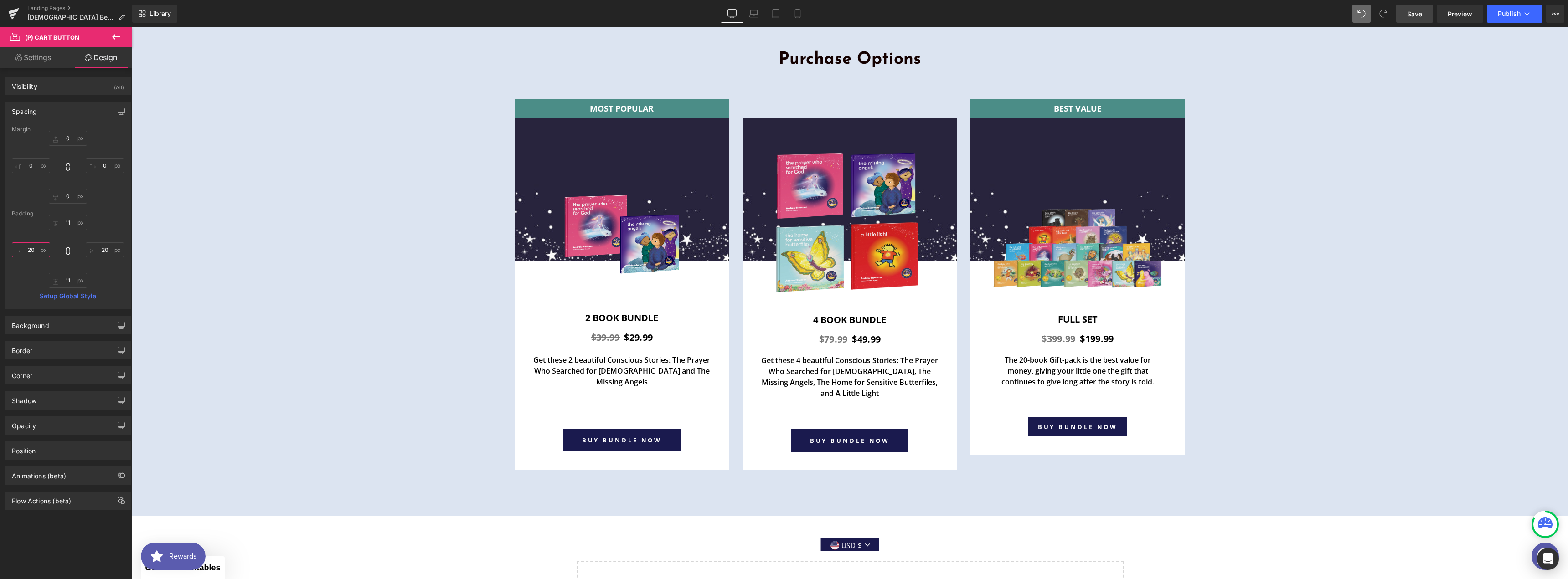
click at [30, 250] on input "20" at bounding box center [30, 250] width 38 height 15
type input "40"
click at [100, 255] on input "20" at bounding box center [104, 250] width 38 height 15
type input "40"
click at [72, 220] on input "11" at bounding box center [68, 222] width 38 height 15
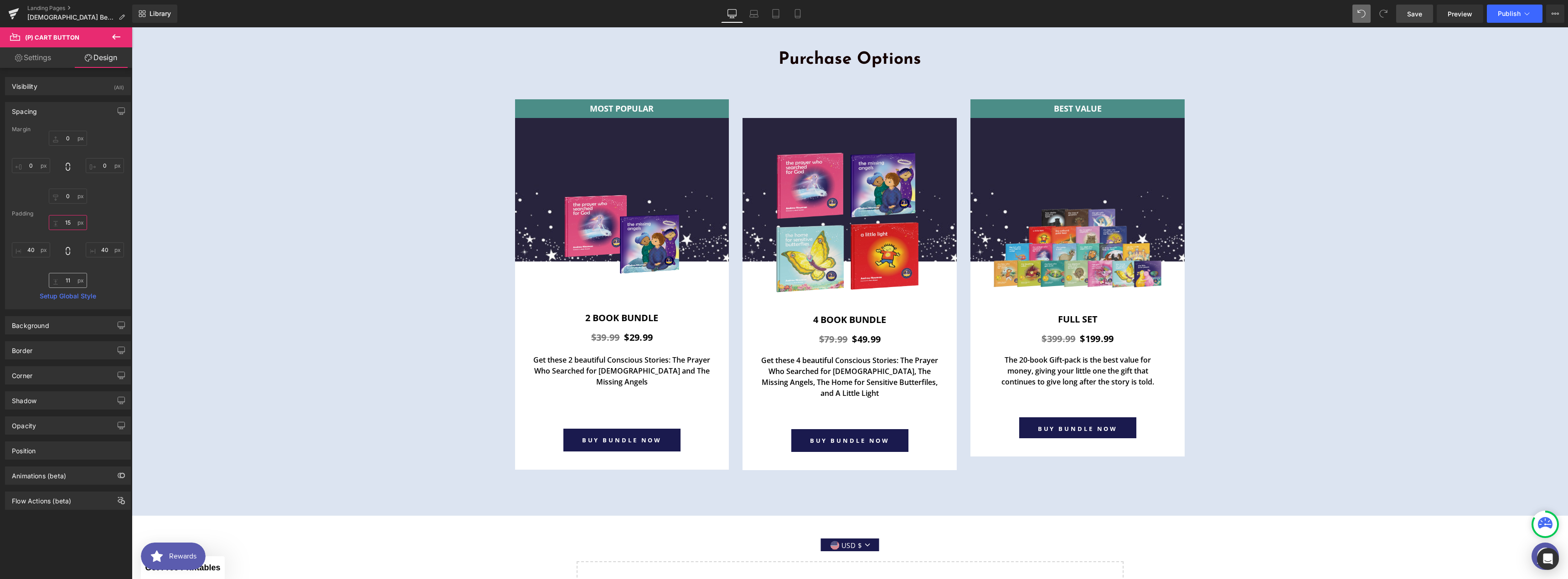
type input "15"
click at [68, 280] on input "11" at bounding box center [68, 280] width 38 height 15
type input "15"
click at [781, 15] on span "Publish" at bounding box center [1509, 13] width 23 height 7
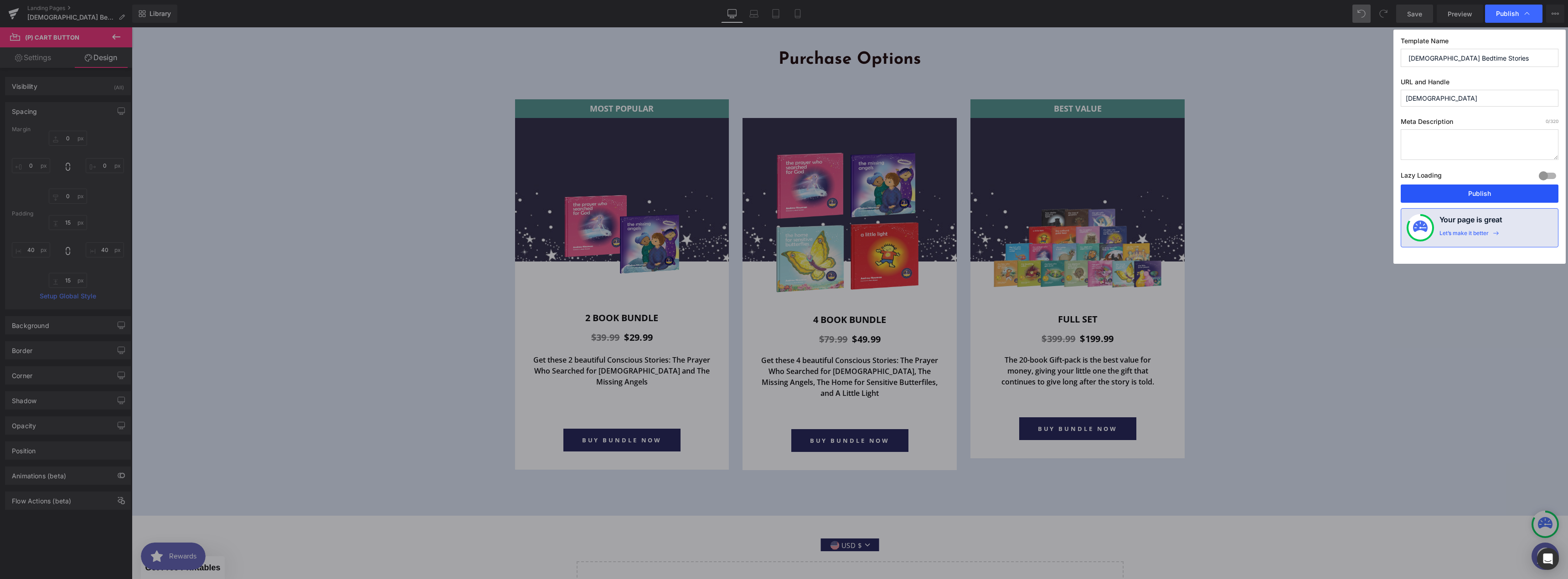
click at [781, 189] on button "Publish" at bounding box center [1480, 194] width 157 height 19
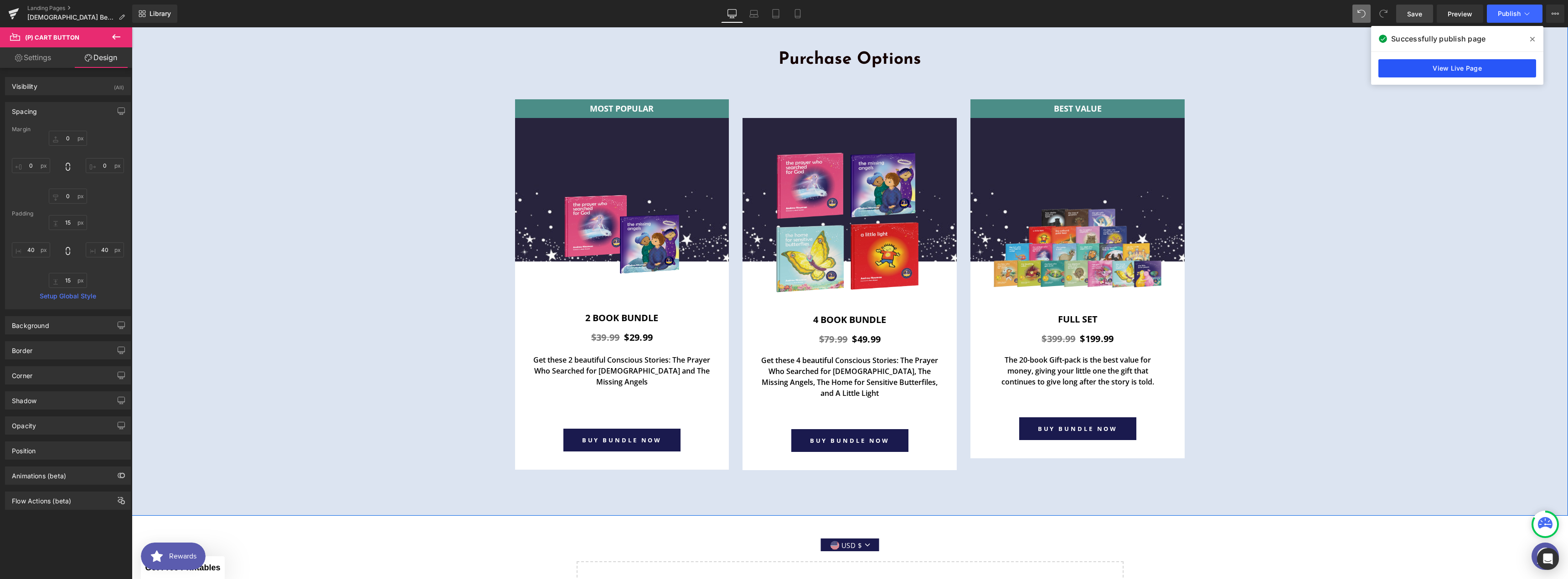
click at [781, 62] on link "View Live Page" at bounding box center [1457, 68] width 157 height 19
